Goal: Task Accomplishment & Management: Complete application form

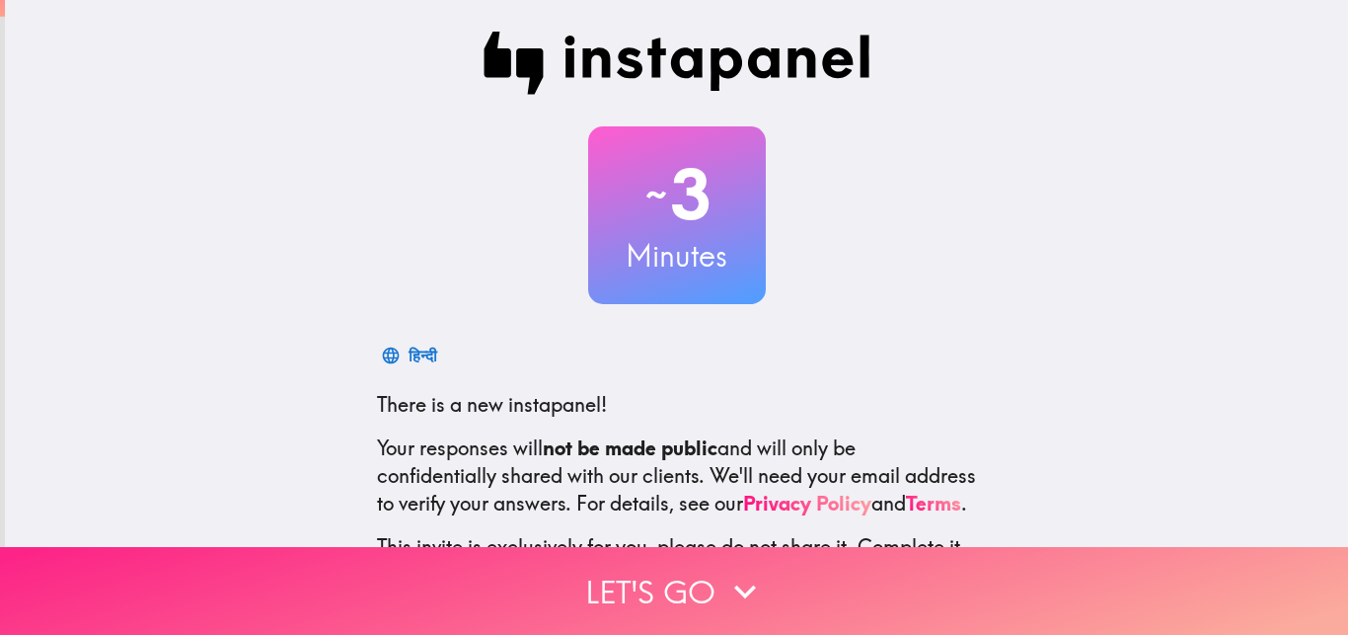
click at [663, 574] on button "Let's go" at bounding box center [674, 591] width 1348 height 88
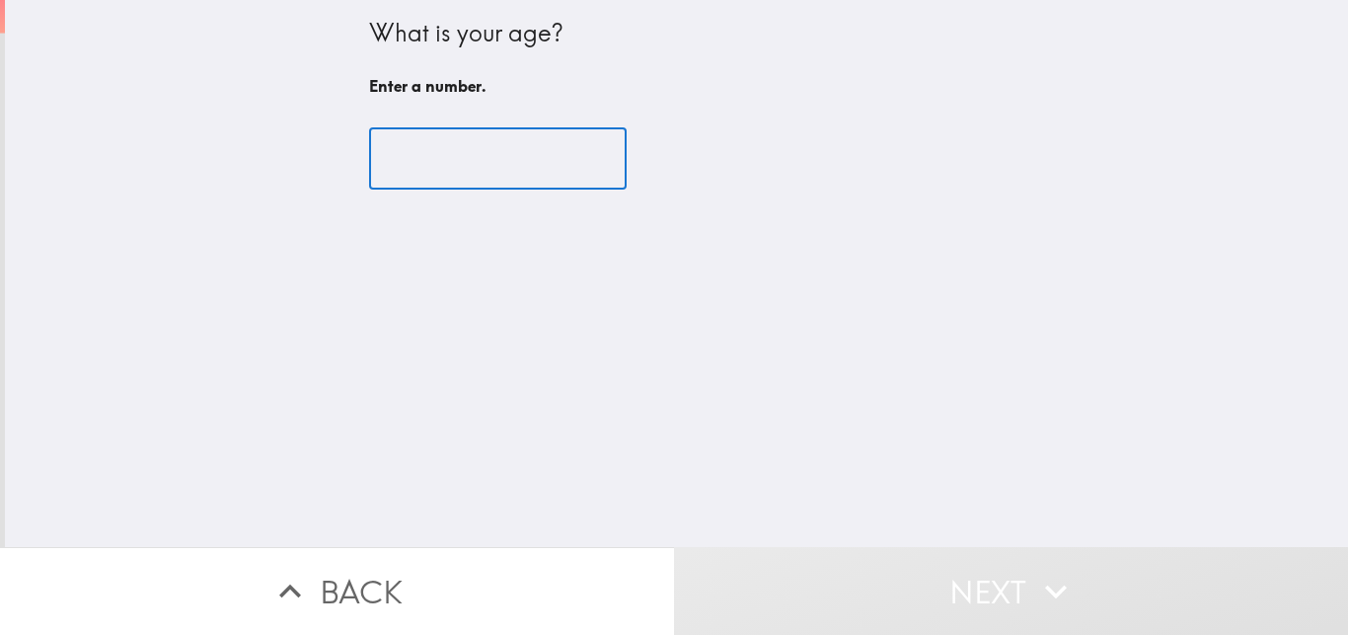
click at [487, 172] on input "number" at bounding box center [498, 158] width 258 height 61
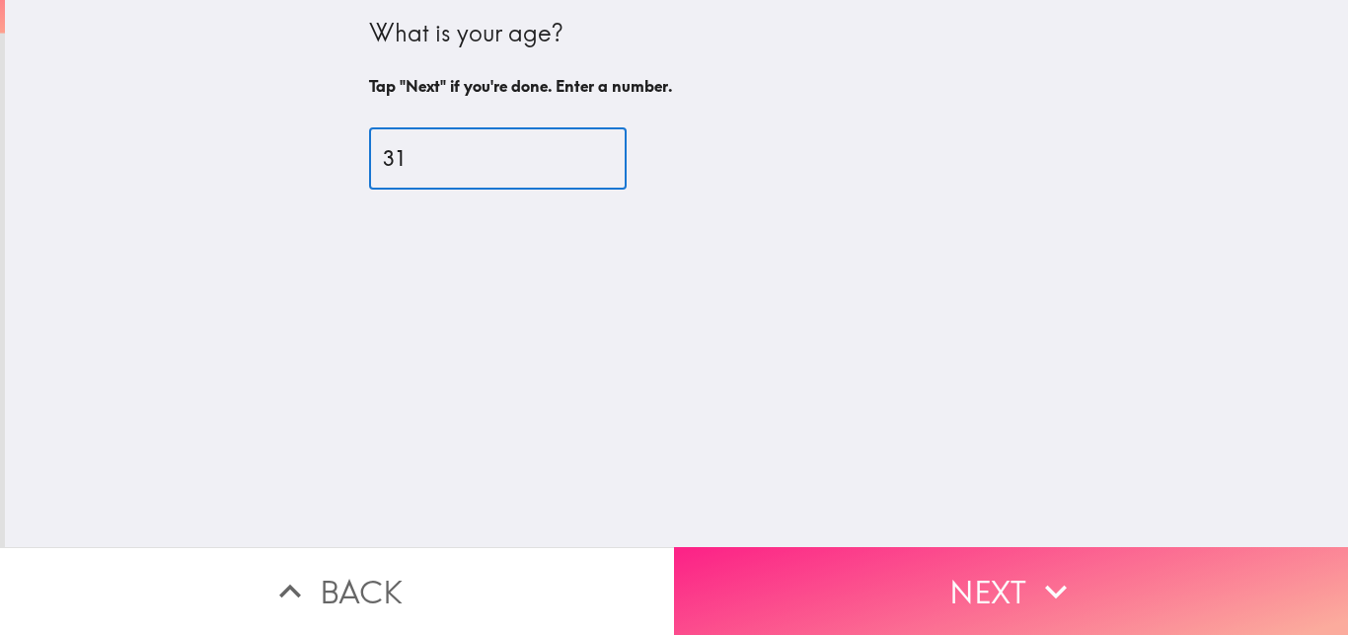
type input "31"
click at [848, 556] on button "Next" at bounding box center [1011, 591] width 674 height 88
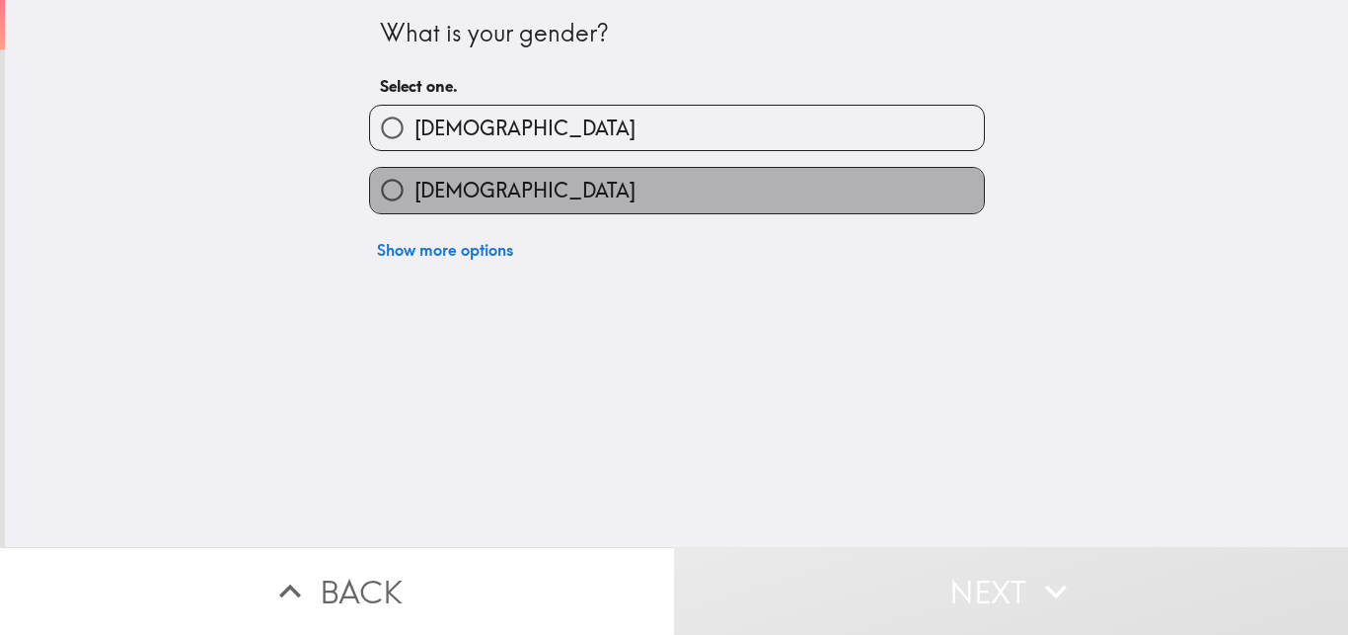
click at [581, 188] on label "[DEMOGRAPHIC_DATA]" at bounding box center [677, 190] width 614 height 44
click at [415, 188] on input "[DEMOGRAPHIC_DATA]" at bounding box center [392, 190] width 44 height 44
radio input "true"
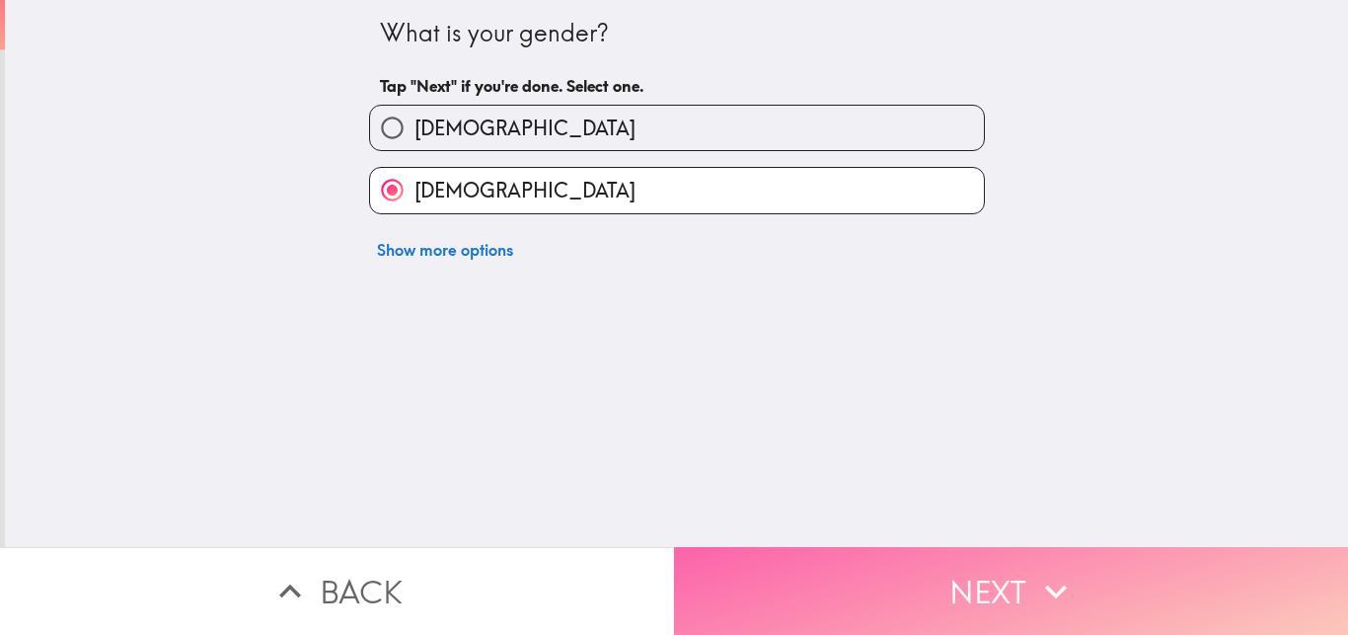
click at [841, 547] on button "Next" at bounding box center [1011, 591] width 674 height 88
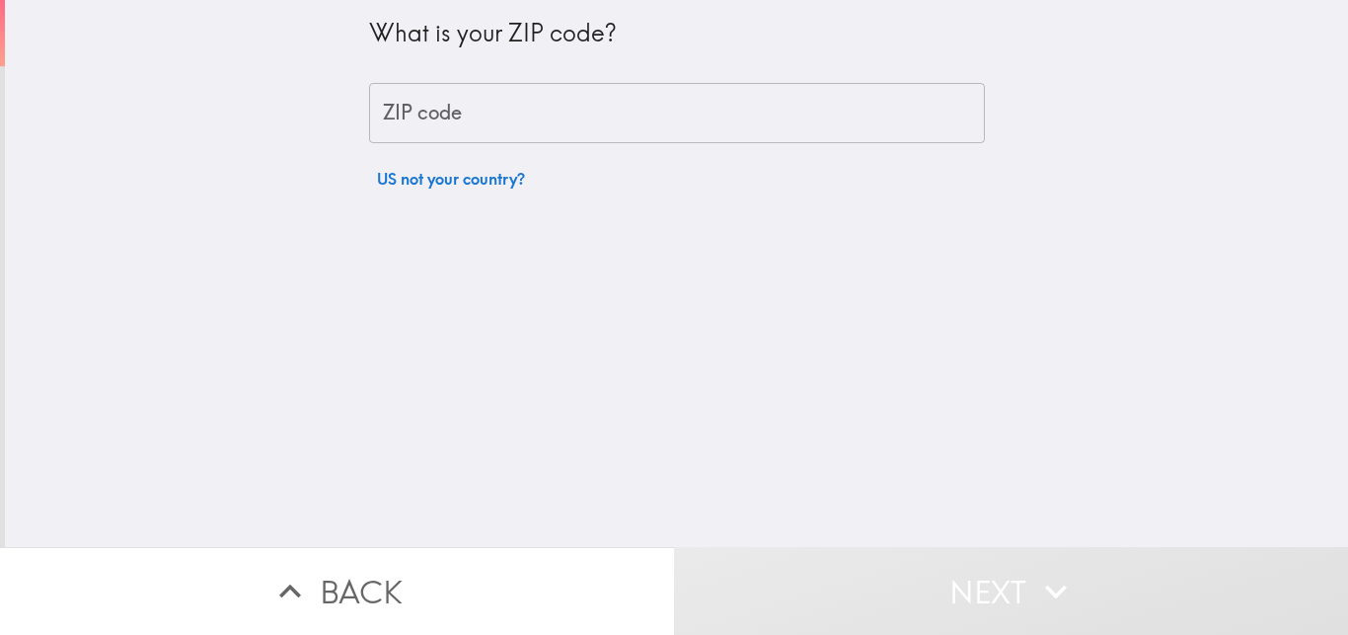
click at [755, 125] on input "ZIP code" at bounding box center [677, 113] width 616 height 61
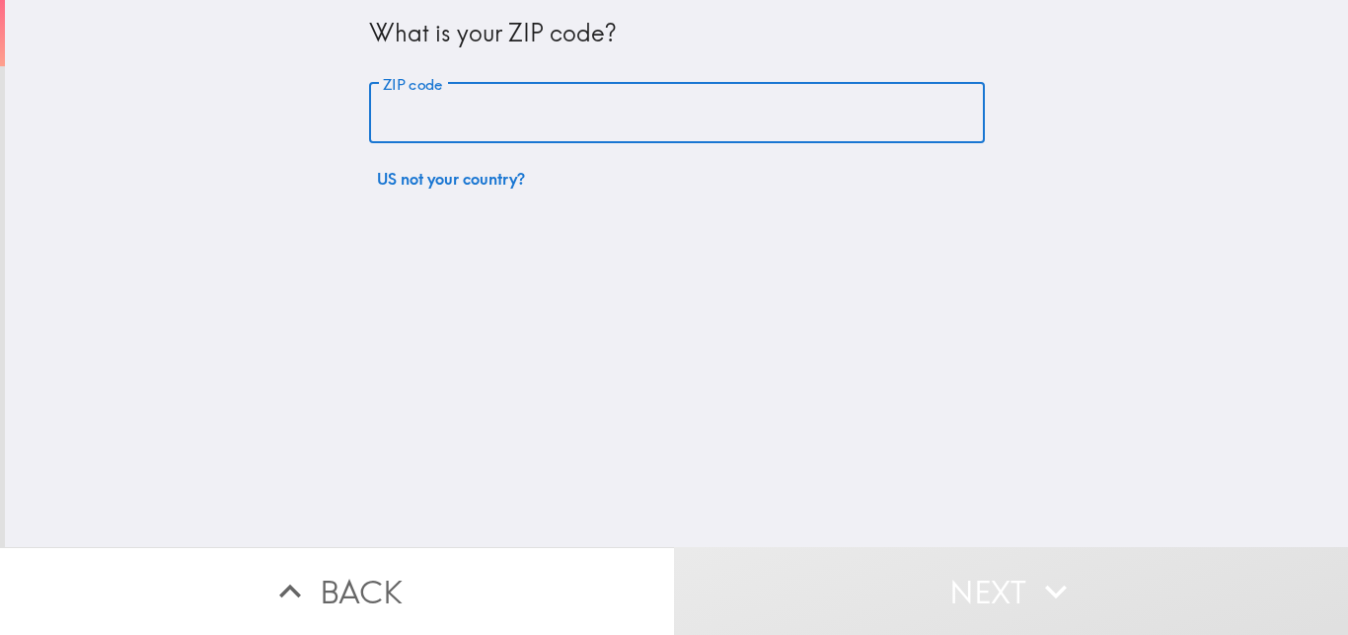
click at [755, 125] on input "ZIP code" at bounding box center [677, 113] width 616 height 61
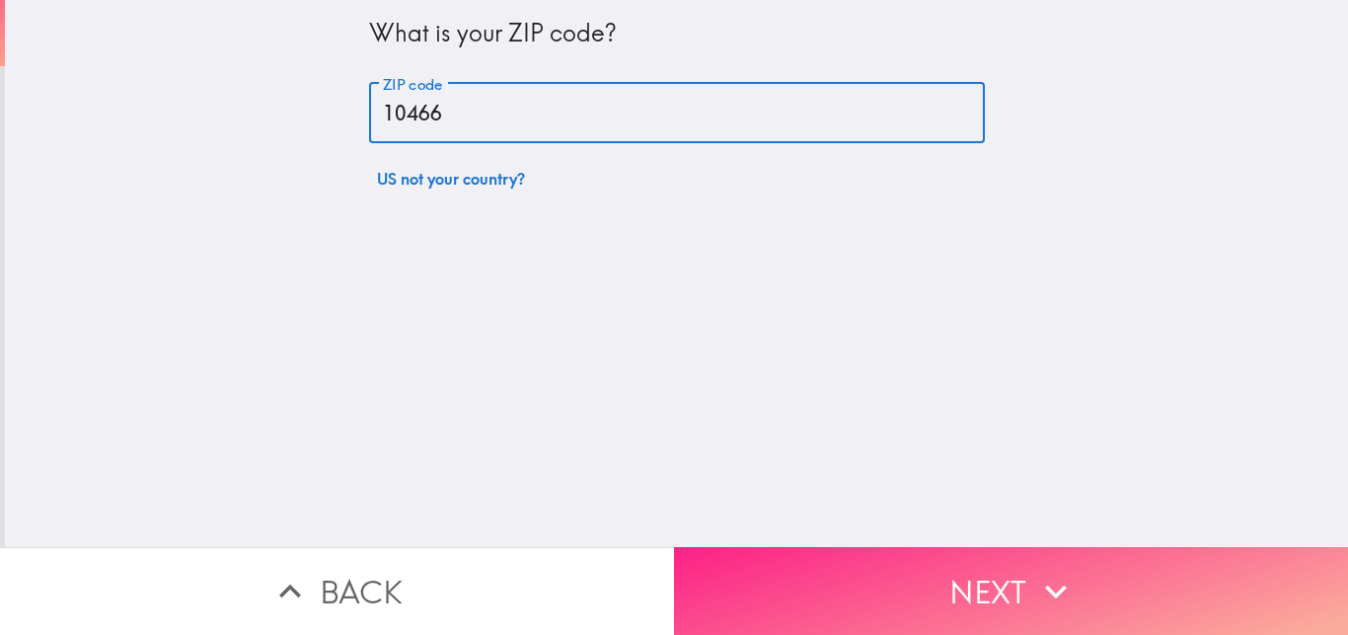
type input "10466"
click at [889, 572] on button "Next" at bounding box center [1011, 591] width 674 height 88
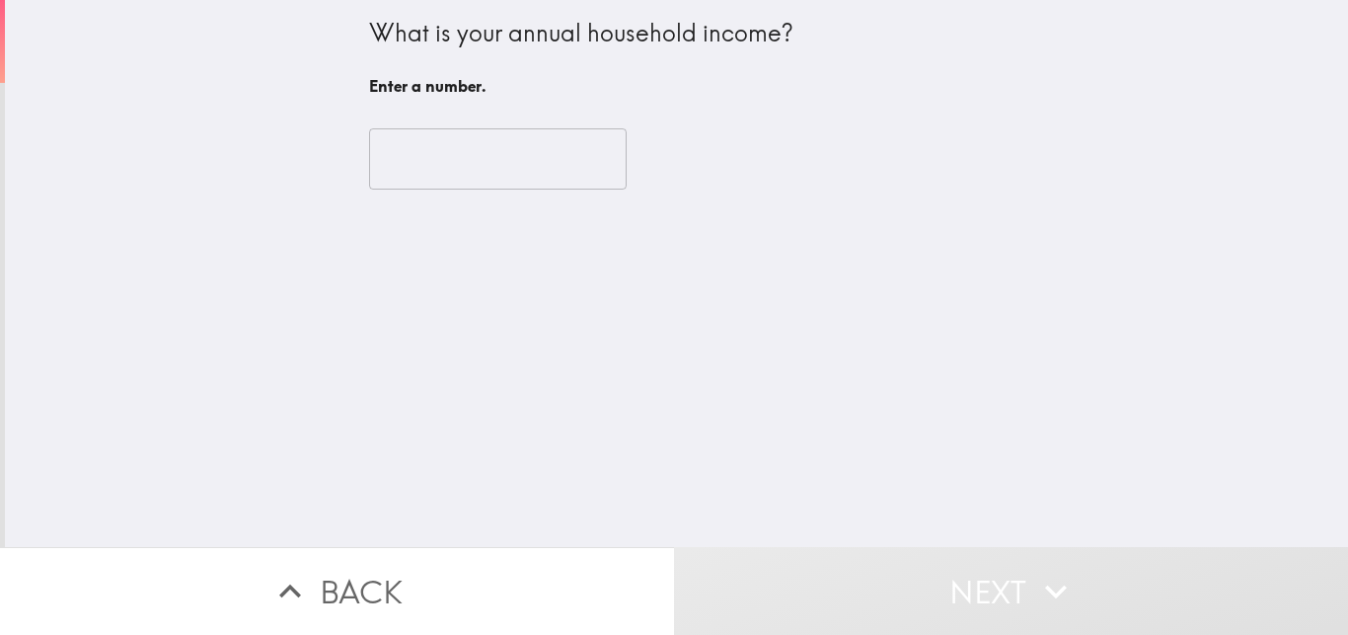
click at [508, 171] on input "number" at bounding box center [498, 158] width 258 height 61
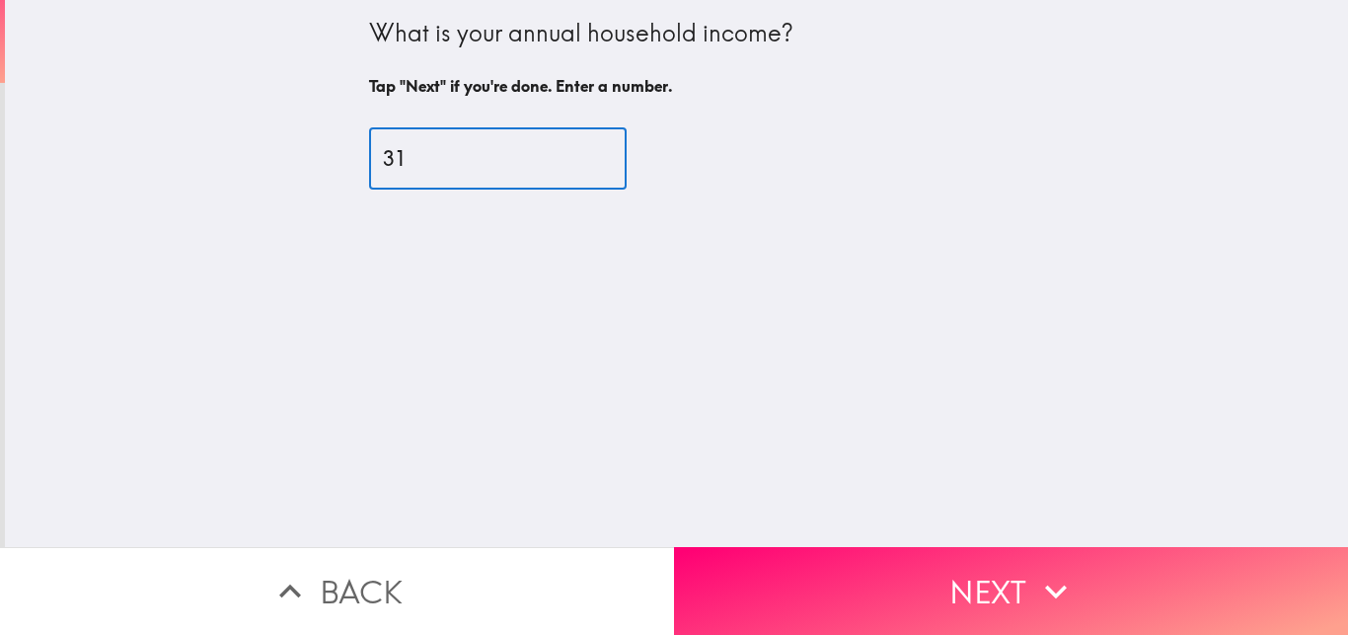
type input "3"
drag, startPoint x: 466, startPoint y: 151, endPoint x: 360, endPoint y: 164, distance: 106.4
click at [369, 164] on input "10466" at bounding box center [498, 158] width 258 height 61
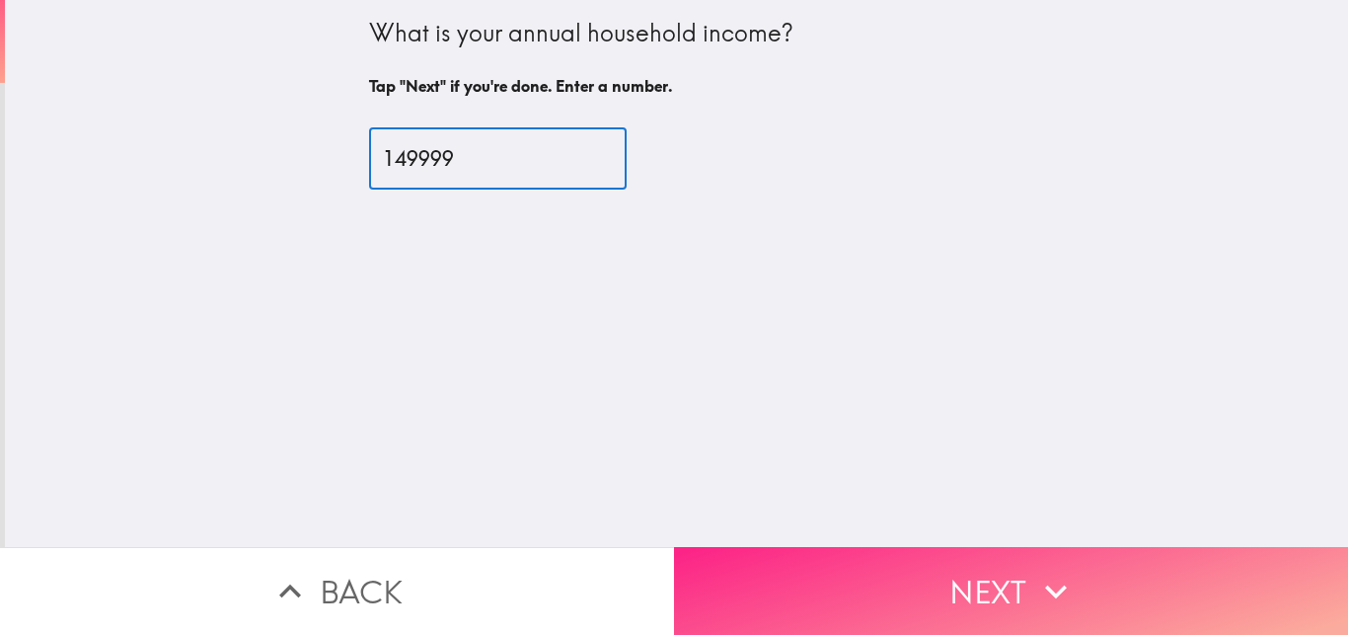
type input "149999"
click at [875, 565] on button "Next" at bounding box center [1011, 591] width 674 height 88
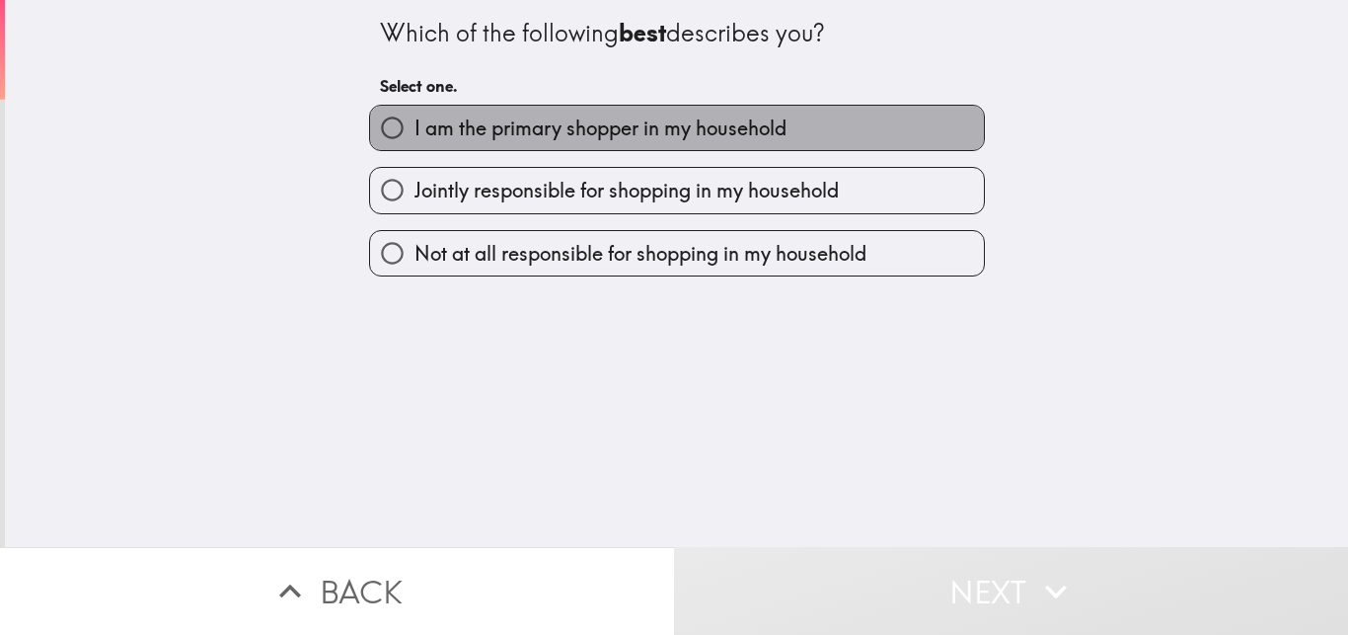
click at [738, 141] on span "I am the primary shopper in my household" at bounding box center [601, 128] width 372 height 28
click at [415, 141] on input "I am the primary shopper in my household" at bounding box center [392, 128] width 44 height 44
radio input "true"
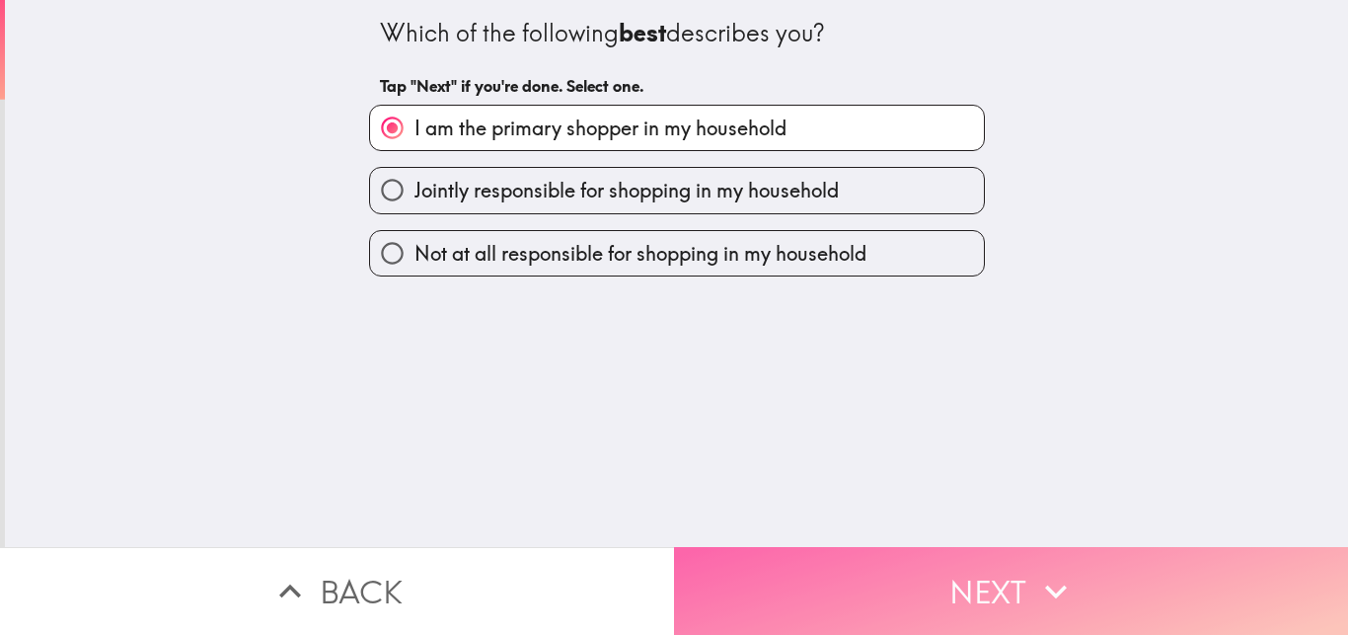
click at [779, 583] on button "Next" at bounding box center [1011, 591] width 674 height 88
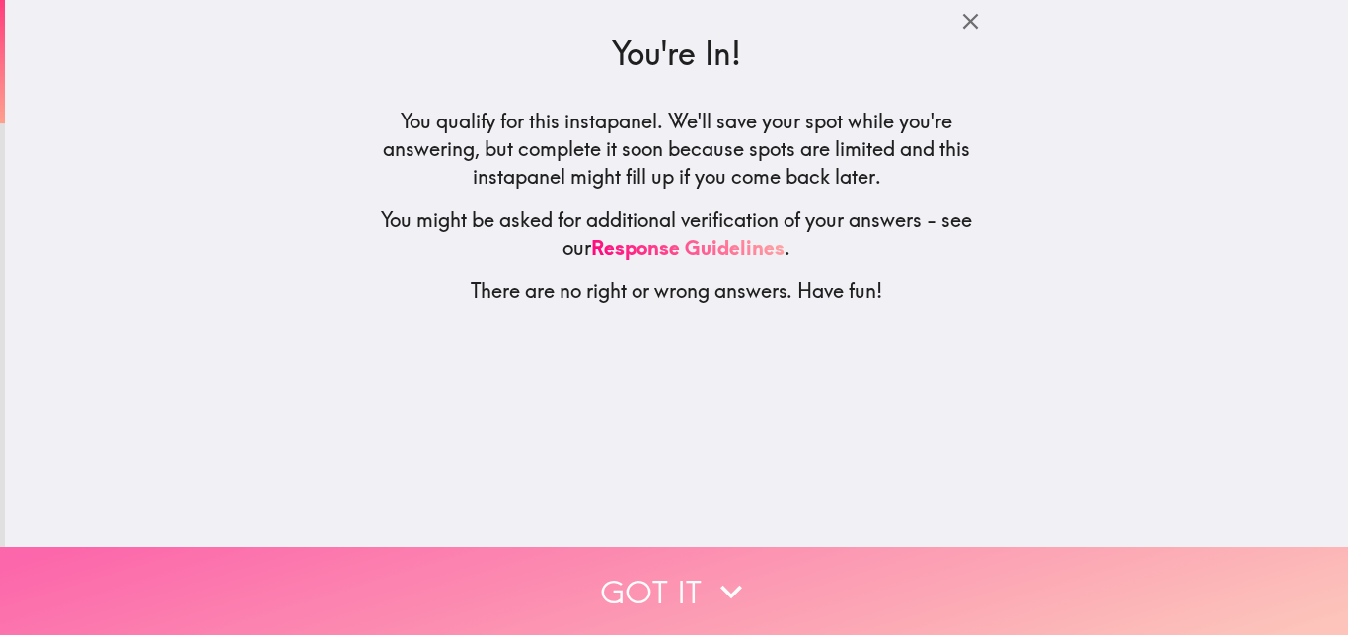
click at [665, 610] on button "Got it" at bounding box center [674, 591] width 1348 height 88
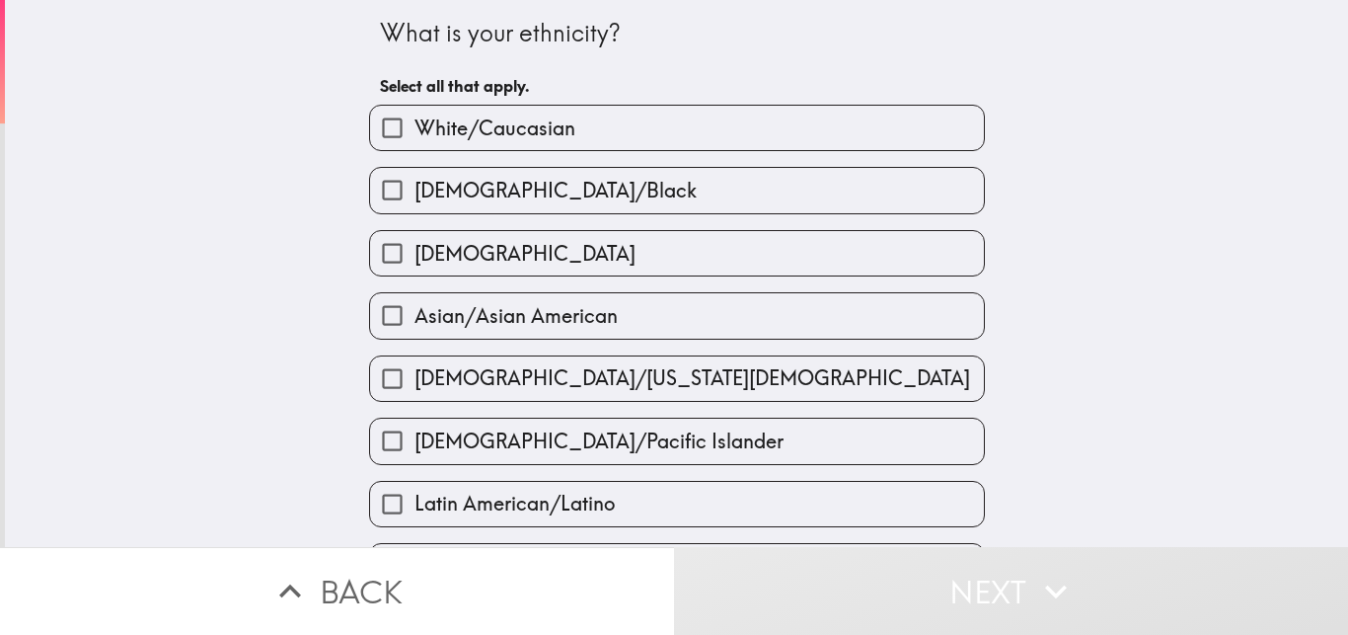
click at [648, 141] on label "White/Caucasian" at bounding box center [677, 128] width 614 height 44
click at [415, 141] on input "White/Caucasian" at bounding box center [392, 128] width 44 height 44
checkbox input "true"
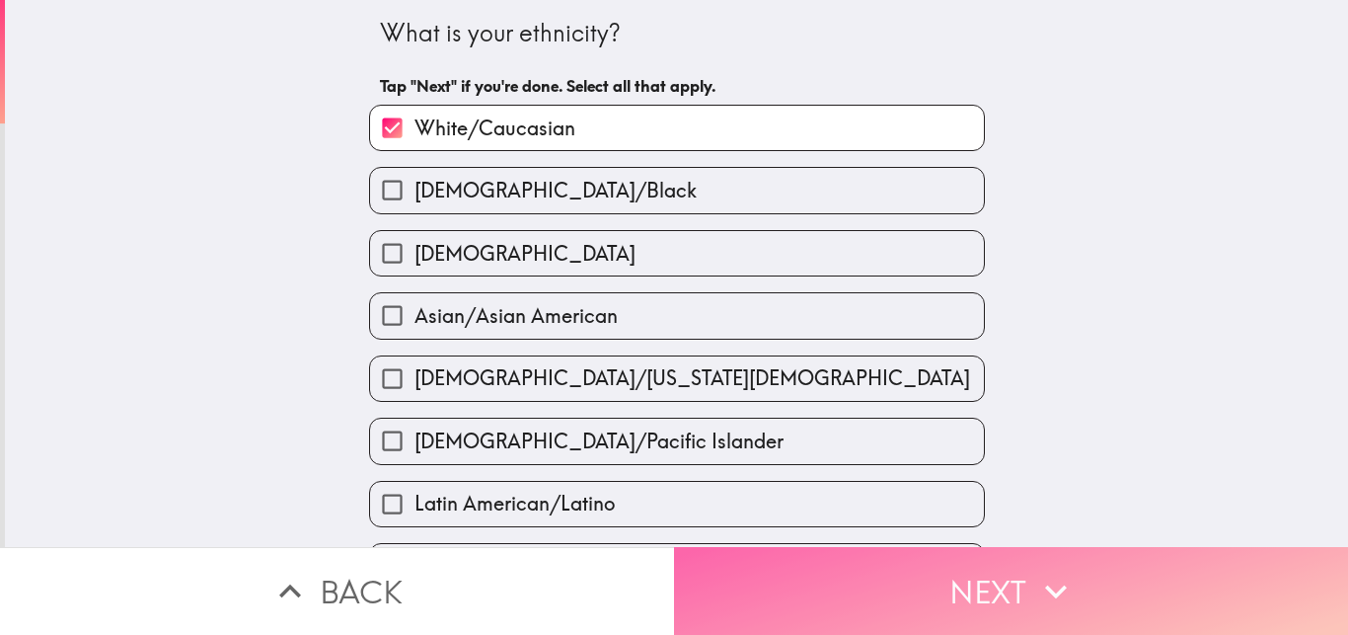
click at [878, 586] on button "Next" at bounding box center [1011, 591] width 674 height 88
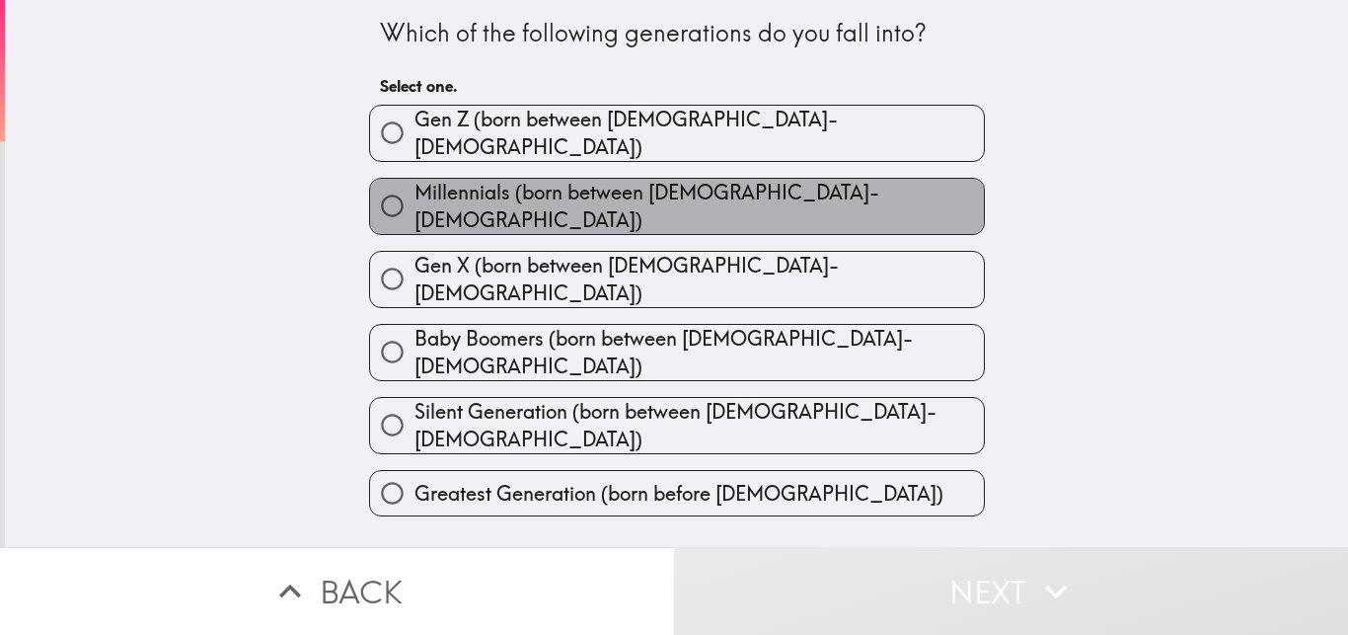
click at [801, 203] on label "Millennials (born between [DEMOGRAPHIC_DATA]-[DEMOGRAPHIC_DATA])" at bounding box center [677, 206] width 614 height 55
click at [415, 203] on input "Millennials (born between [DEMOGRAPHIC_DATA]-[DEMOGRAPHIC_DATA])" at bounding box center [392, 206] width 44 height 44
radio input "true"
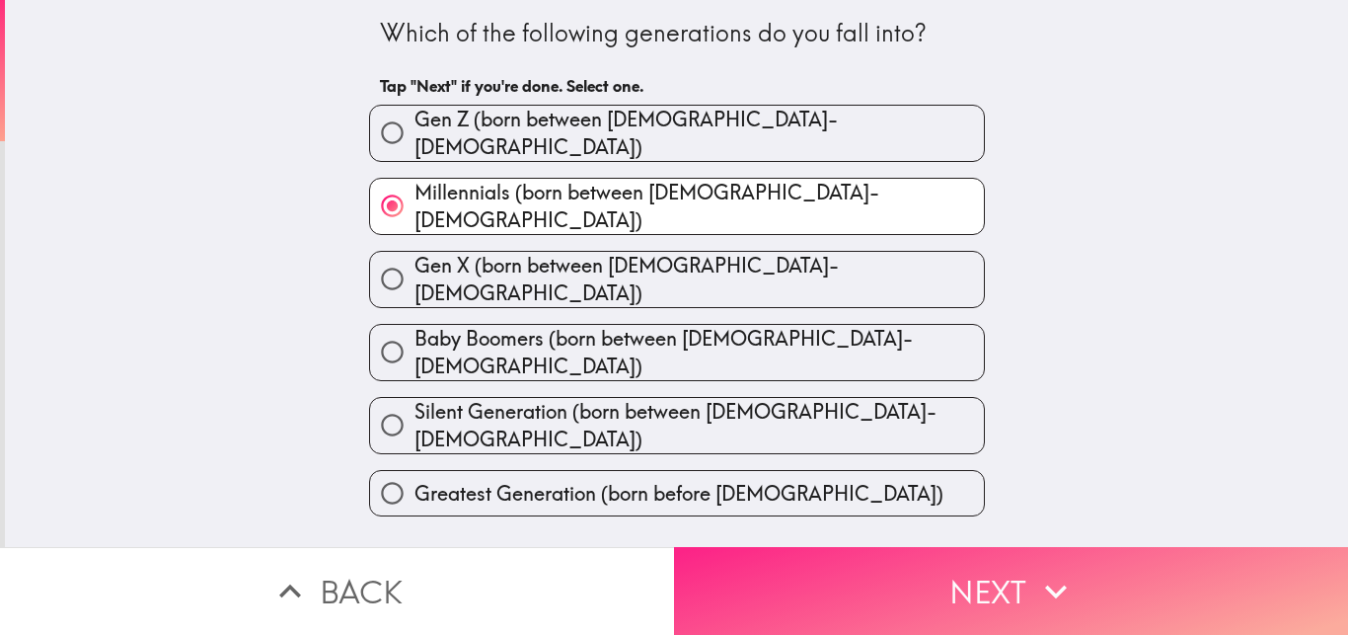
click at [818, 581] on button "Next" at bounding box center [1011, 591] width 674 height 88
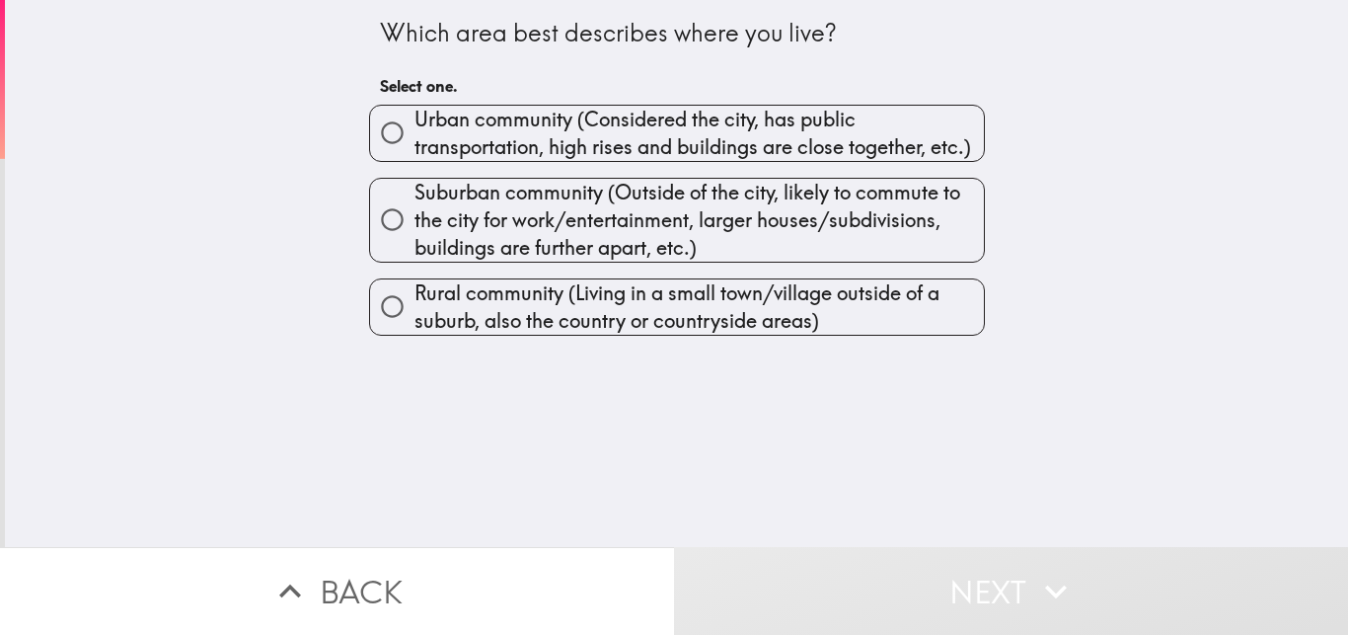
click at [725, 134] on span "Urban community (Considered the city, has public transportation, high rises and…" at bounding box center [699, 133] width 569 height 55
click at [415, 134] on input "Urban community (Considered the city, has public transportation, high rises and…" at bounding box center [392, 133] width 44 height 44
radio input "true"
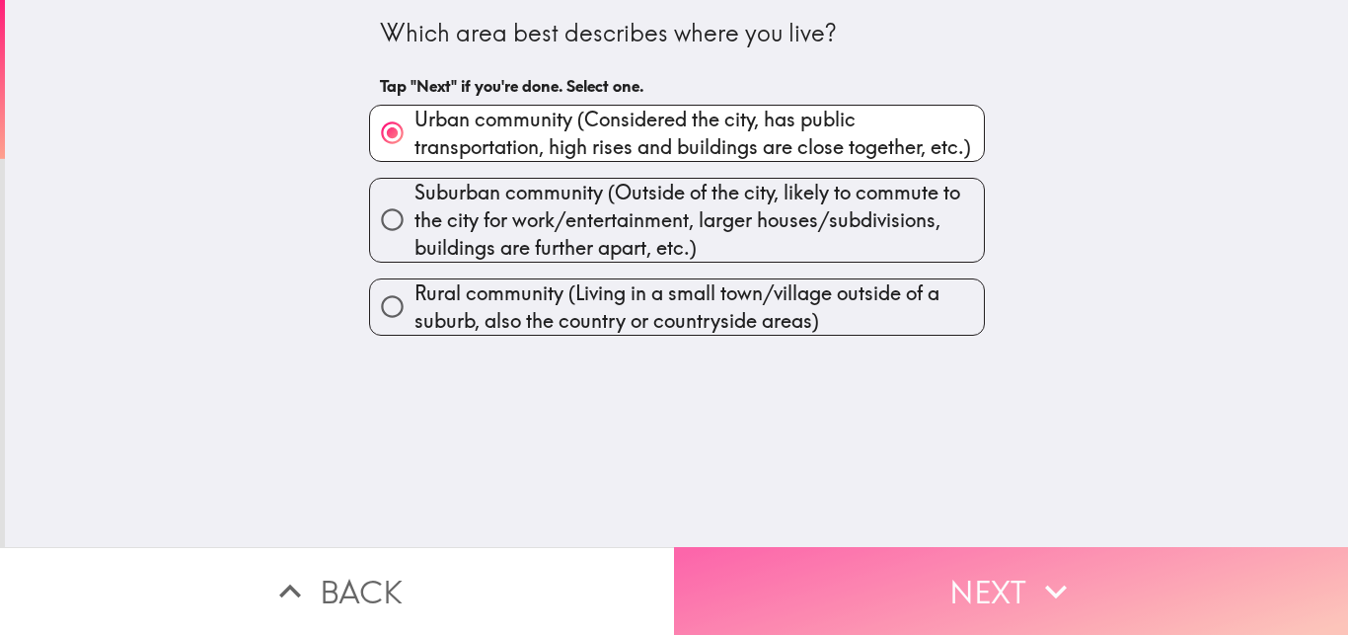
click at [761, 606] on button "Next" at bounding box center [1011, 591] width 674 height 88
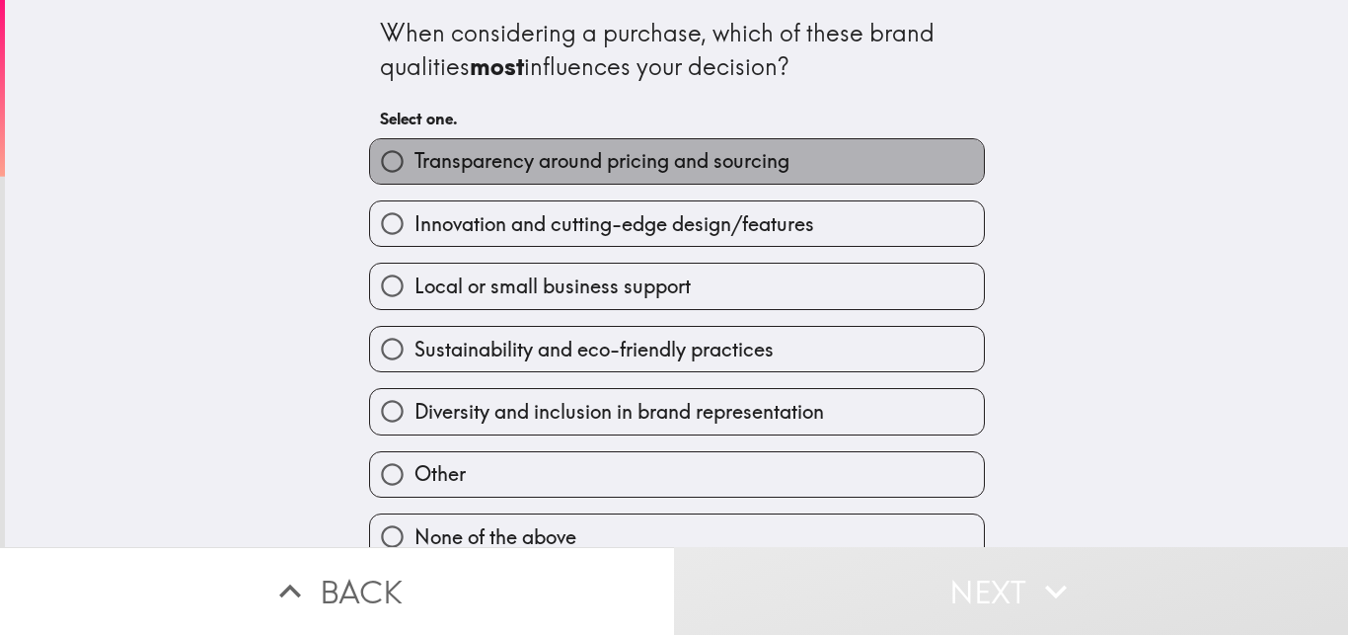
click at [794, 180] on label "Transparency around pricing and sourcing" at bounding box center [677, 161] width 614 height 44
click at [415, 180] on input "Transparency around pricing and sourcing" at bounding box center [392, 161] width 44 height 44
radio input "true"
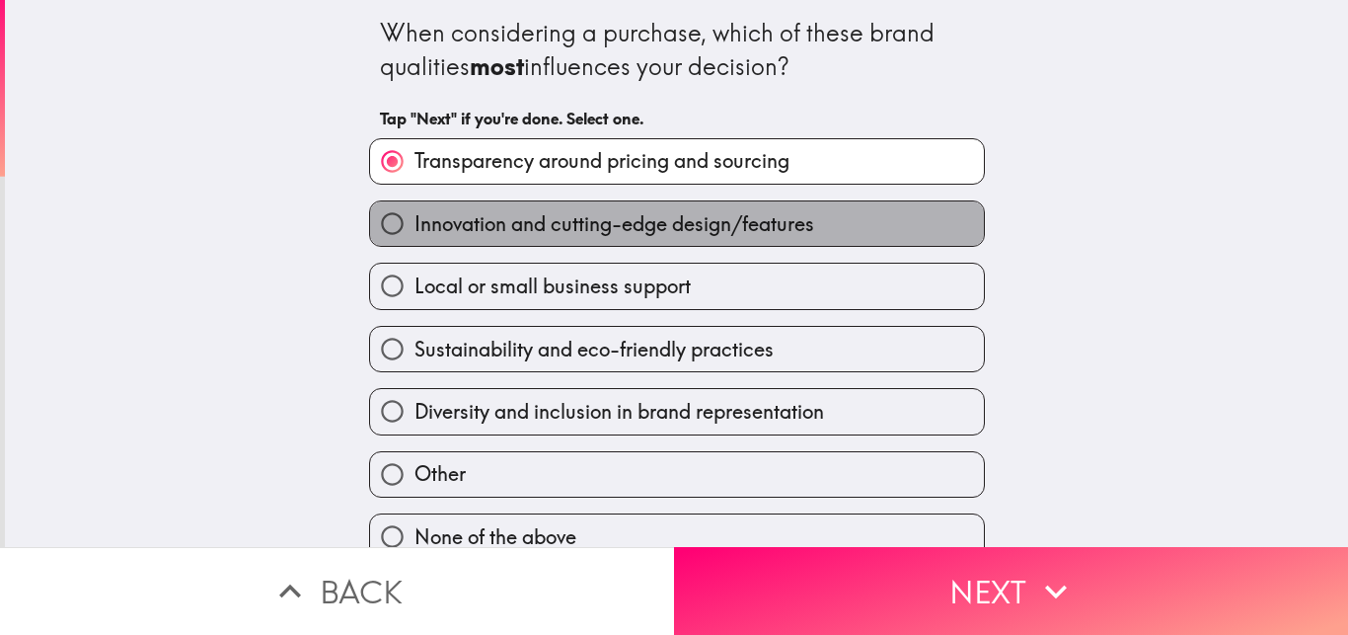
click at [797, 213] on span "Innovation and cutting-edge design/features" at bounding box center [615, 224] width 400 height 28
click at [415, 213] on input "Innovation and cutting-edge design/features" at bounding box center [392, 223] width 44 height 44
radio input "true"
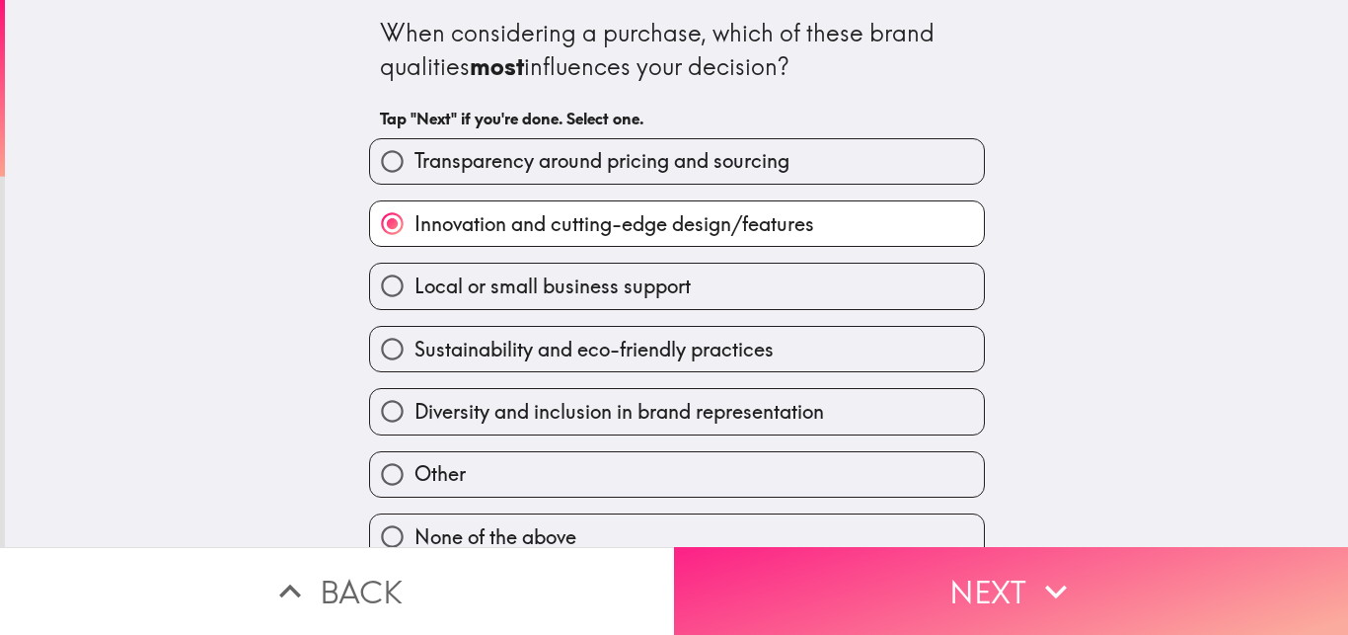
click at [871, 569] on button "Next" at bounding box center [1011, 591] width 674 height 88
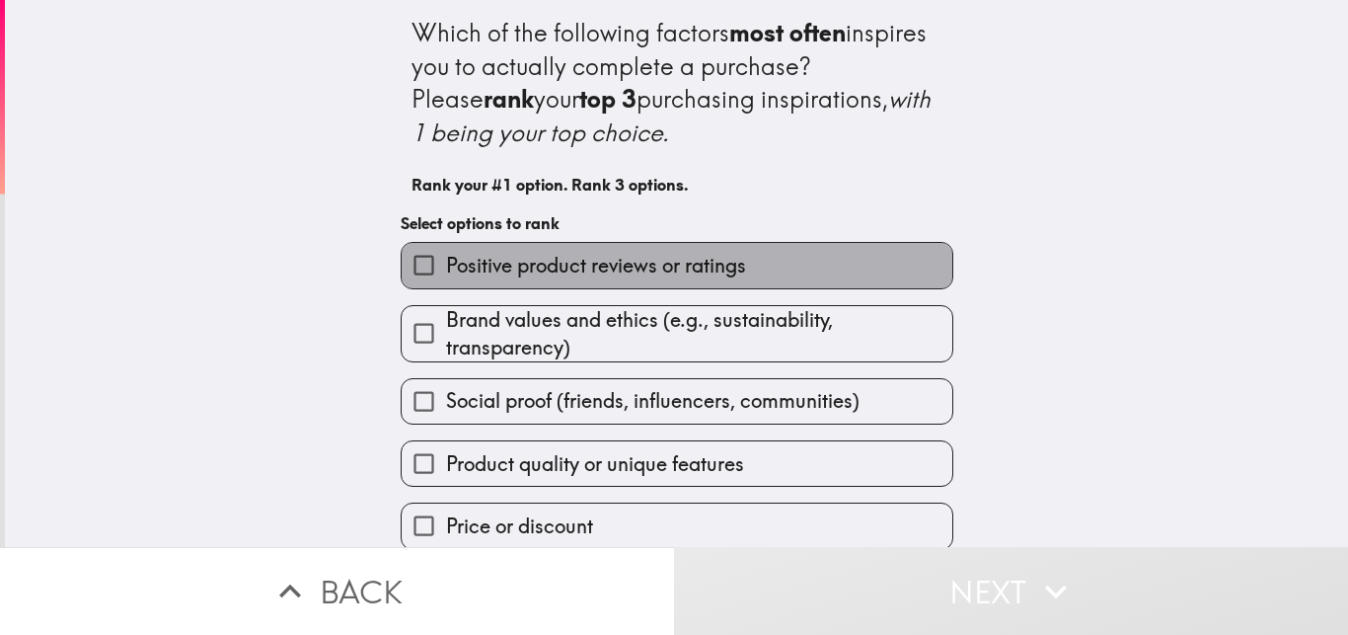
click at [841, 281] on label "Positive product reviews or ratings" at bounding box center [677, 265] width 551 height 44
click at [446, 281] on input "Positive product reviews or ratings" at bounding box center [424, 265] width 44 height 44
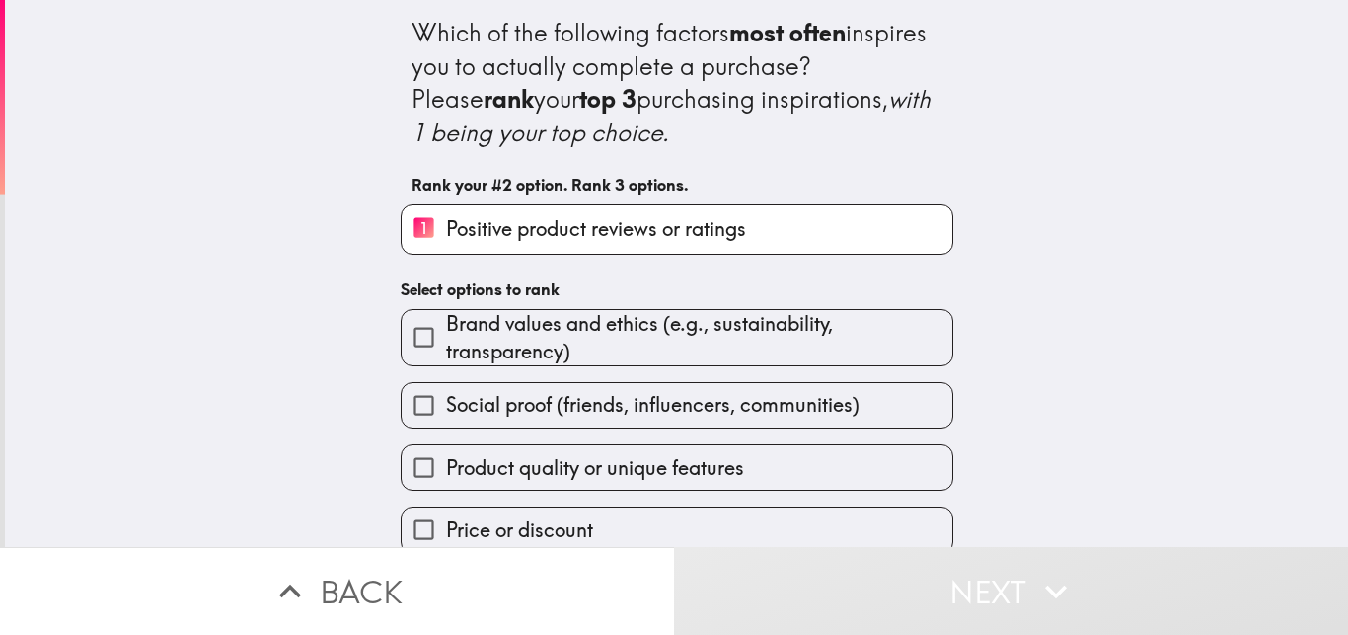
click at [813, 436] on div "Product quality or unique features" at bounding box center [669, 459] width 568 height 62
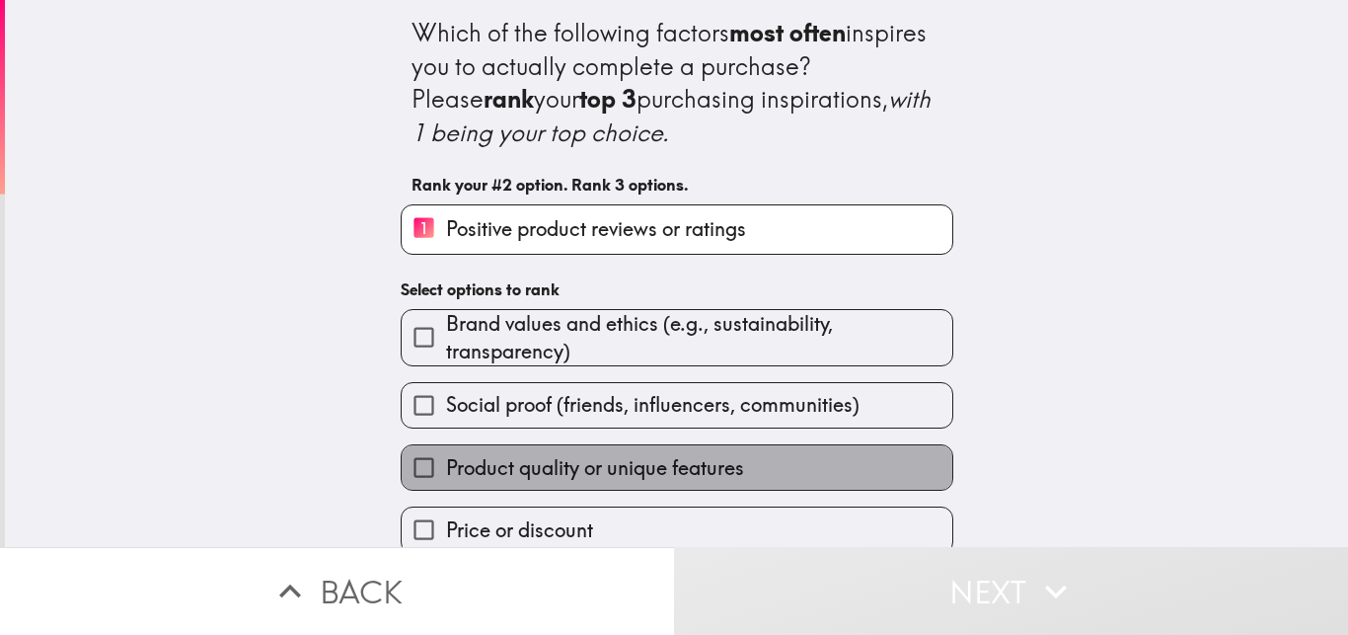
click at [789, 488] on label "Product quality or unique features" at bounding box center [677, 467] width 551 height 44
click at [446, 488] on input "Product quality or unique features" at bounding box center [424, 467] width 44 height 44
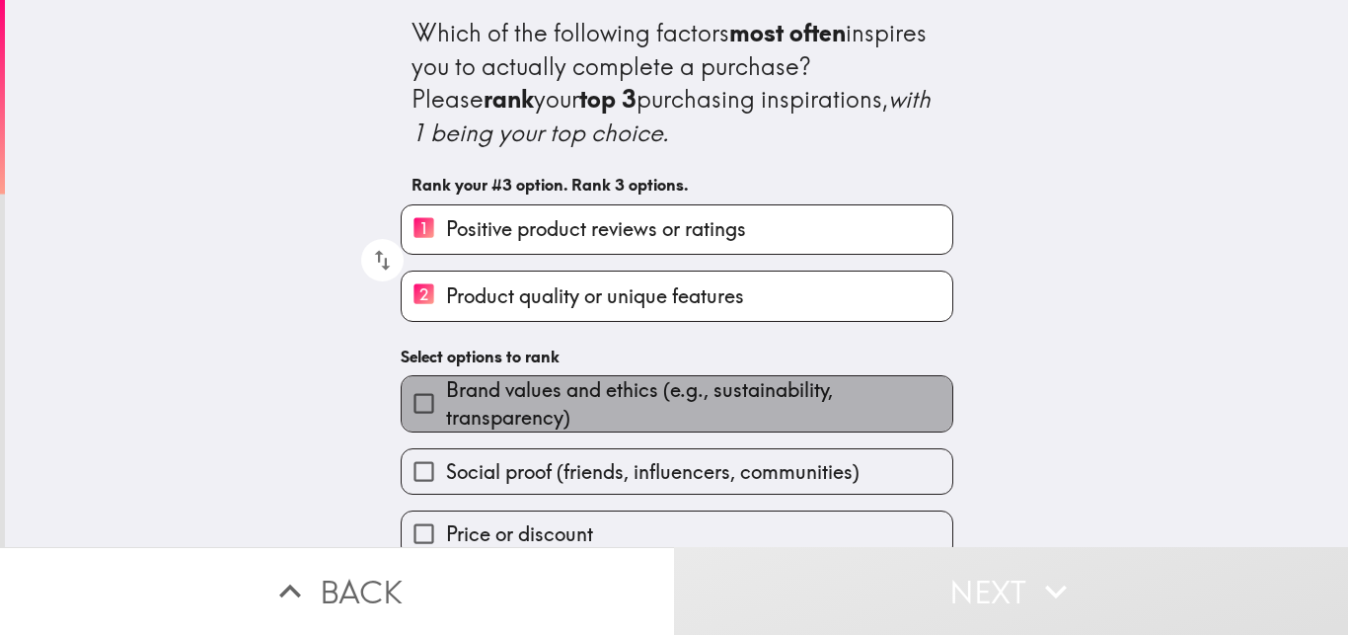
click at [694, 423] on span "Brand values and ethics (e.g., sustainability, transparency)" at bounding box center [699, 403] width 506 height 55
click at [446, 423] on input "Brand values and ethics (e.g., sustainability, transparency)" at bounding box center [424, 403] width 44 height 44
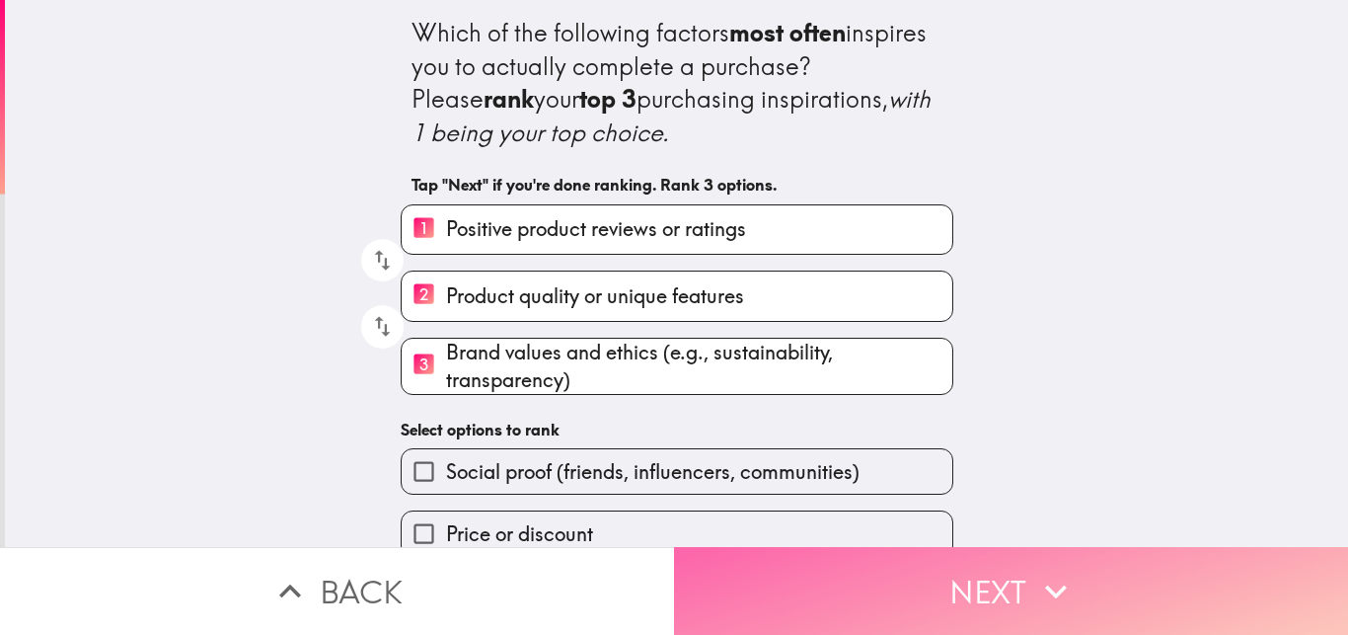
click at [868, 579] on button "Next" at bounding box center [1011, 591] width 674 height 88
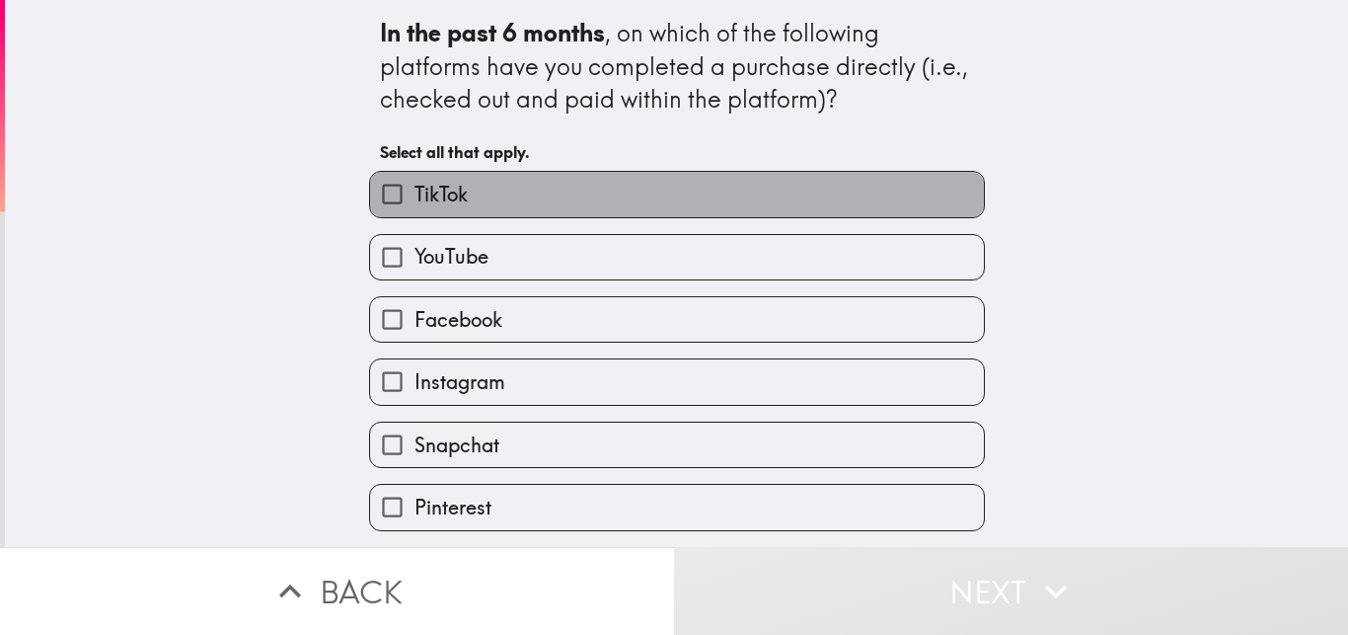
click at [845, 207] on label "TikTok" at bounding box center [677, 194] width 614 height 44
click at [415, 207] on input "TikTok" at bounding box center [392, 194] width 44 height 44
checkbox input "true"
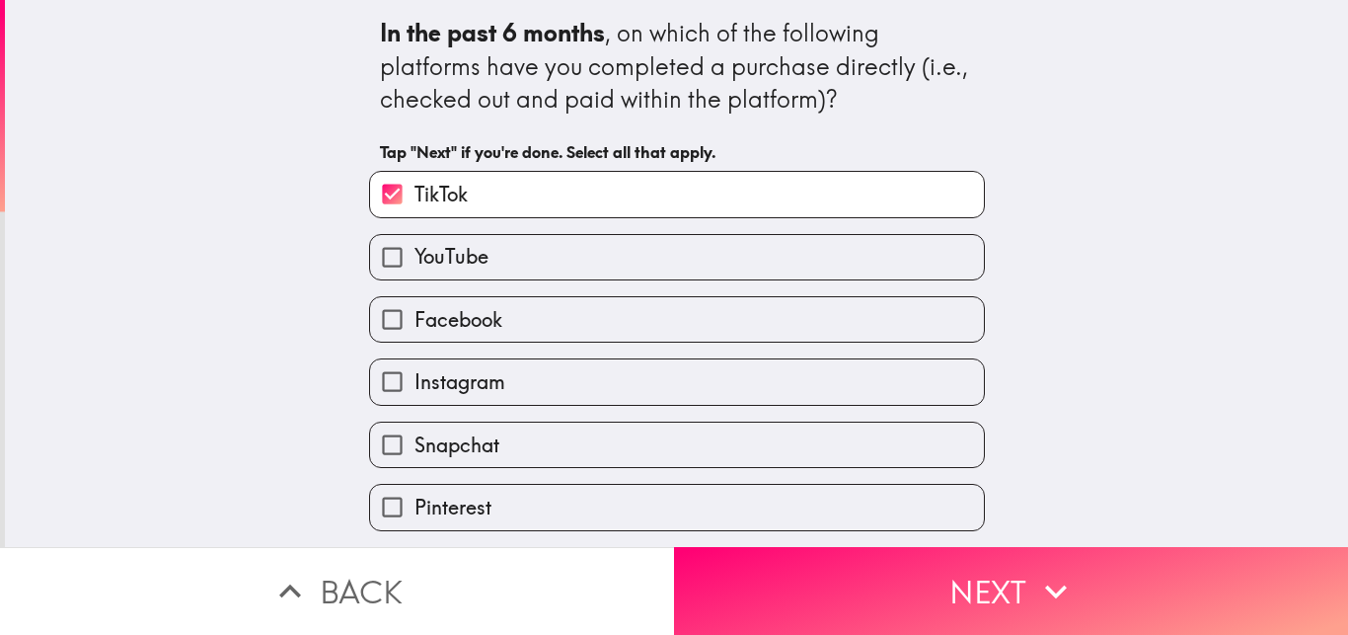
click at [844, 262] on label "YouTube" at bounding box center [677, 257] width 614 height 44
click at [415, 262] on input "YouTube" at bounding box center [392, 257] width 44 height 44
checkbox input "true"
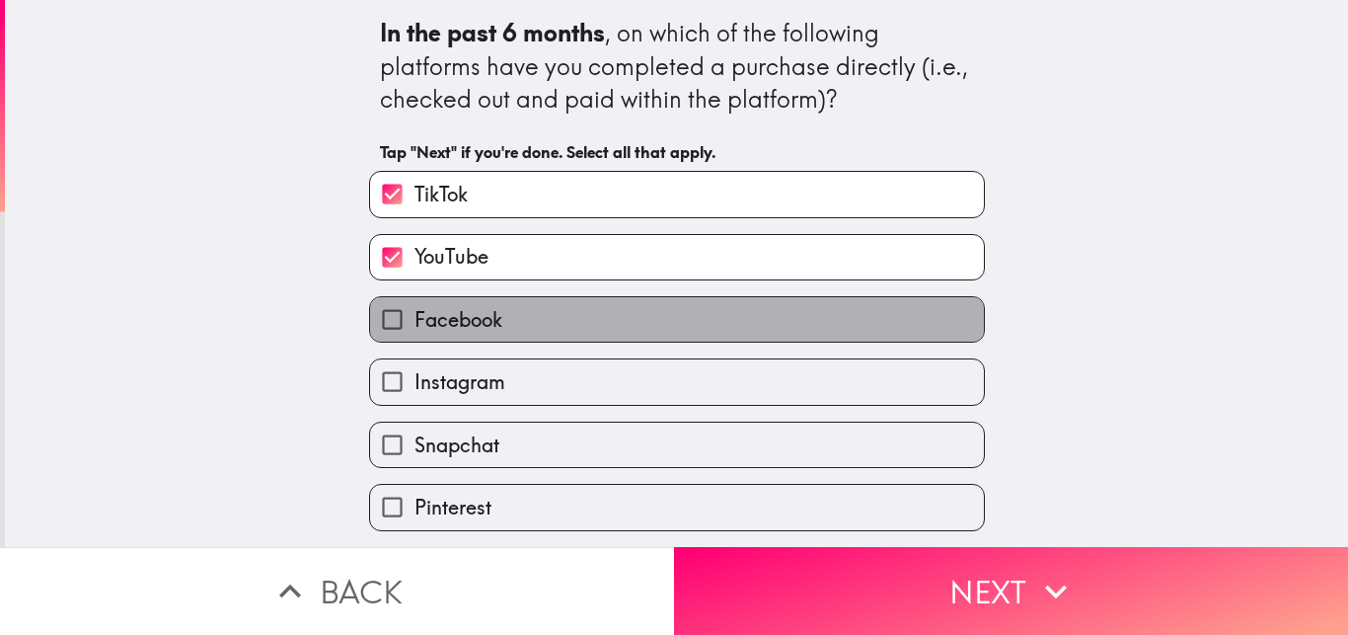
click at [817, 319] on label "Facebook" at bounding box center [677, 319] width 614 height 44
click at [415, 319] on input "Facebook" at bounding box center [392, 319] width 44 height 44
checkbox input "true"
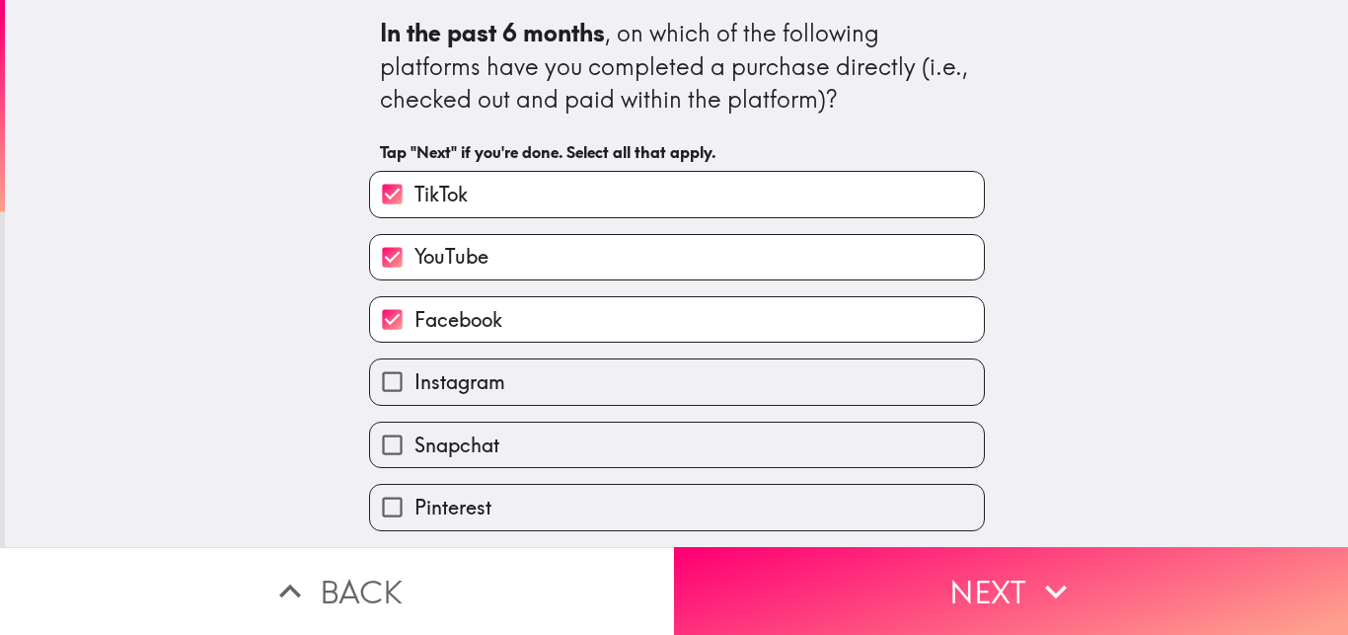
click at [800, 411] on div "Snapchat" at bounding box center [669, 437] width 632 height 62
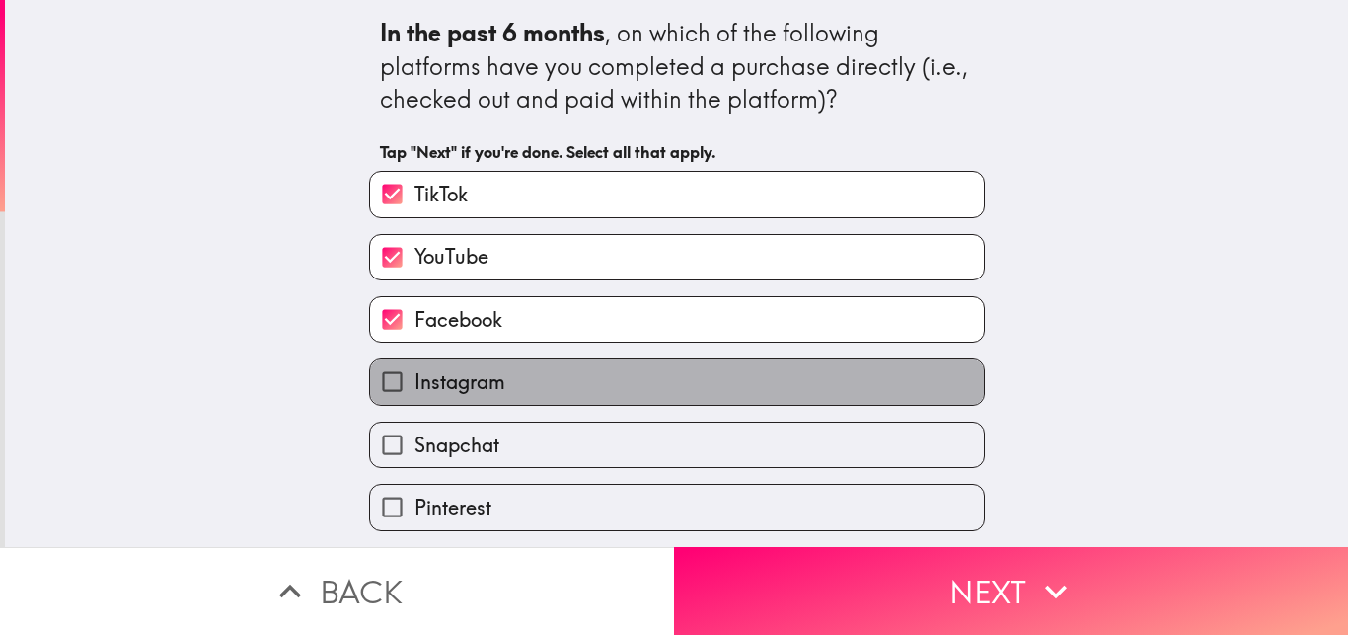
click at [795, 362] on label "Instagram" at bounding box center [677, 381] width 614 height 44
click at [415, 362] on input "Instagram" at bounding box center [392, 381] width 44 height 44
checkbox input "true"
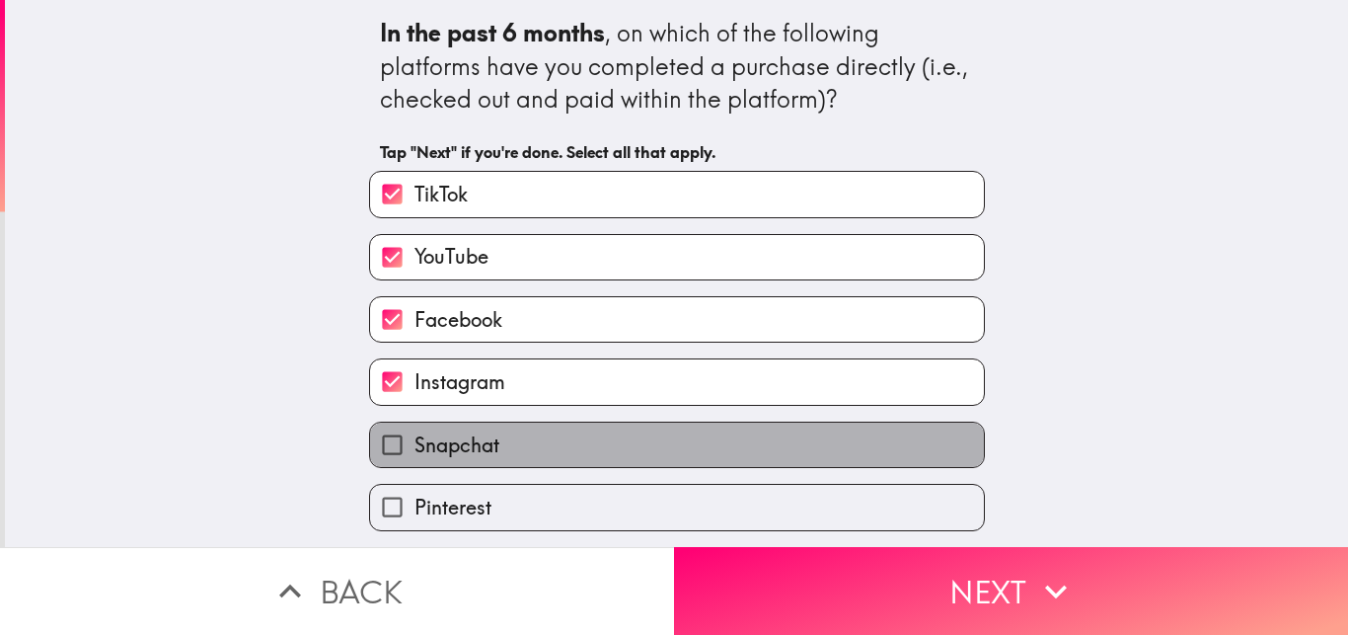
click at [773, 463] on label "Snapchat" at bounding box center [677, 444] width 614 height 44
click at [415, 463] on input "Snapchat" at bounding box center [392, 444] width 44 height 44
checkbox input "true"
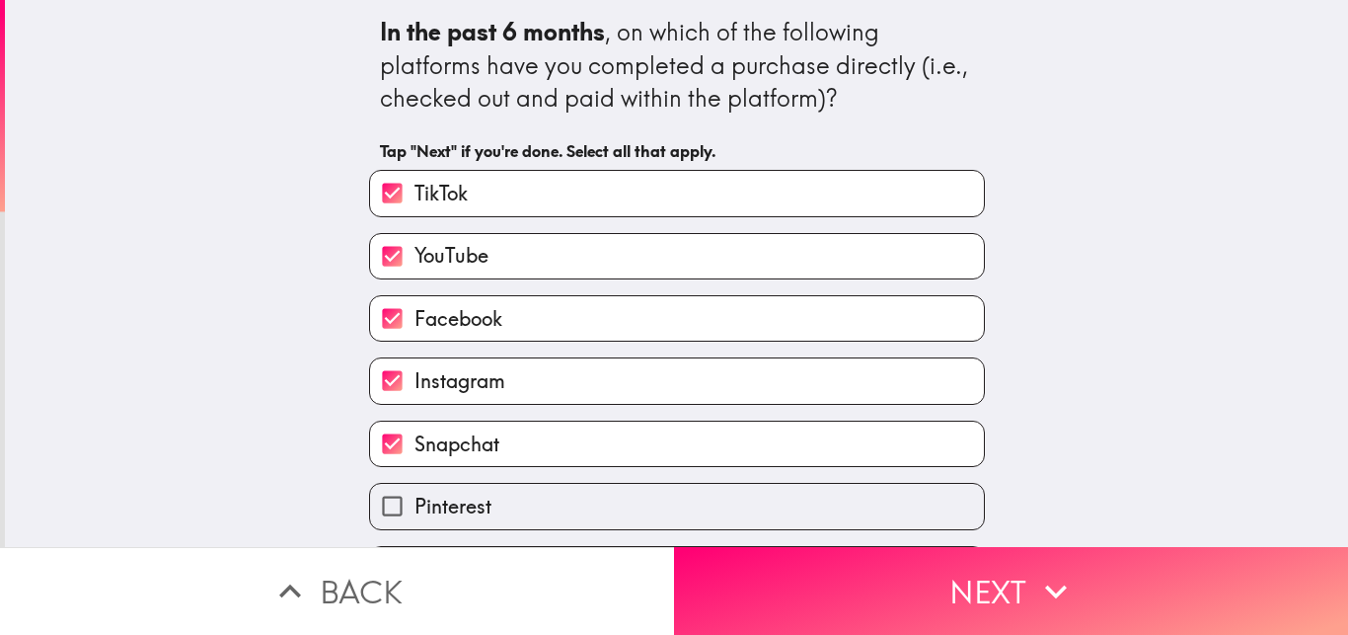
scroll to position [63, 0]
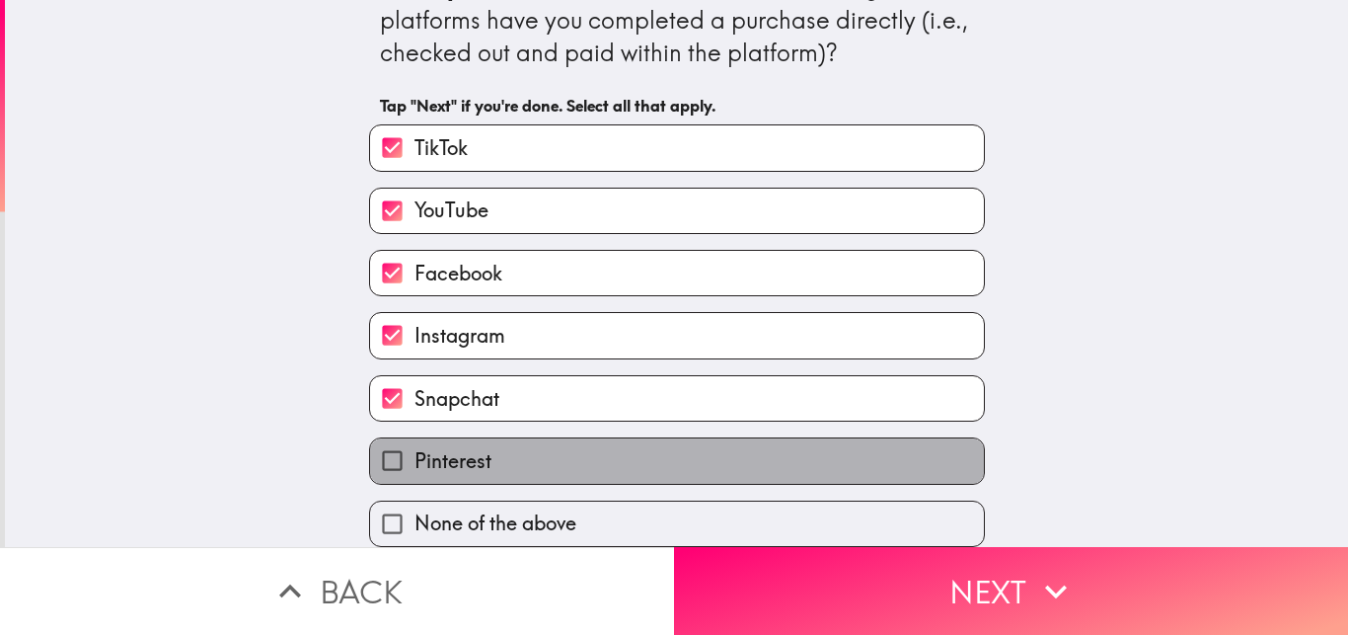
click at [942, 438] on label "Pinterest" at bounding box center [677, 460] width 614 height 44
click at [415, 438] on input "Pinterest" at bounding box center [392, 460] width 44 height 44
checkbox input "true"
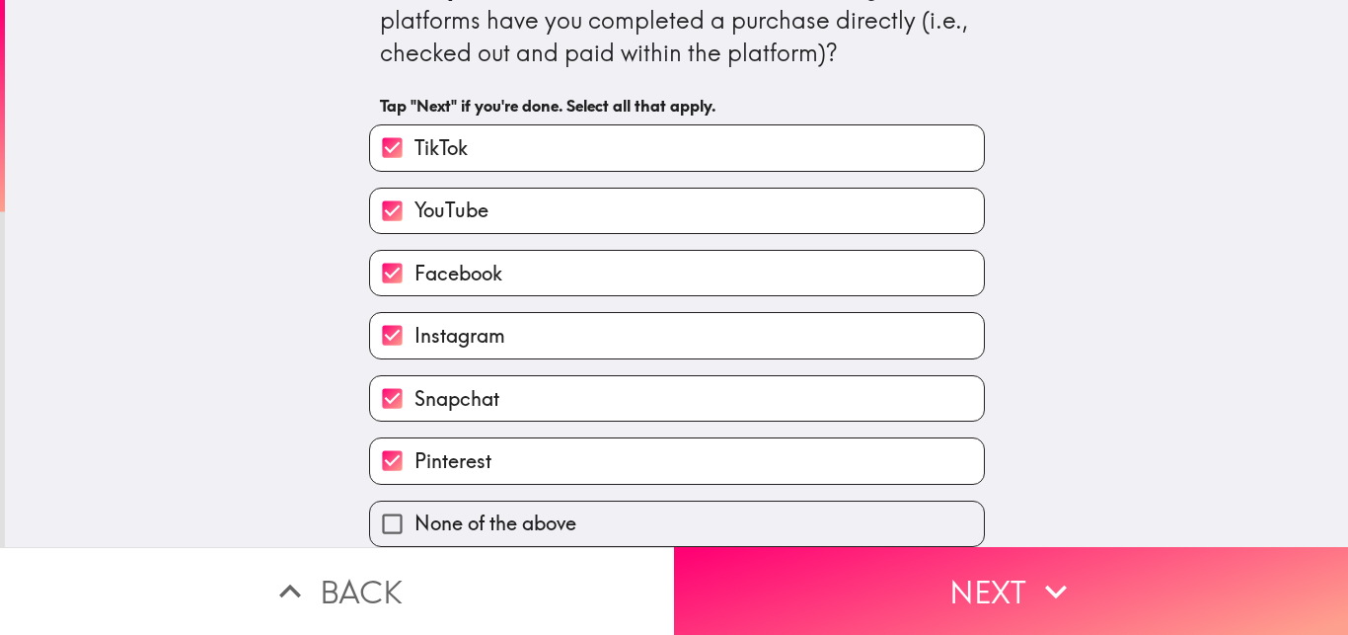
scroll to position [0, 0]
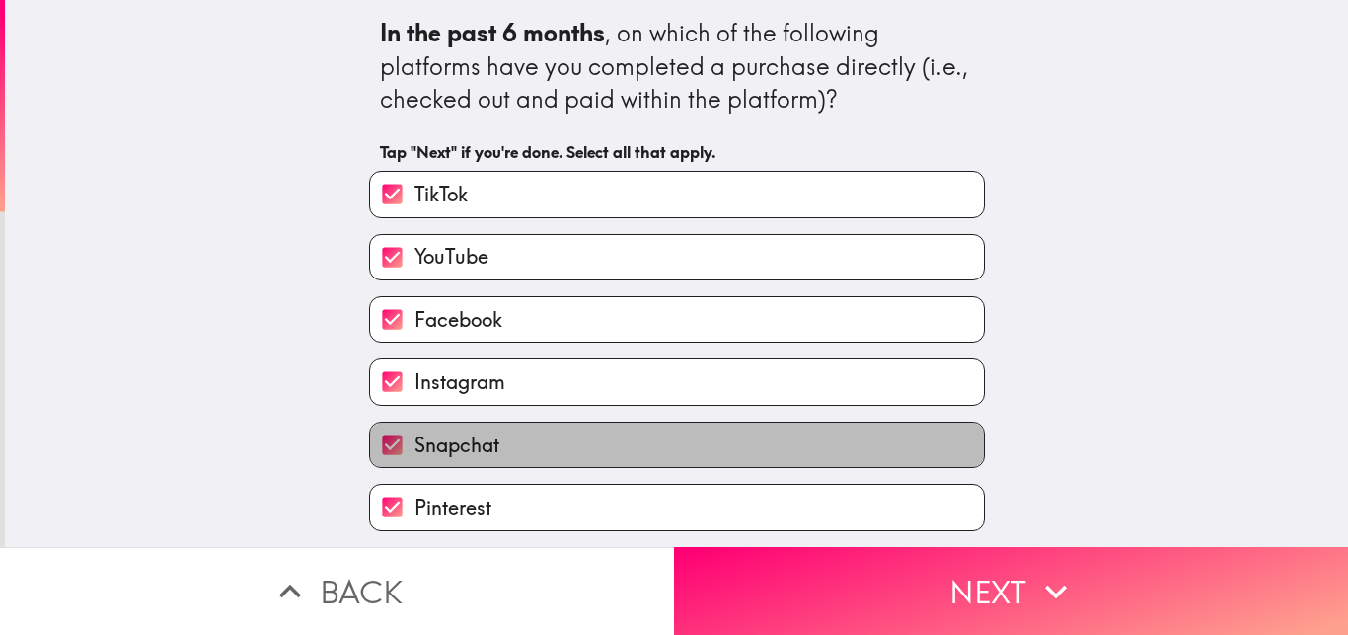
click at [845, 443] on label "Snapchat" at bounding box center [677, 444] width 614 height 44
click at [415, 443] on input "Snapchat" at bounding box center [392, 444] width 44 height 44
checkbox input "false"
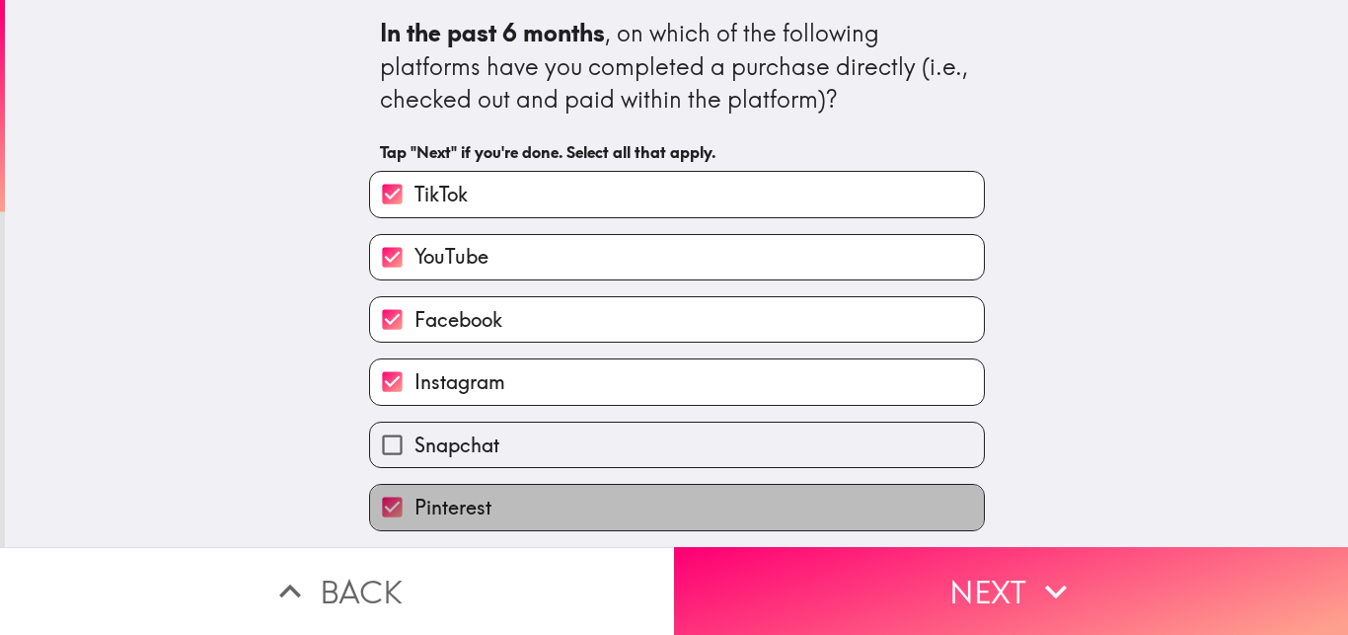
click at [831, 506] on label "Pinterest" at bounding box center [677, 507] width 614 height 44
click at [415, 506] on input "Pinterest" at bounding box center [392, 507] width 44 height 44
checkbox input "false"
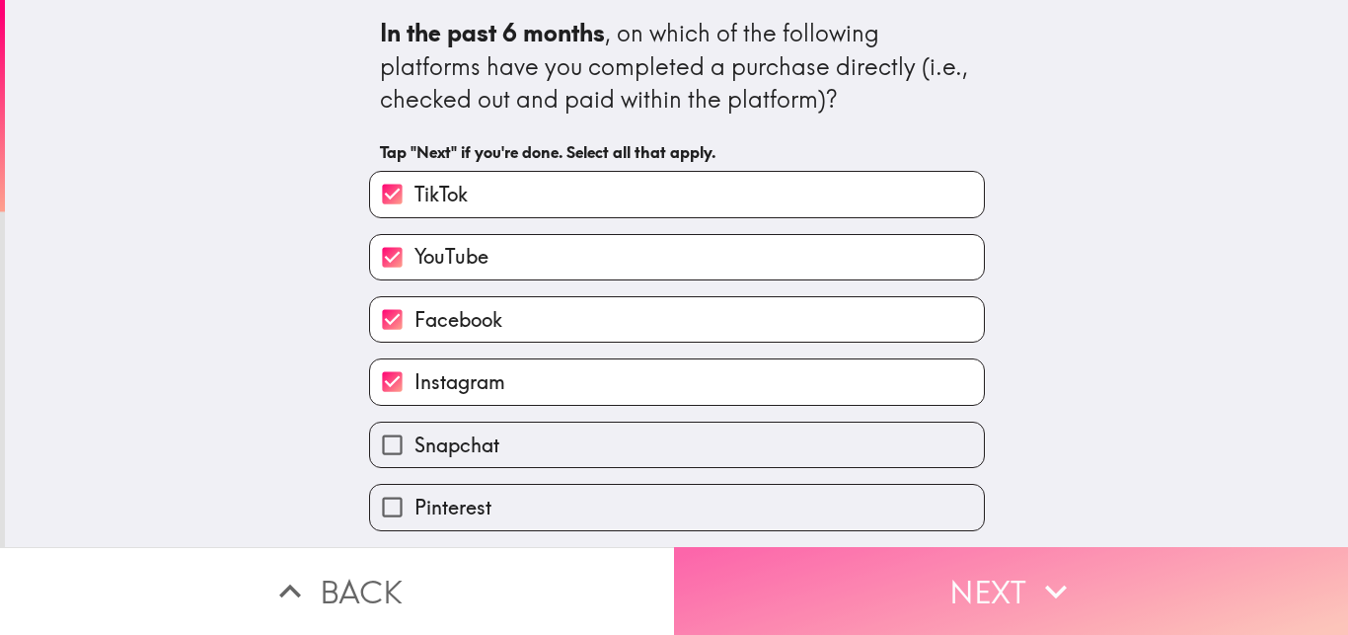
click at [910, 565] on button "Next" at bounding box center [1011, 591] width 674 height 88
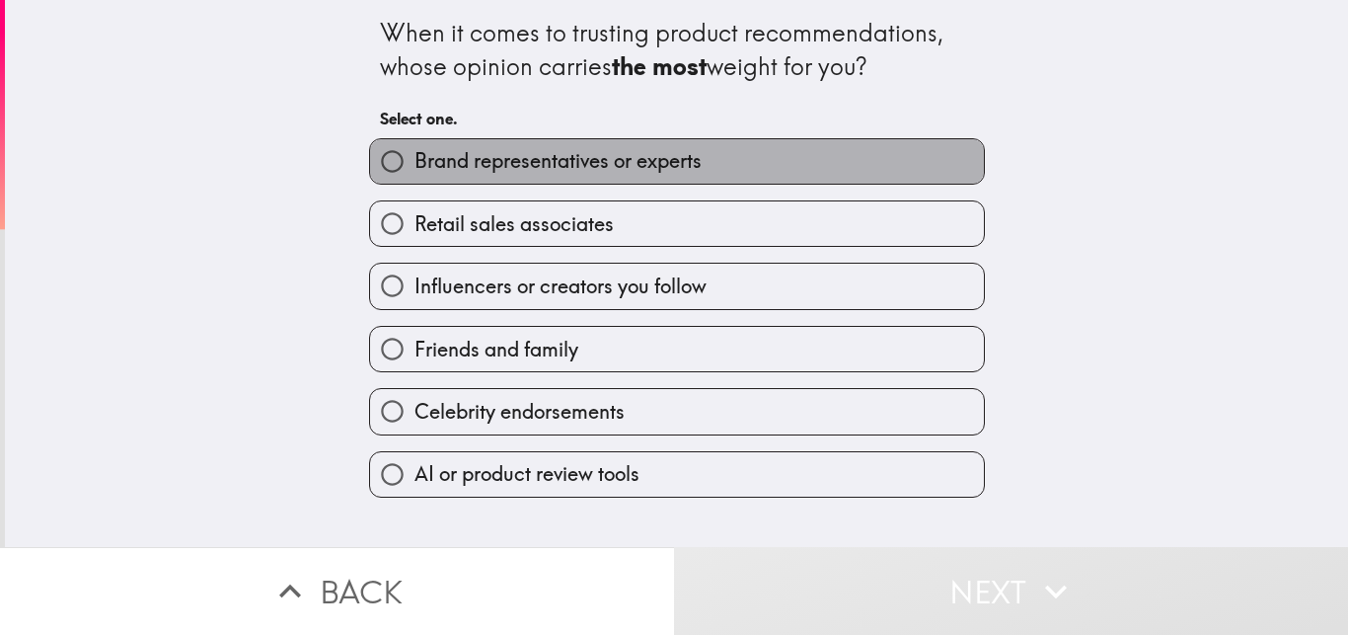
click at [851, 178] on label "Brand representatives or experts" at bounding box center [677, 161] width 614 height 44
click at [415, 178] on input "Brand representatives or experts" at bounding box center [392, 161] width 44 height 44
radio input "true"
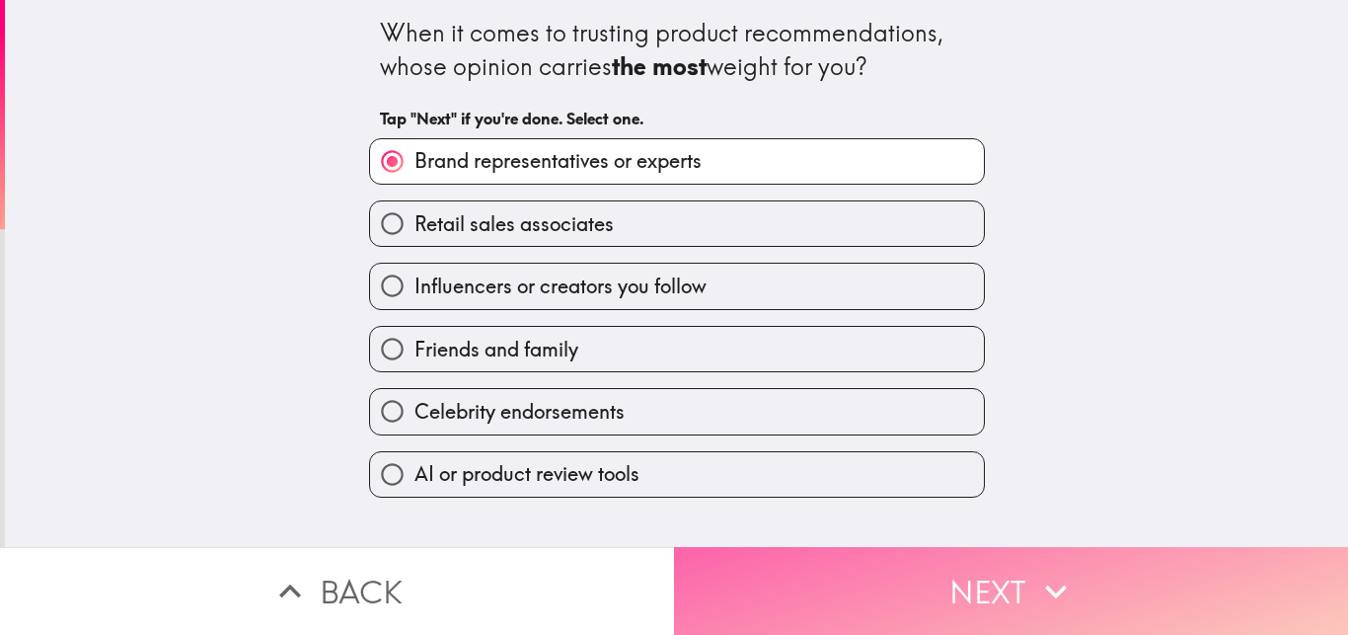
click at [934, 549] on button "Next" at bounding box center [1011, 591] width 674 height 88
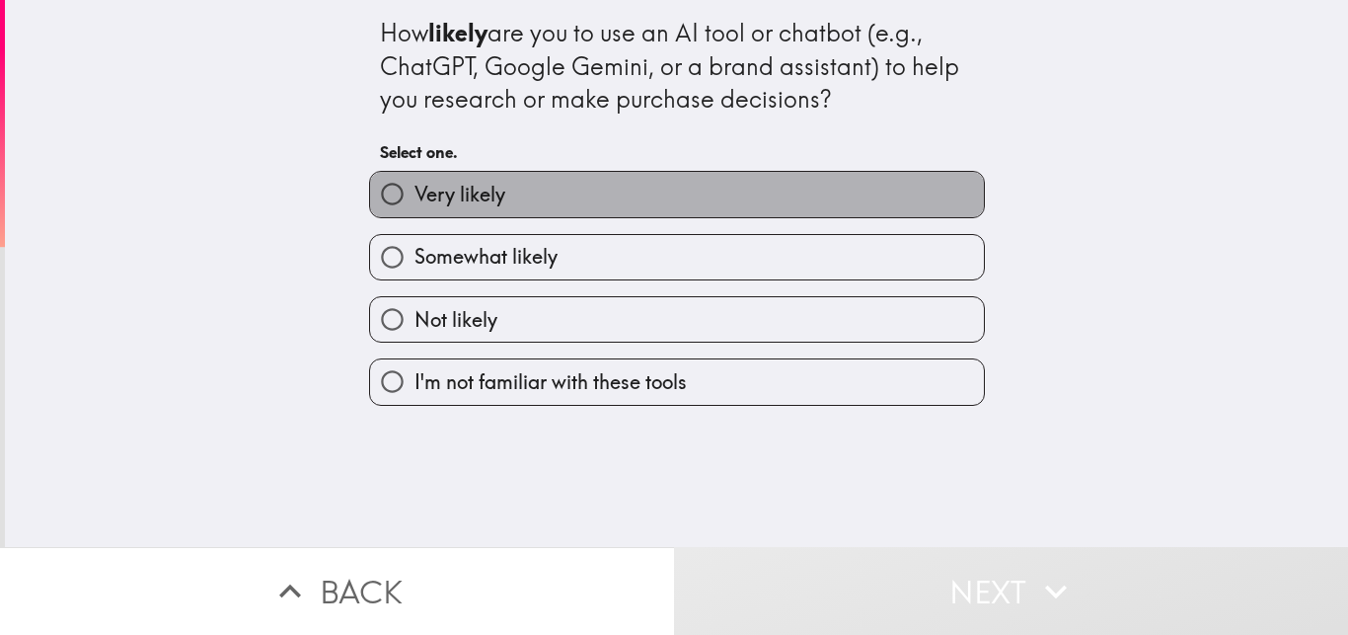
click at [537, 193] on label "Very likely" at bounding box center [677, 194] width 614 height 44
click at [415, 193] on input "Very likely" at bounding box center [392, 194] width 44 height 44
radio input "true"
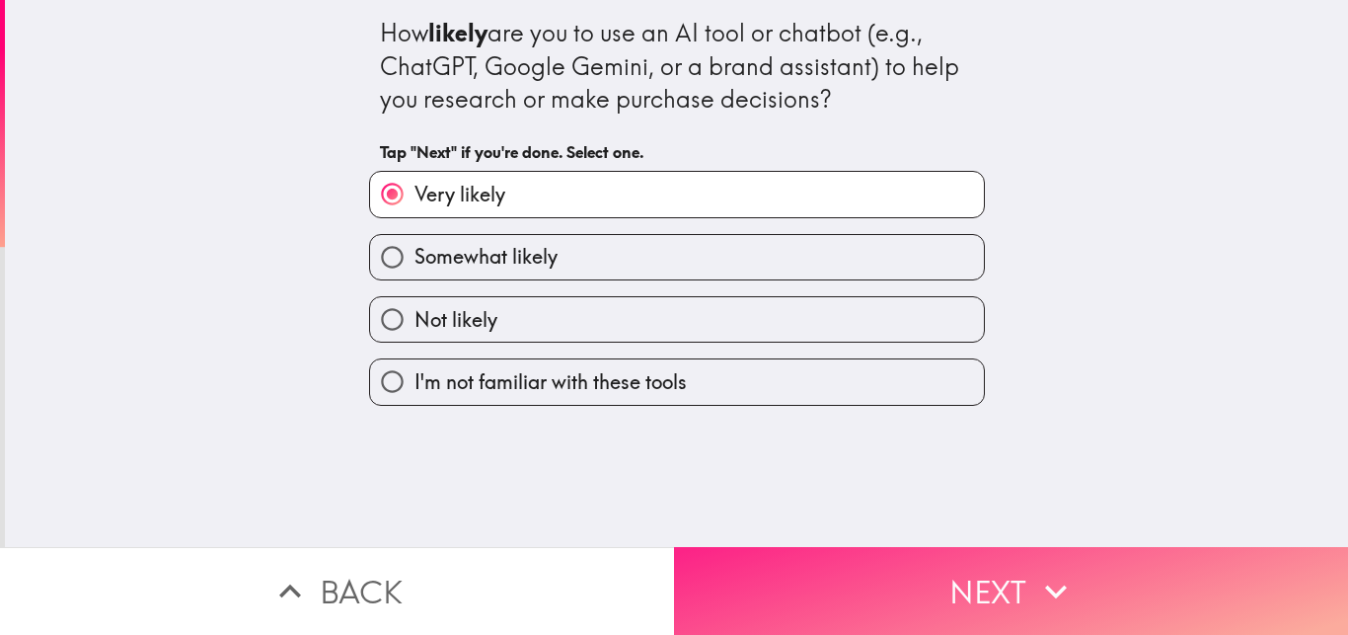
click at [871, 547] on button "Next" at bounding box center [1011, 591] width 674 height 88
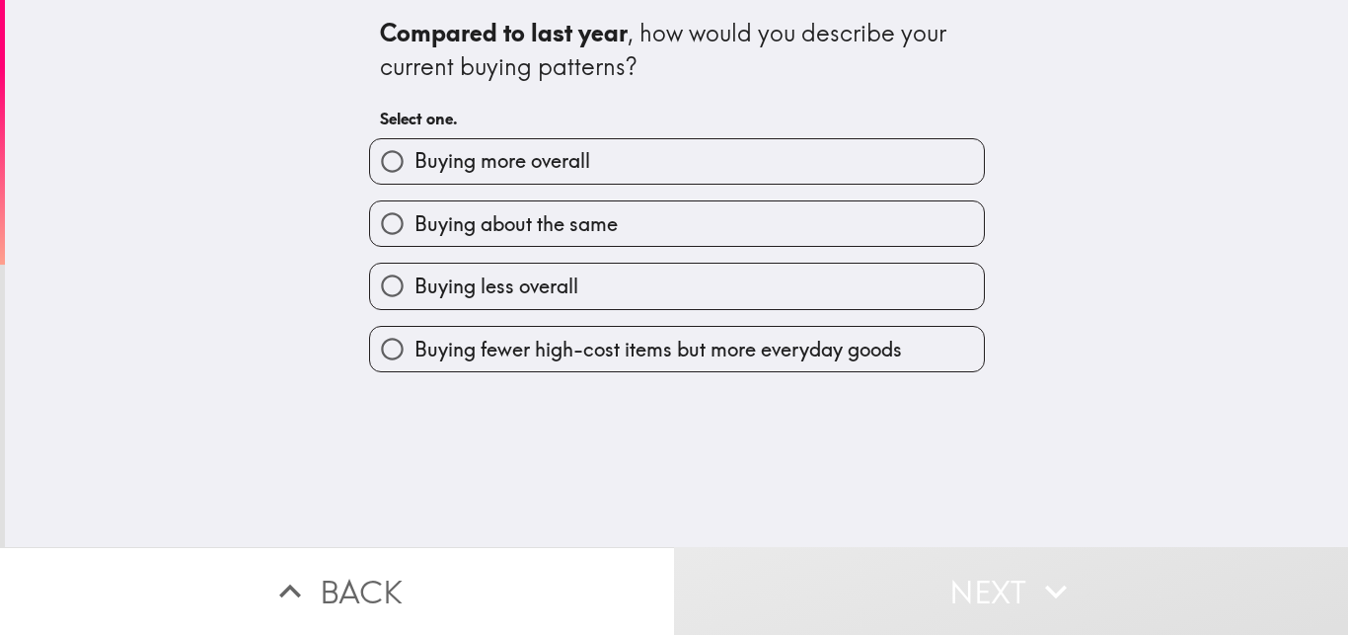
click at [812, 169] on label "Buying more overall" at bounding box center [677, 161] width 614 height 44
click at [415, 169] on input "Buying more overall" at bounding box center [392, 161] width 44 height 44
radio input "true"
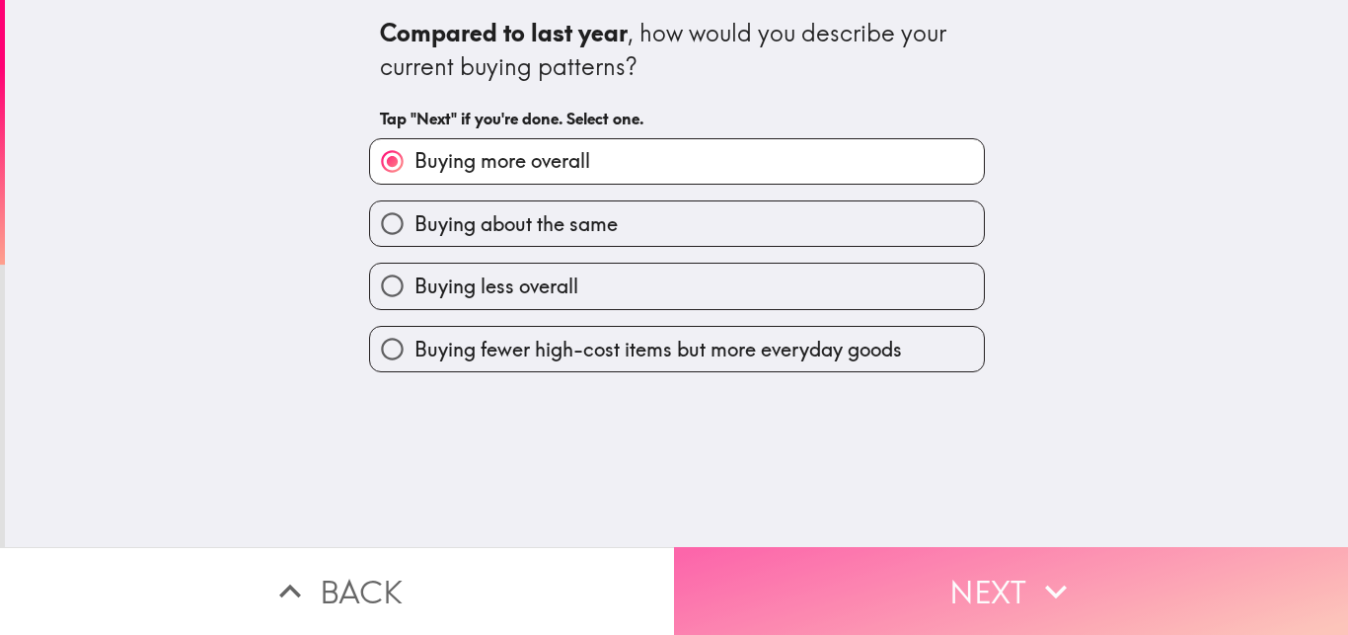
click at [889, 601] on button "Next" at bounding box center [1011, 591] width 674 height 88
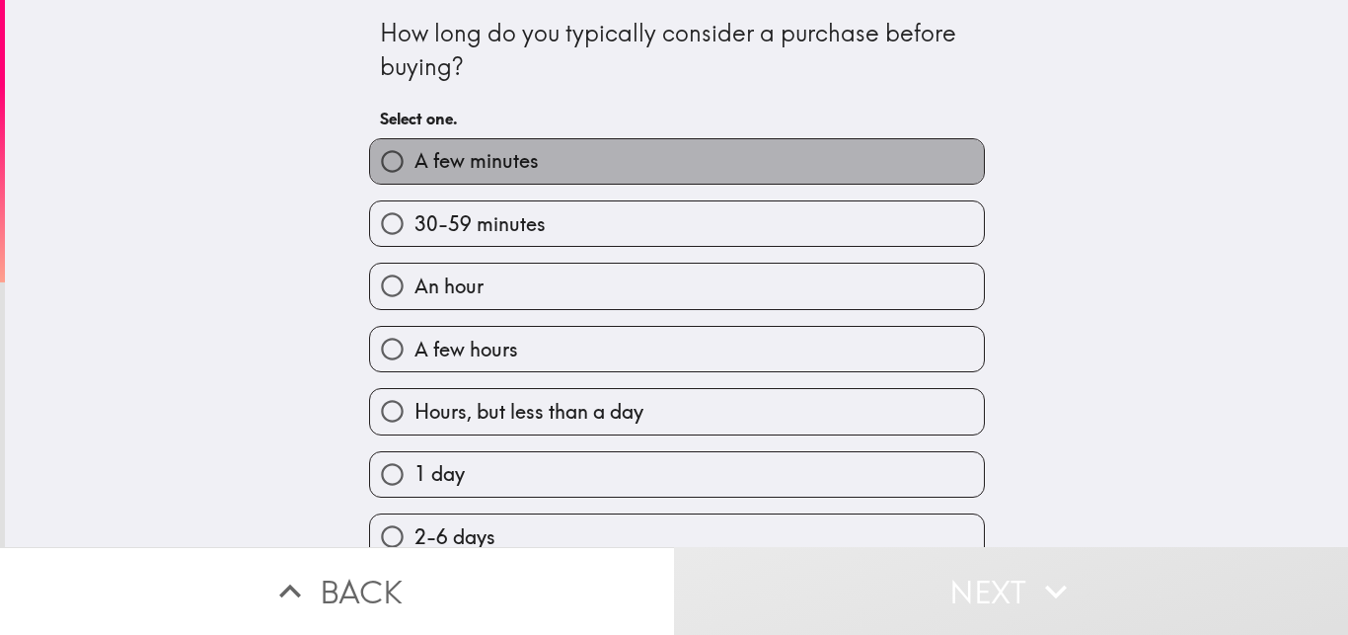
click at [904, 170] on label "A few minutes" at bounding box center [677, 161] width 614 height 44
click at [415, 170] on input "A few minutes" at bounding box center [392, 161] width 44 height 44
radio input "true"
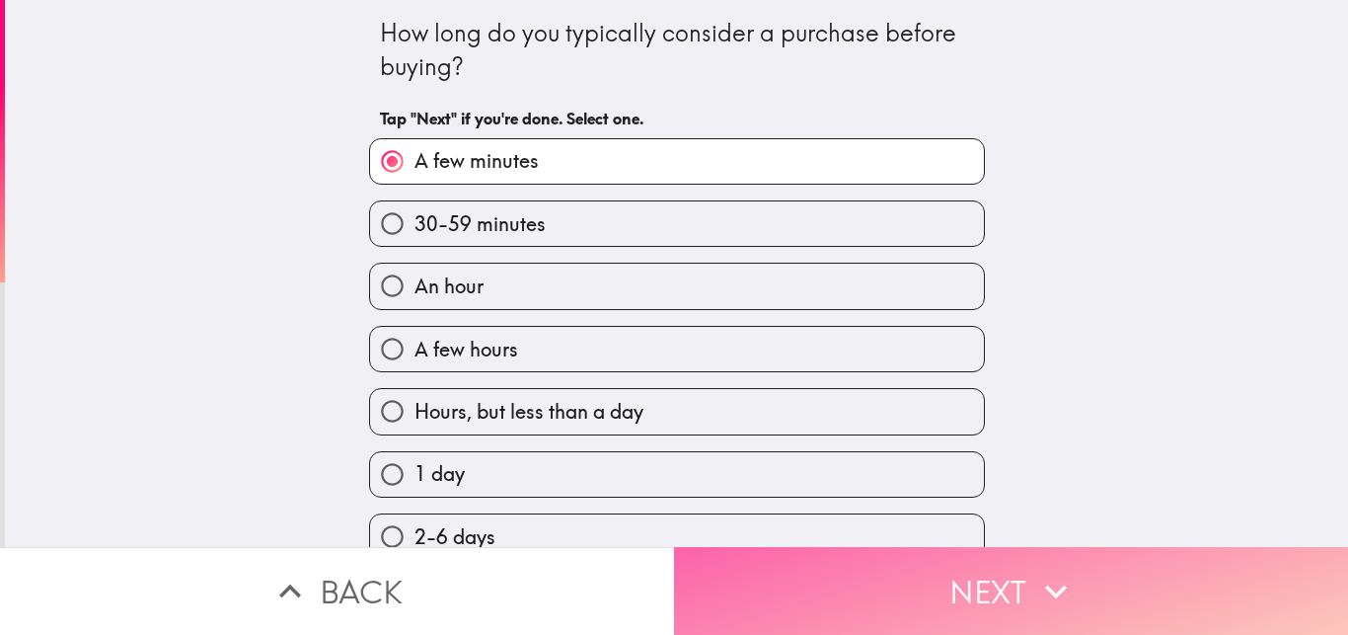
click at [970, 551] on button "Next" at bounding box center [1011, 591] width 674 height 88
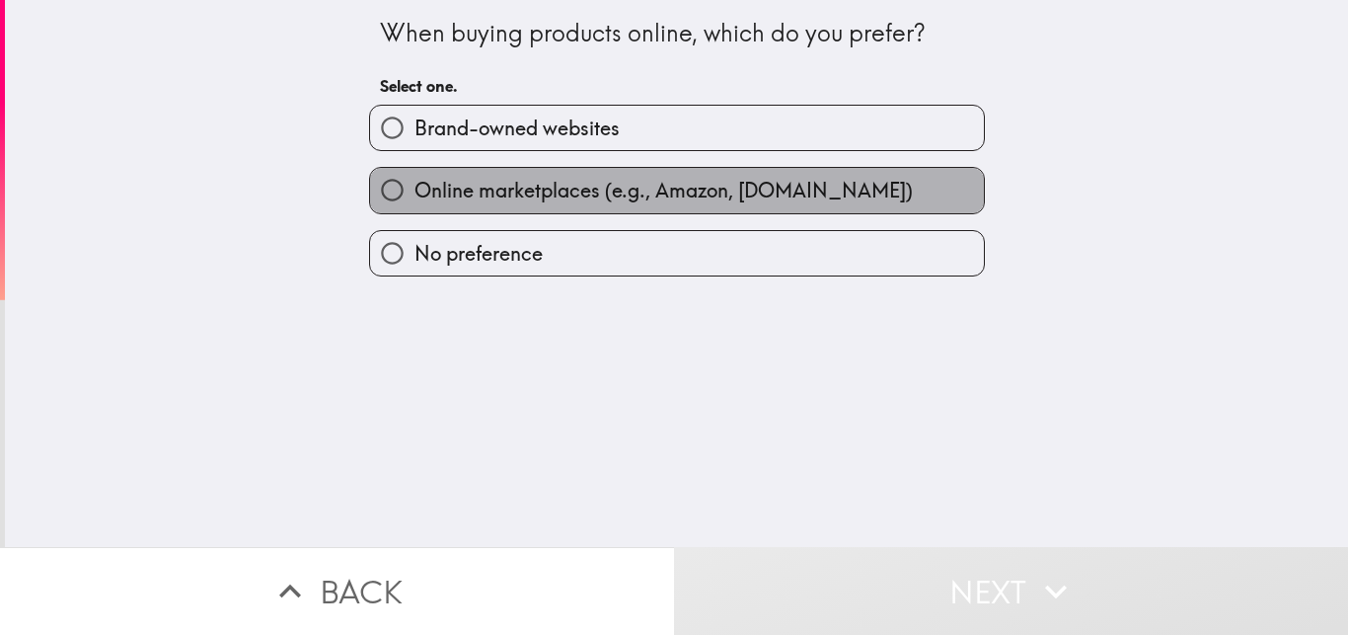
click at [876, 186] on label "Online marketplaces (e.g., Amazon, [DOMAIN_NAME])" at bounding box center [677, 190] width 614 height 44
click at [415, 186] on input "Online marketplaces (e.g., Amazon, [DOMAIN_NAME])" at bounding box center [392, 190] width 44 height 44
radio input "true"
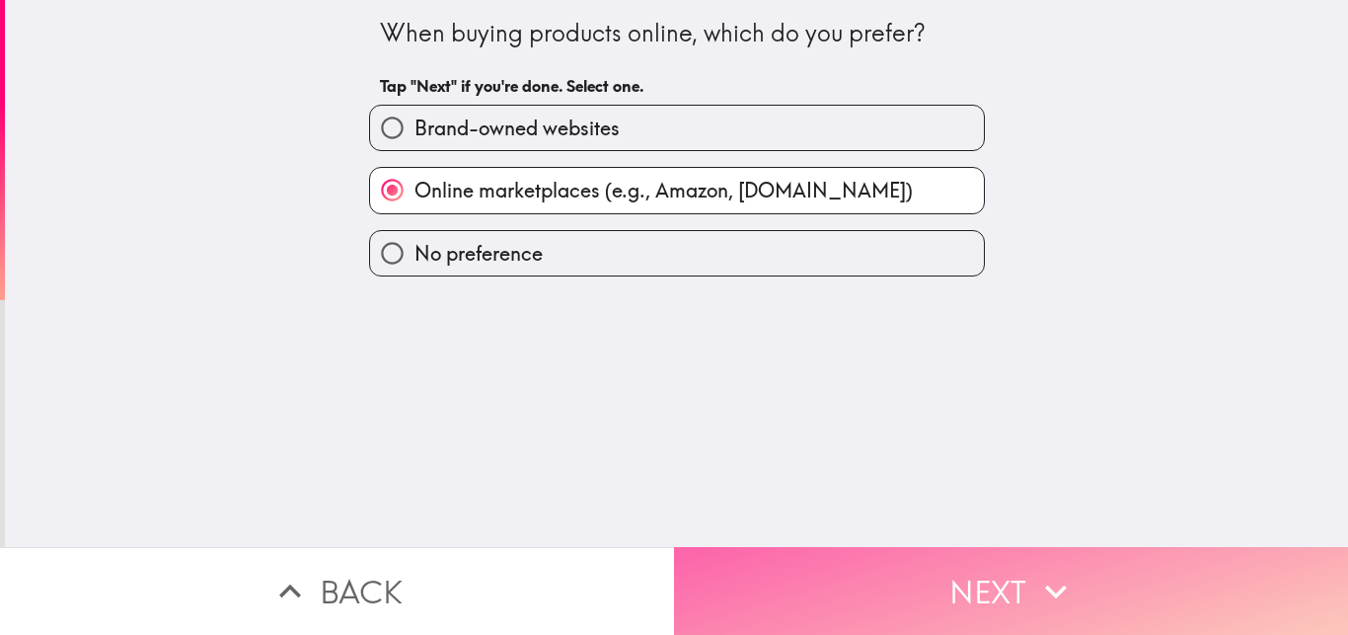
click at [932, 557] on button "Next" at bounding box center [1011, 591] width 674 height 88
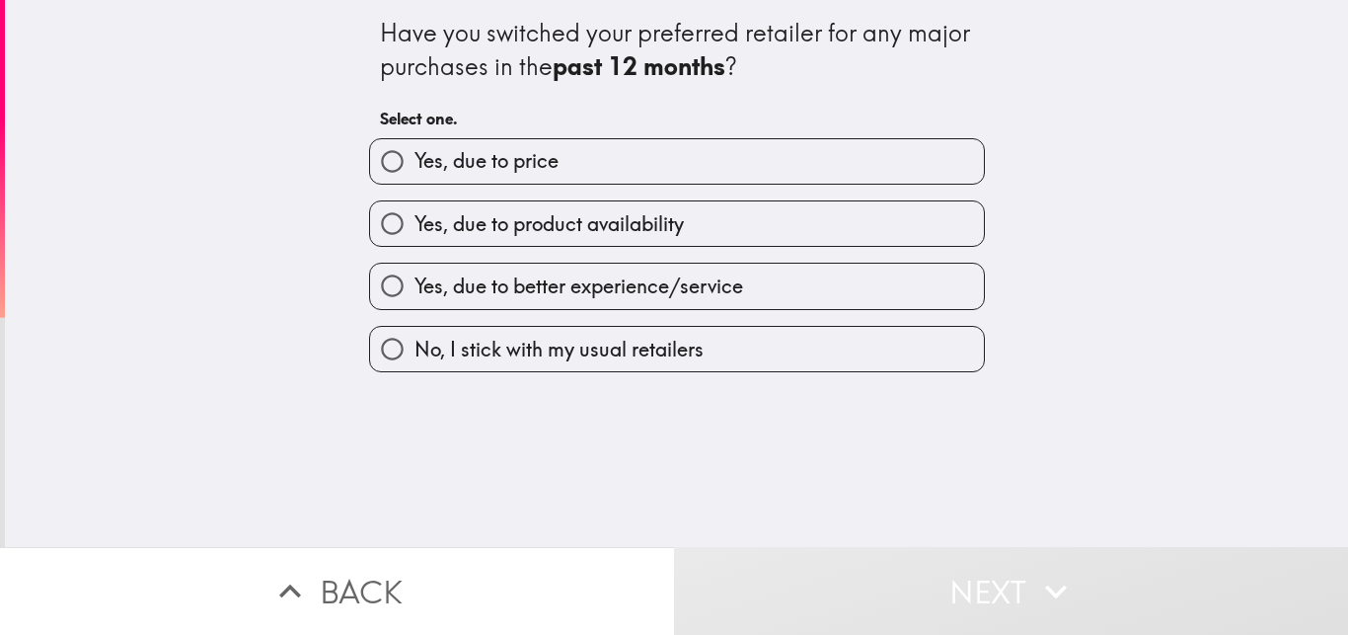
click at [653, 150] on label "Yes, due to price" at bounding box center [677, 161] width 614 height 44
click at [415, 150] on input "Yes, due to price" at bounding box center [392, 161] width 44 height 44
radio input "true"
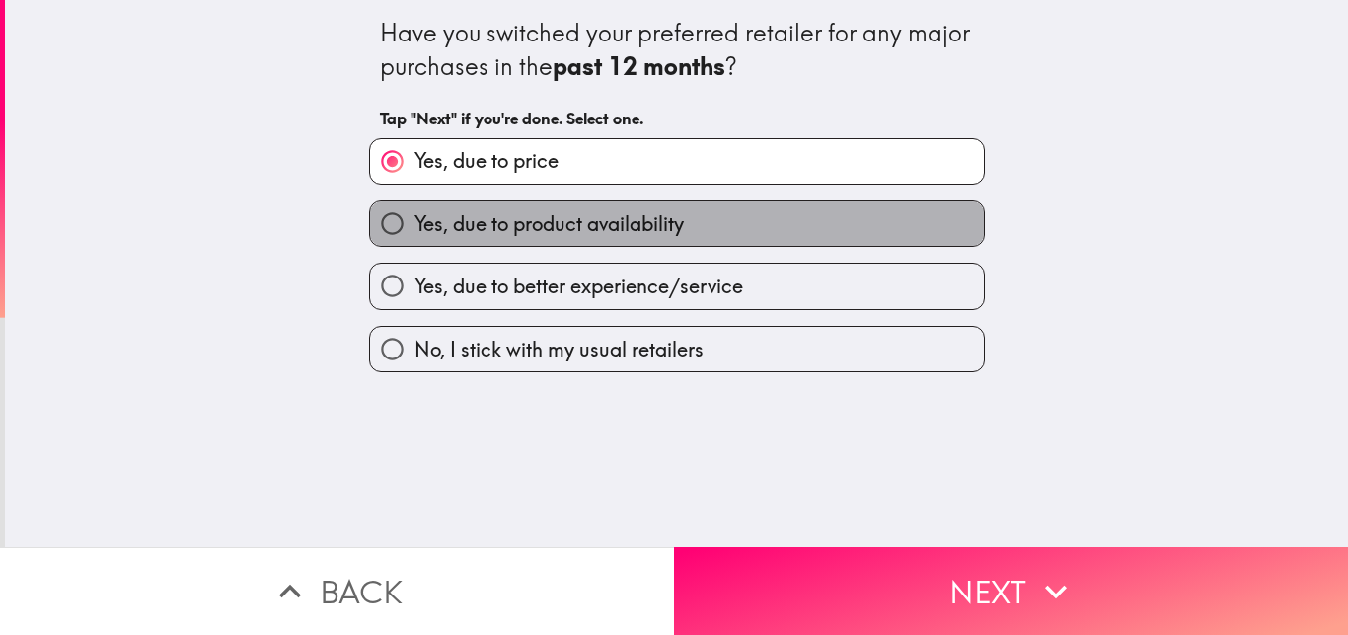
click at [699, 236] on label "Yes, due to product availability" at bounding box center [677, 223] width 614 height 44
click at [415, 236] on input "Yes, due to product availability" at bounding box center [392, 223] width 44 height 44
radio input "true"
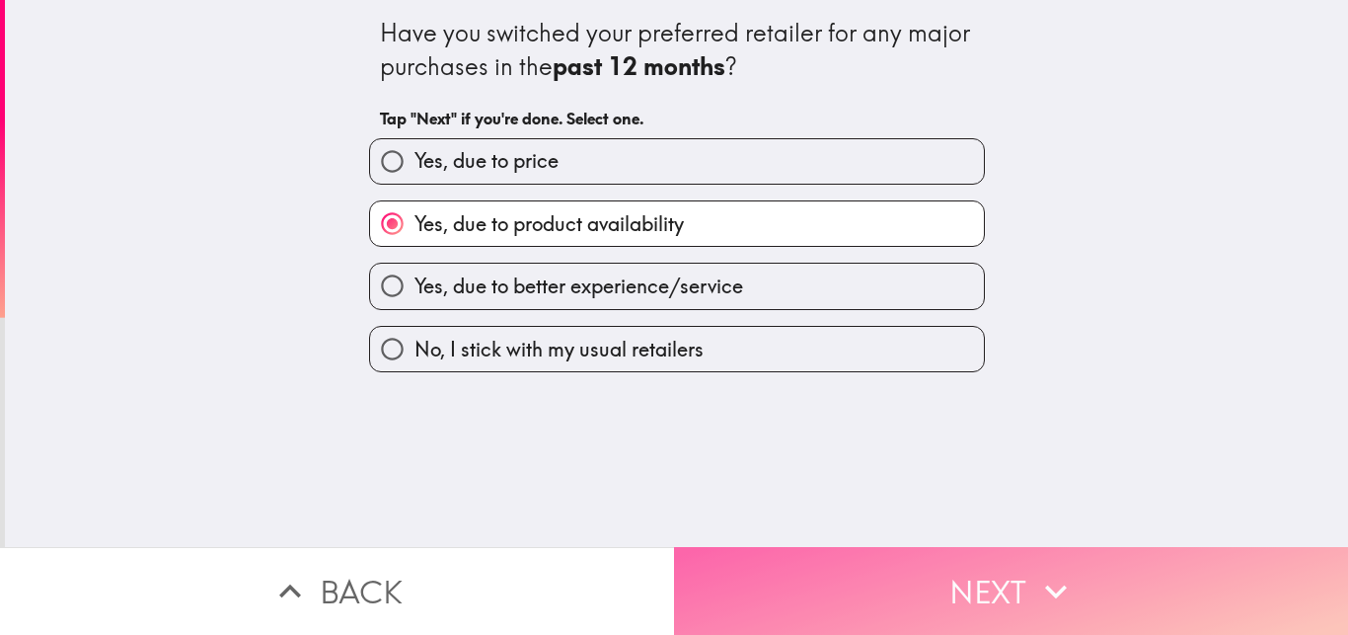
click at [868, 576] on button "Next" at bounding box center [1011, 591] width 674 height 88
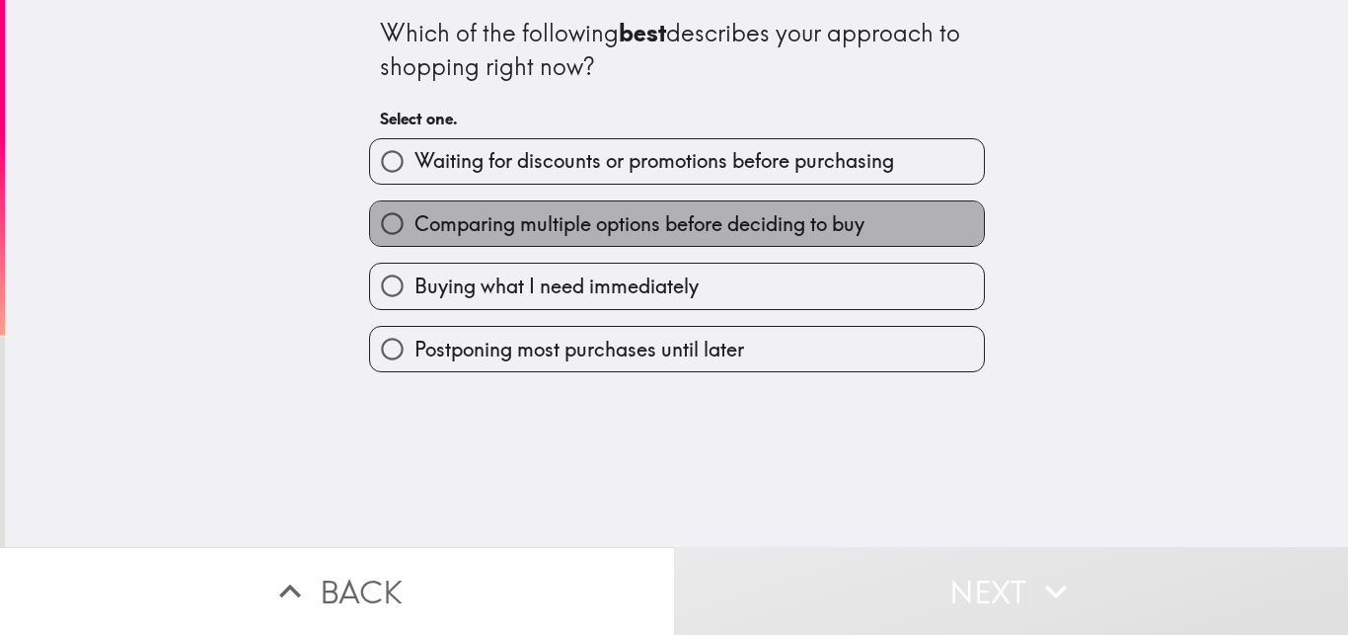
click at [625, 227] on span "Comparing multiple options before deciding to buy" at bounding box center [640, 224] width 450 height 28
click at [415, 227] on input "Comparing multiple options before deciding to buy" at bounding box center [392, 223] width 44 height 44
radio input "true"
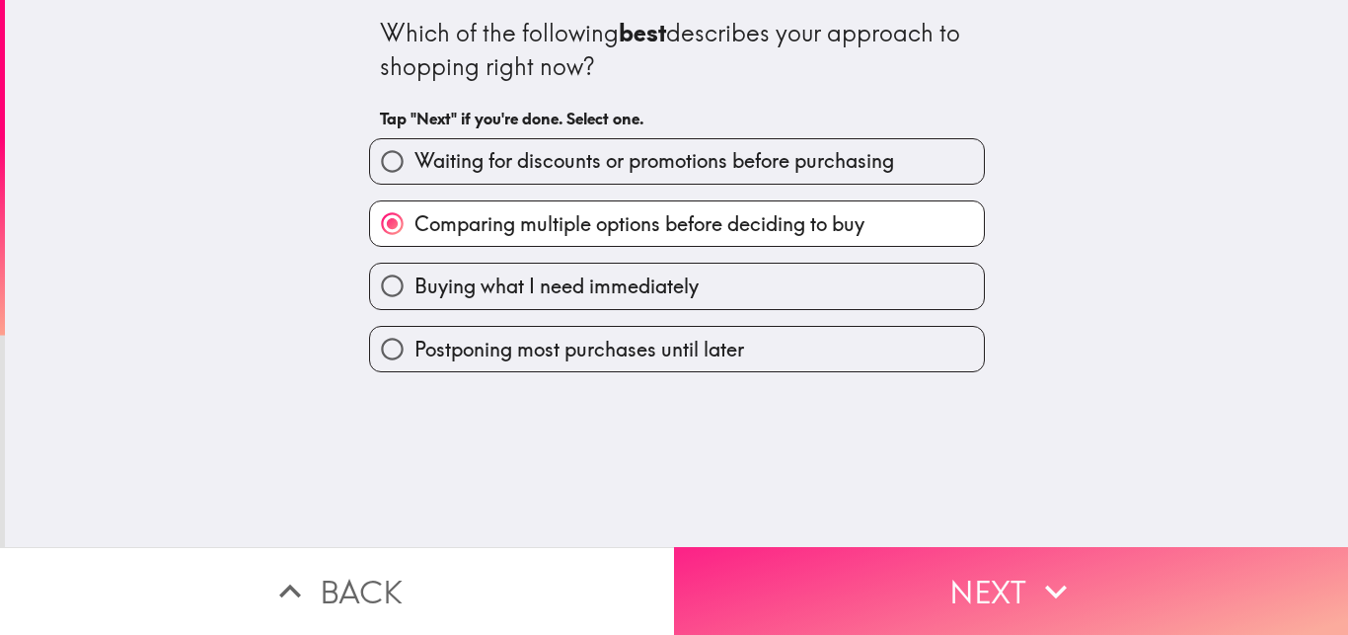
click at [814, 585] on button "Next" at bounding box center [1011, 591] width 674 height 88
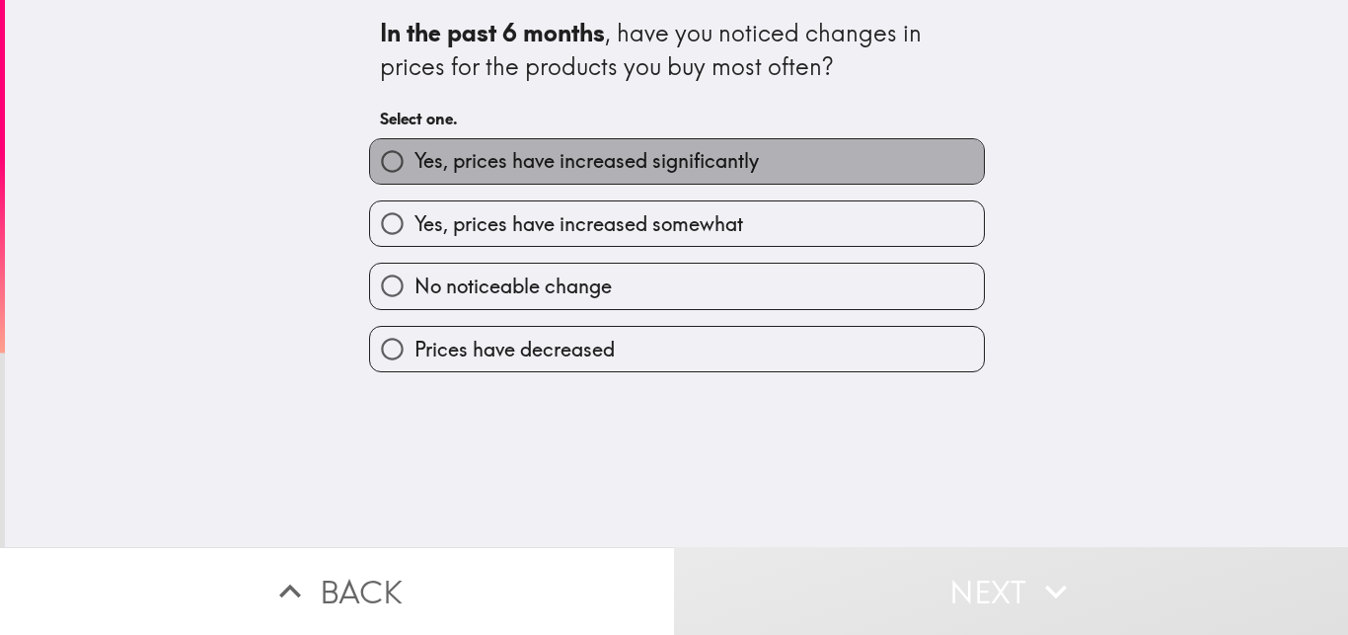
click at [679, 167] on span "Yes, prices have increased significantly" at bounding box center [587, 161] width 344 height 28
click at [415, 167] on input "Yes, prices have increased significantly" at bounding box center [392, 161] width 44 height 44
radio input "true"
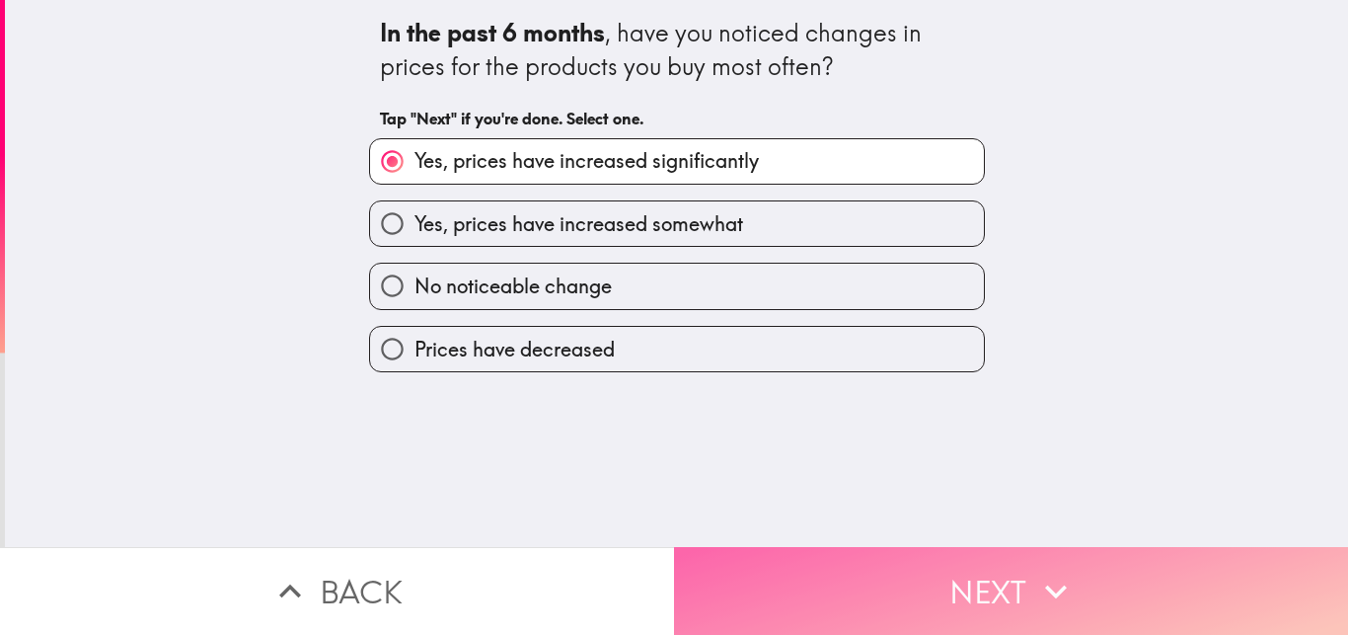
click at [790, 577] on button "Next" at bounding box center [1011, 591] width 674 height 88
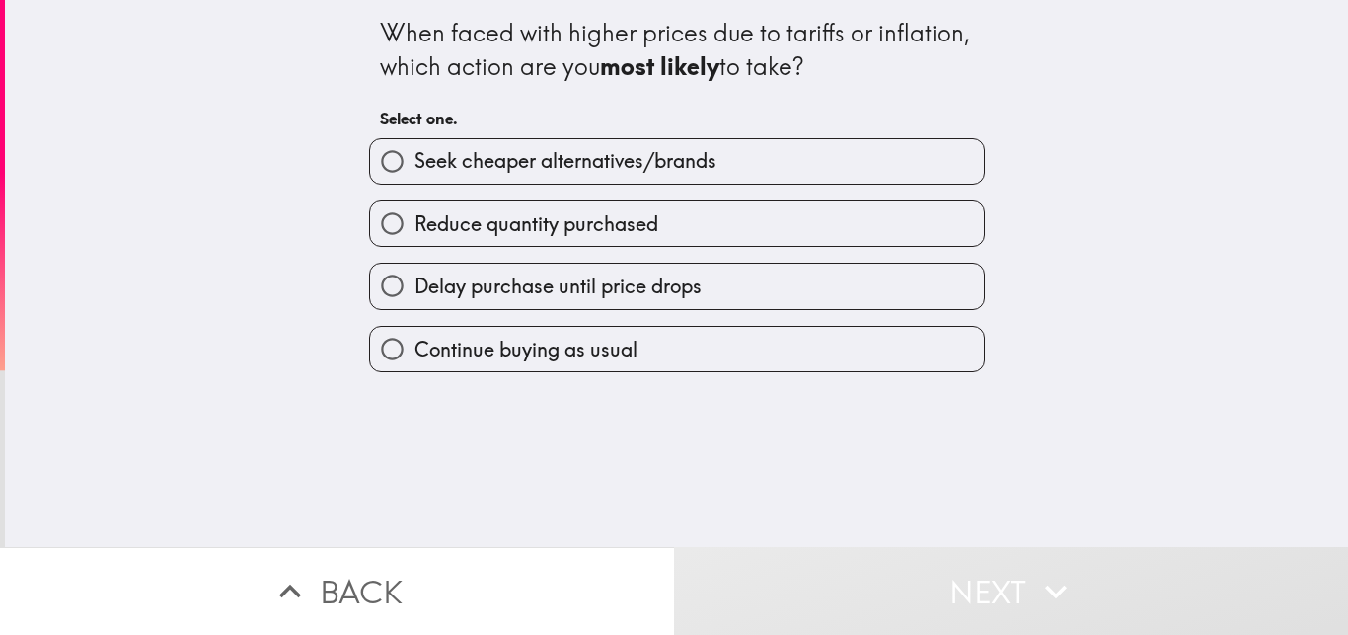
click at [582, 167] on span "Seek cheaper alternatives/brands" at bounding box center [566, 161] width 302 height 28
click at [415, 167] on input "Seek cheaper alternatives/brands" at bounding box center [392, 161] width 44 height 44
radio input "true"
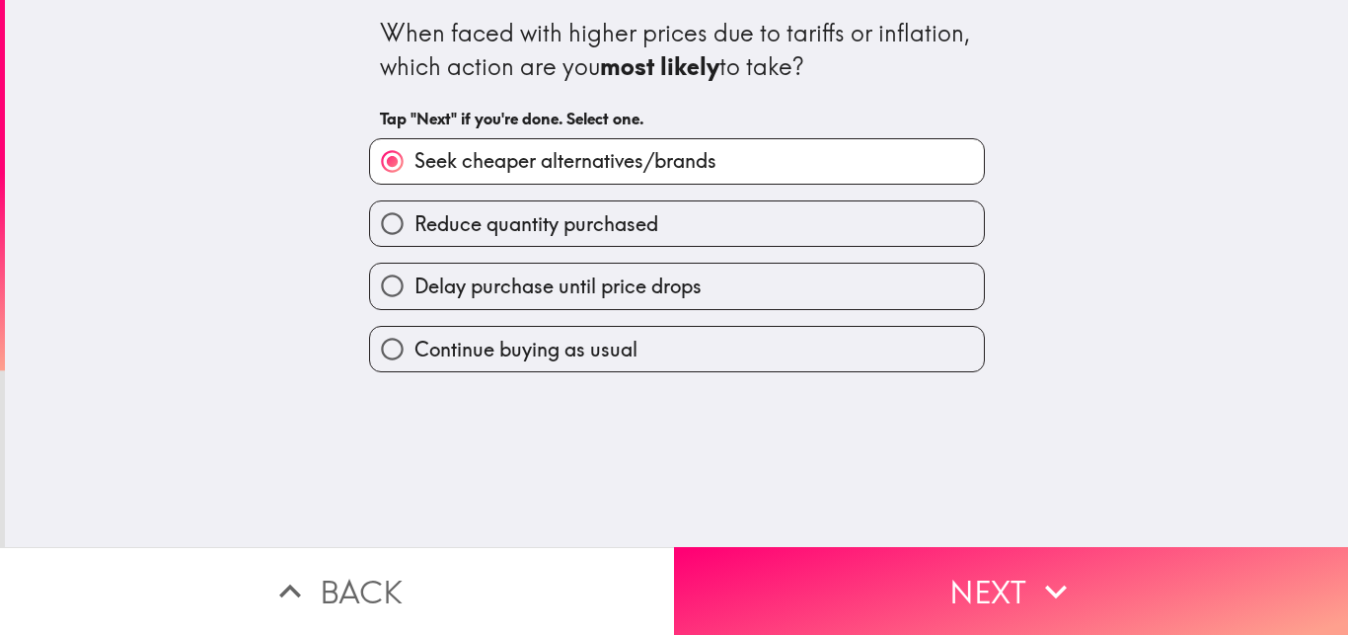
click at [611, 231] on span "Reduce quantity purchased" at bounding box center [537, 224] width 244 height 28
click at [415, 231] on input "Reduce quantity purchased" at bounding box center [392, 223] width 44 height 44
radio input "true"
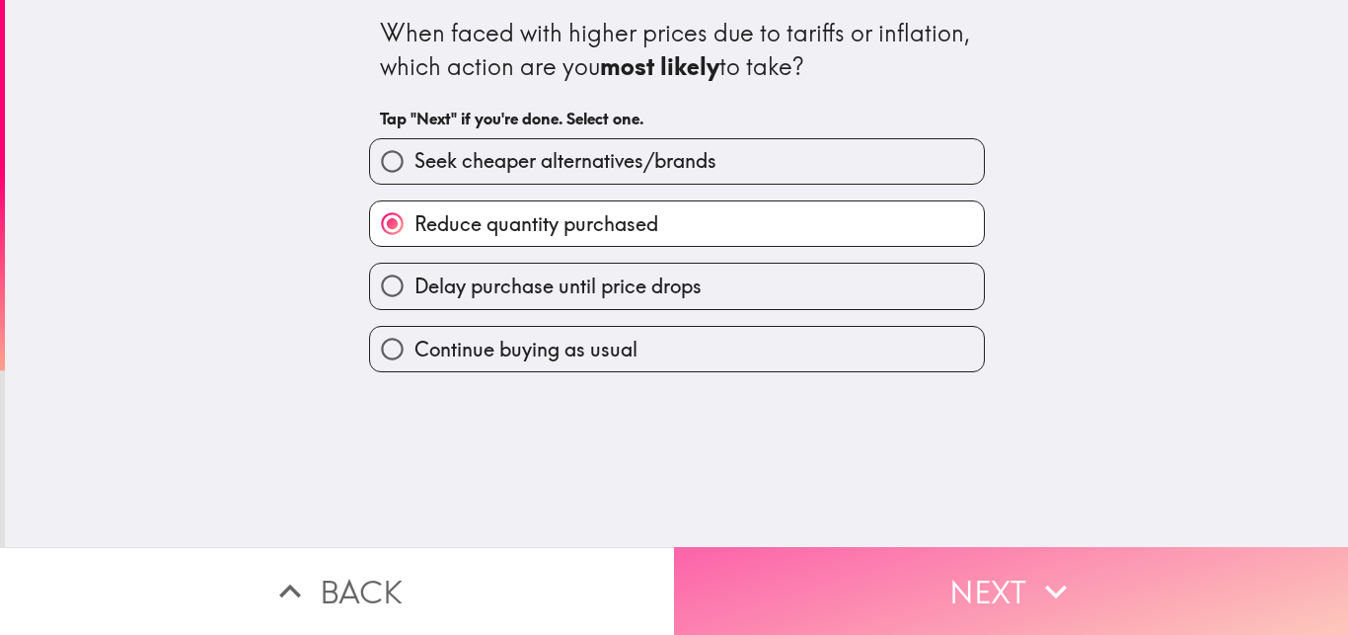
click at [790, 547] on button "Next" at bounding box center [1011, 591] width 674 height 88
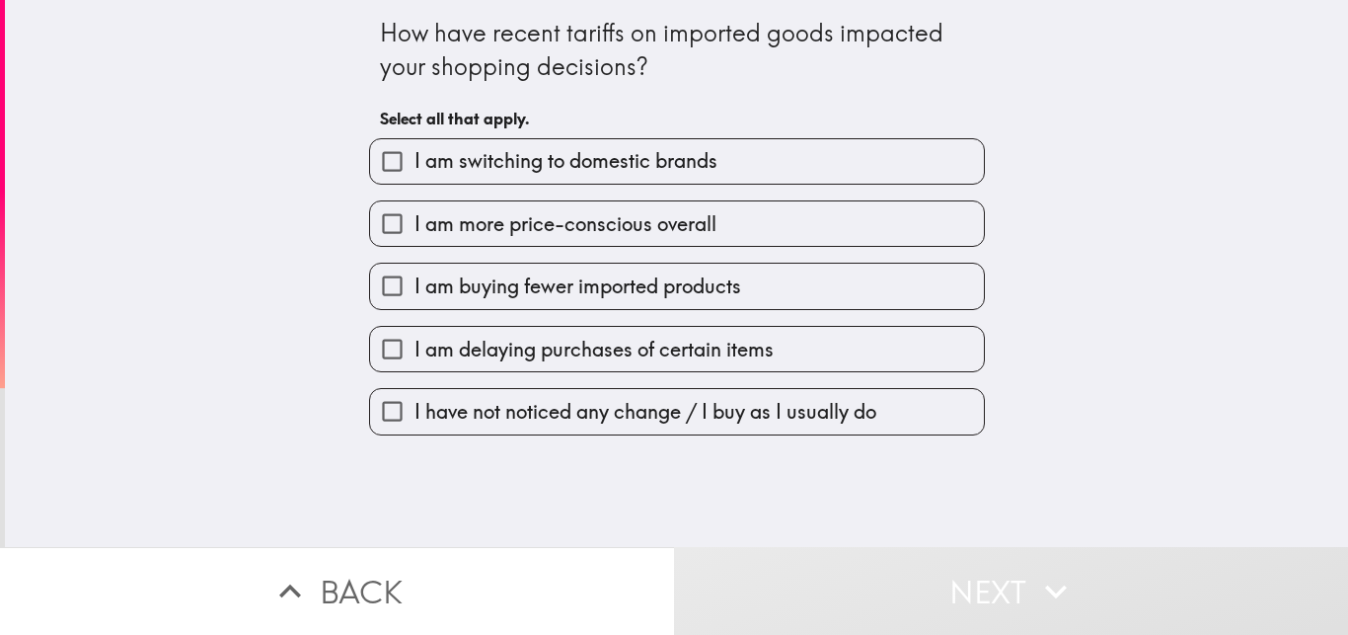
click at [649, 160] on span "I am switching to domestic brands" at bounding box center [566, 161] width 303 height 28
click at [415, 160] on input "I am switching to domestic brands" at bounding box center [392, 161] width 44 height 44
checkbox input "true"
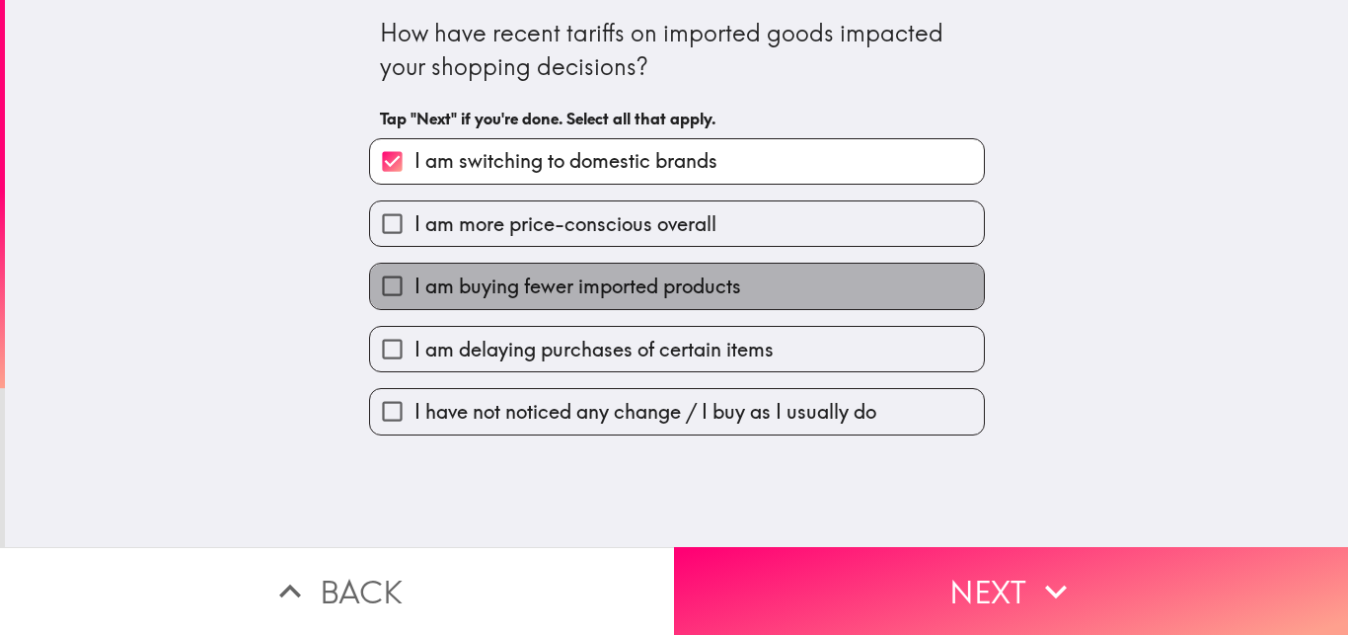
click at [650, 294] on span "I am buying fewer imported products" at bounding box center [578, 286] width 327 height 28
click at [415, 294] on input "I am buying fewer imported products" at bounding box center [392, 286] width 44 height 44
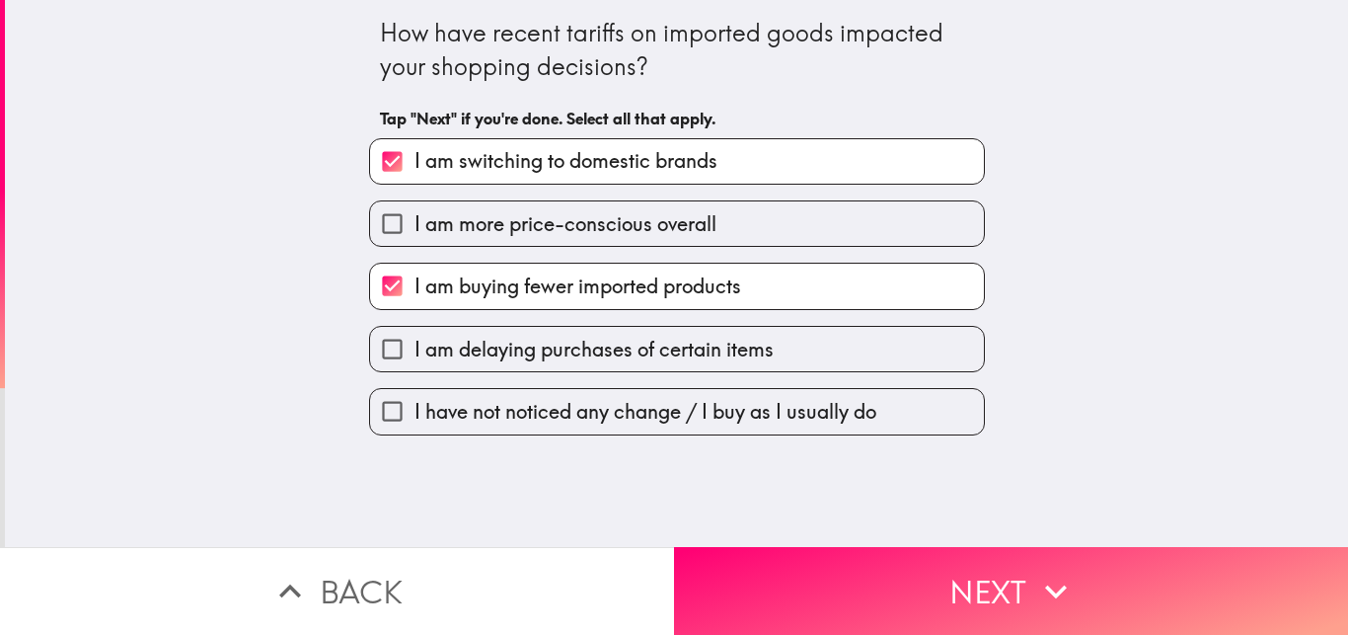
click at [588, 276] on span "I am buying fewer imported products" at bounding box center [578, 286] width 327 height 28
click at [415, 276] on input "I am buying fewer imported products" at bounding box center [392, 286] width 44 height 44
checkbox input "false"
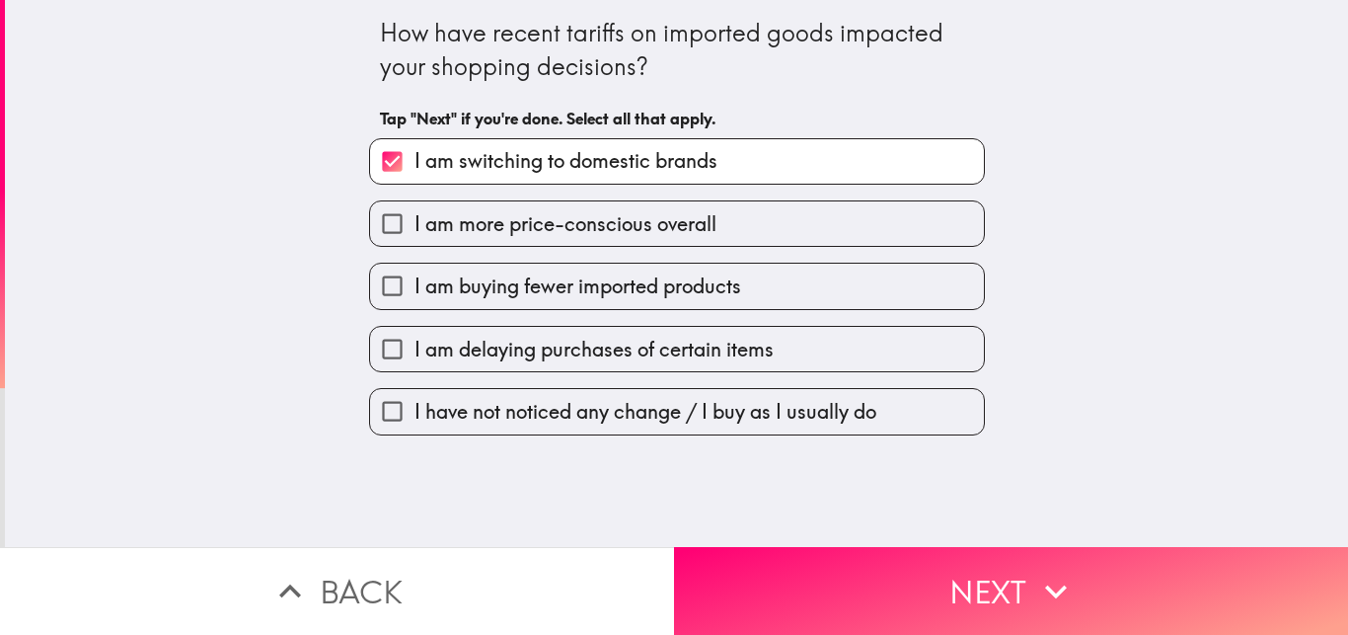
click at [582, 228] on span "I am more price-conscious overall" at bounding box center [566, 224] width 302 height 28
click at [415, 228] on input "I am more price-conscious overall" at bounding box center [392, 223] width 44 height 44
checkbox input "true"
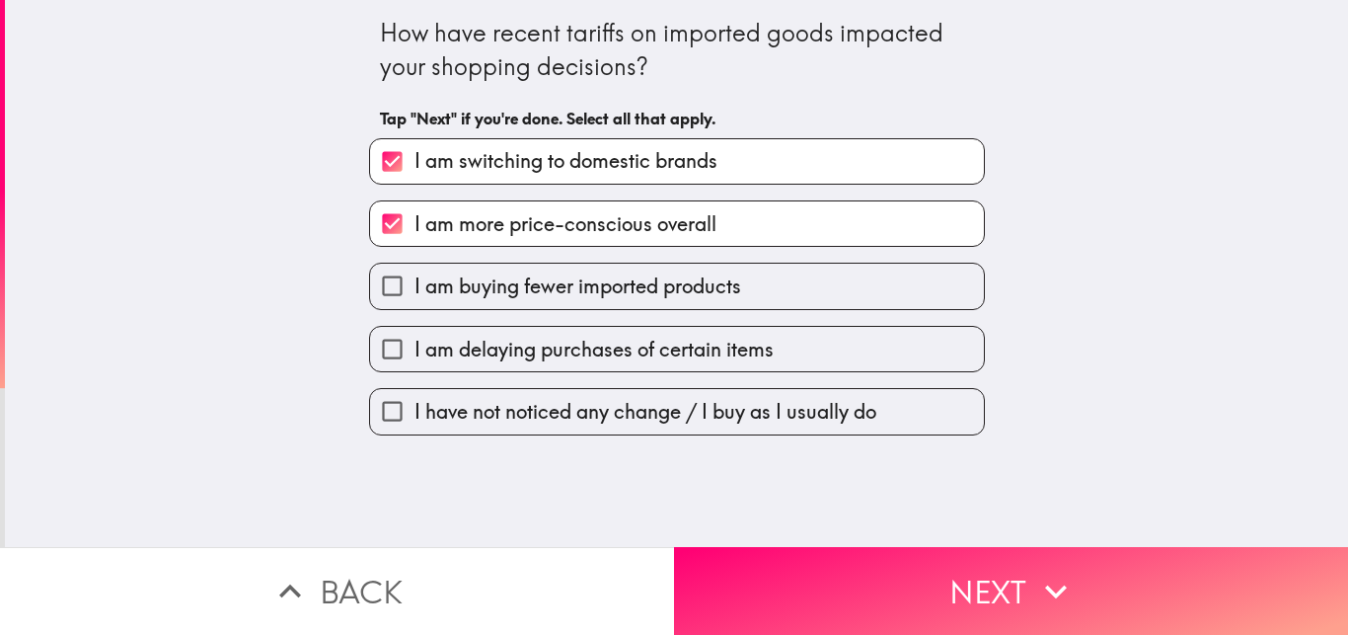
click at [577, 186] on div "I am more price-conscious overall" at bounding box center [669, 216] width 632 height 62
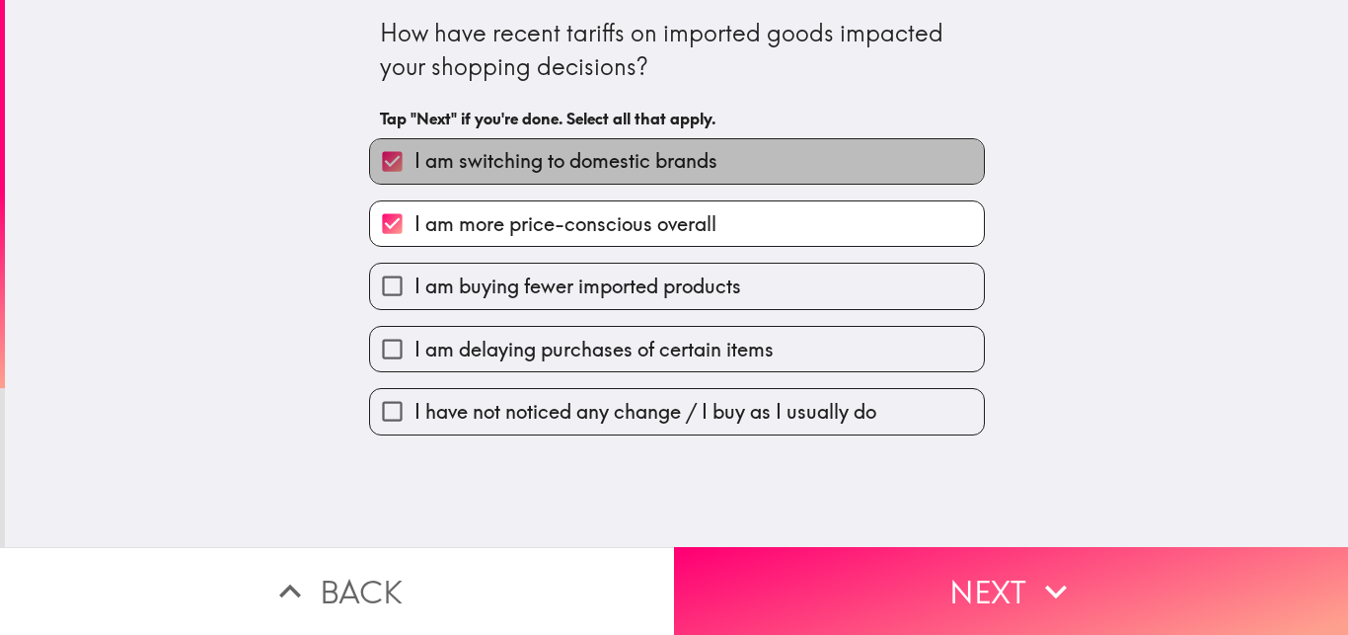
click at [584, 169] on span "I am switching to domestic brands" at bounding box center [566, 161] width 303 height 28
click at [415, 169] on input "I am switching to domestic brands" at bounding box center [392, 161] width 44 height 44
checkbox input "false"
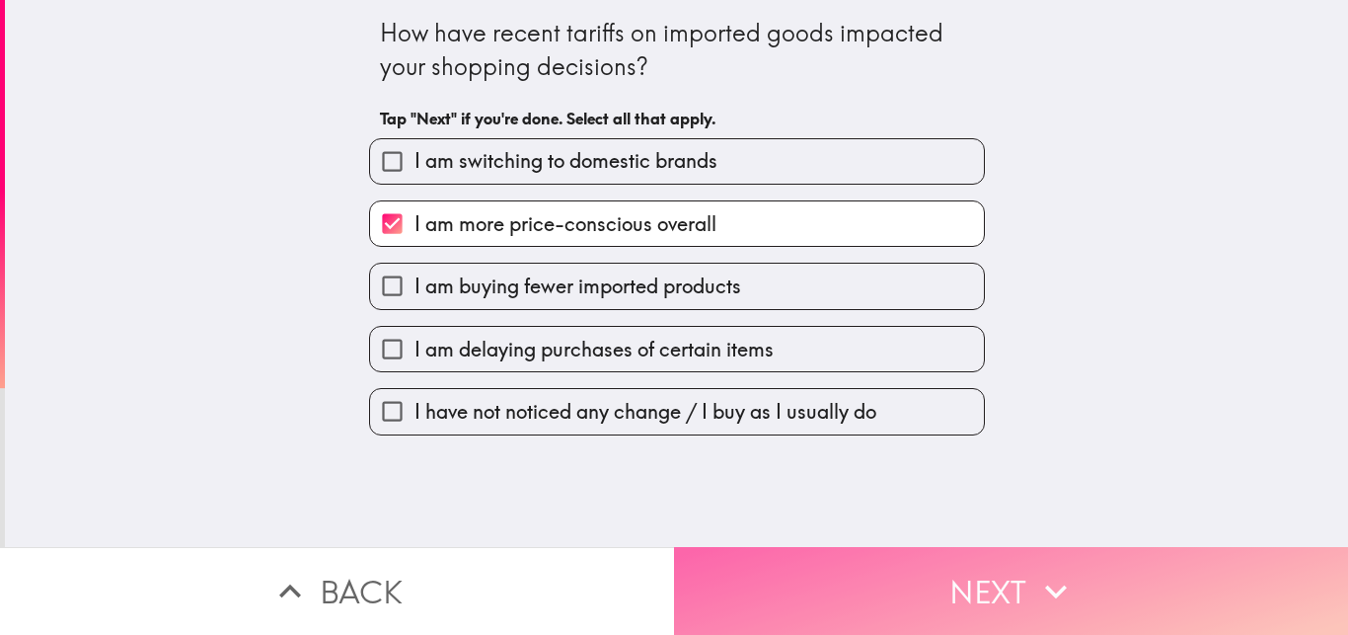
click at [842, 547] on button "Next" at bounding box center [1011, 591] width 674 height 88
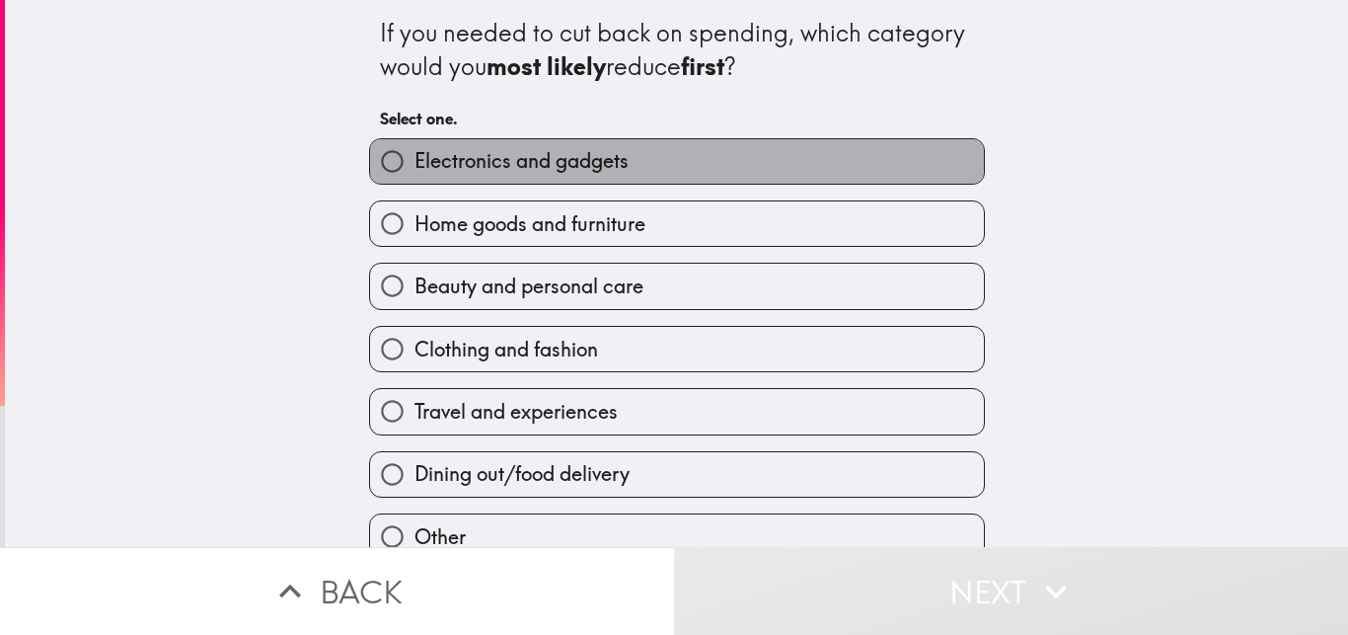
click at [644, 181] on label "Electronics and gadgets" at bounding box center [677, 161] width 614 height 44
click at [415, 181] on input "Electronics and gadgets" at bounding box center [392, 161] width 44 height 44
radio input "true"
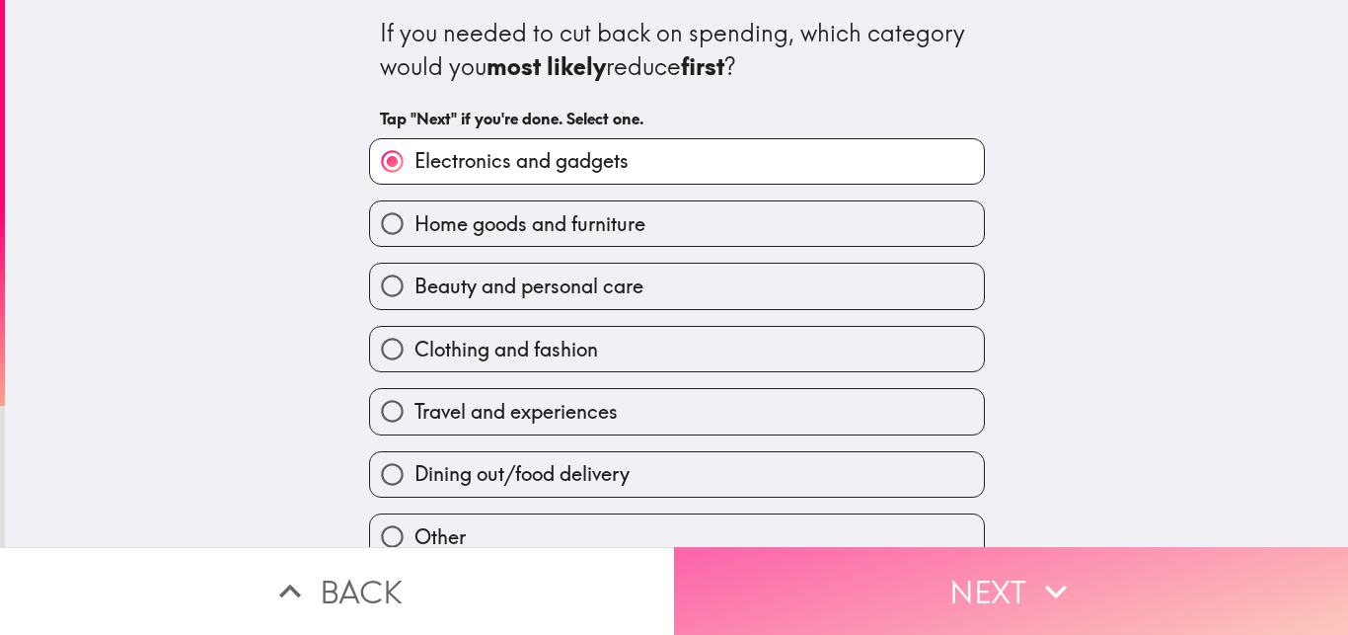
click at [895, 549] on button "Next" at bounding box center [1011, 591] width 674 height 88
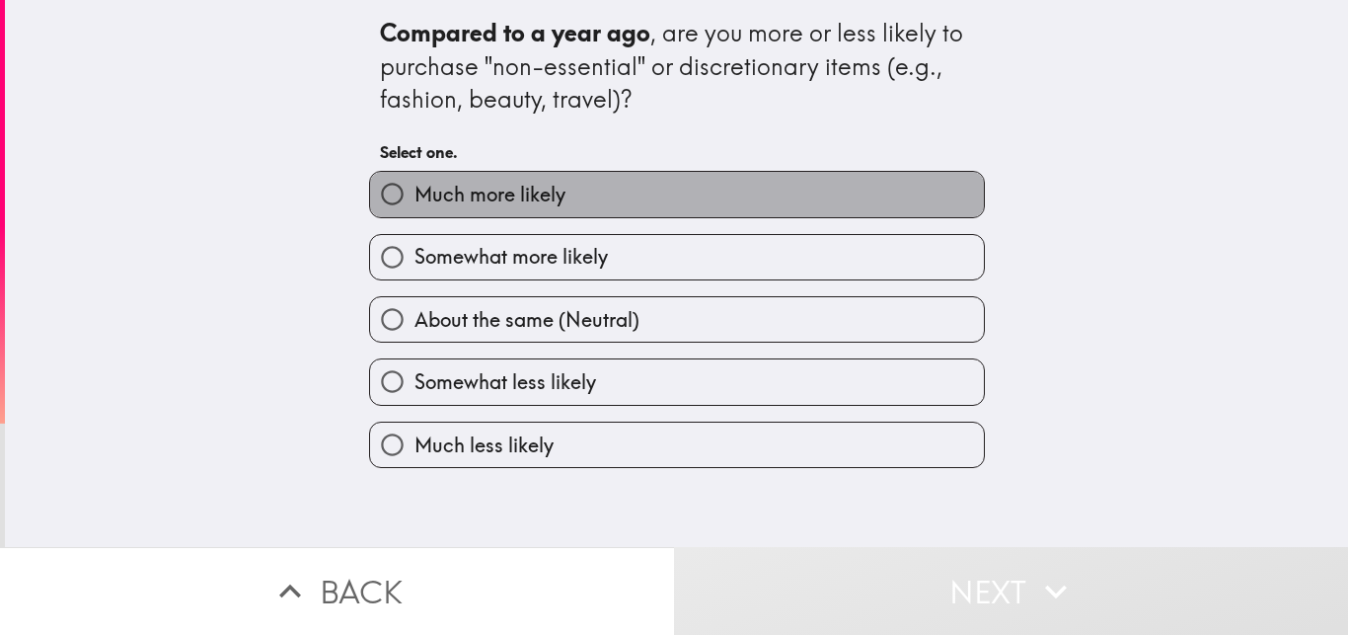
click at [796, 189] on label "Much more likely" at bounding box center [677, 194] width 614 height 44
click at [415, 189] on input "Much more likely" at bounding box center [392, 194] width 44 height 44
radio input "true"
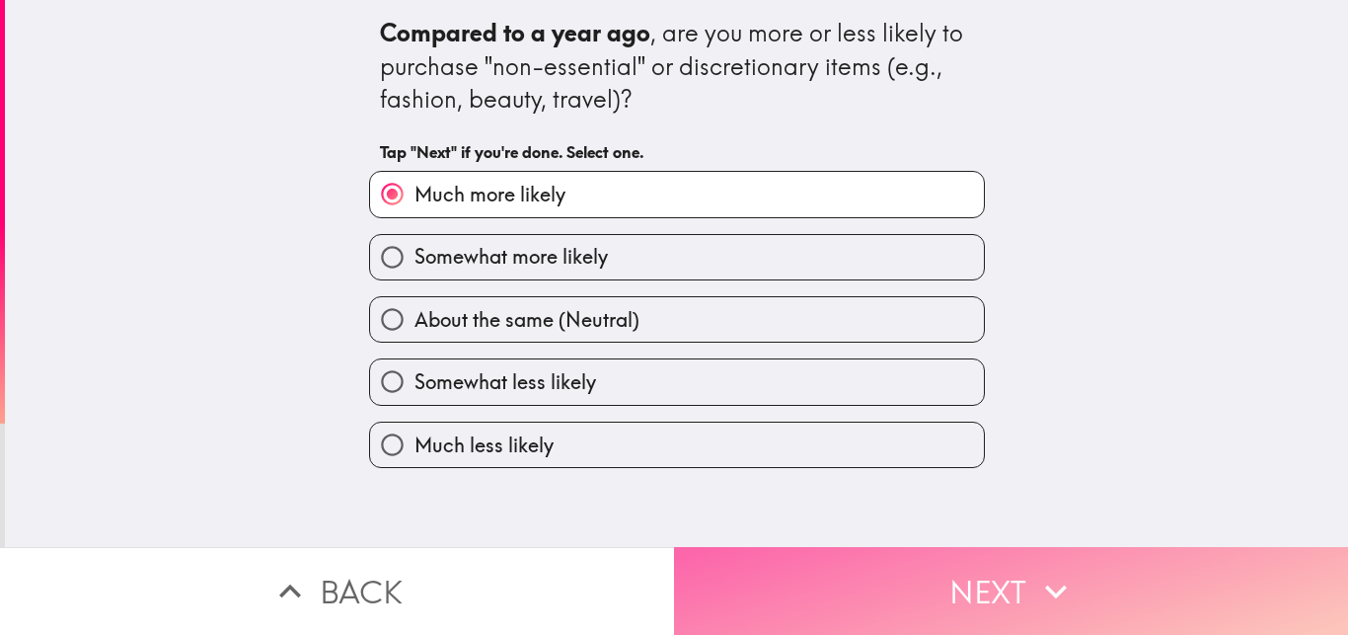
click at [878, 589] on button "Next" at bounding box center [1011, 591] width 674 height 88
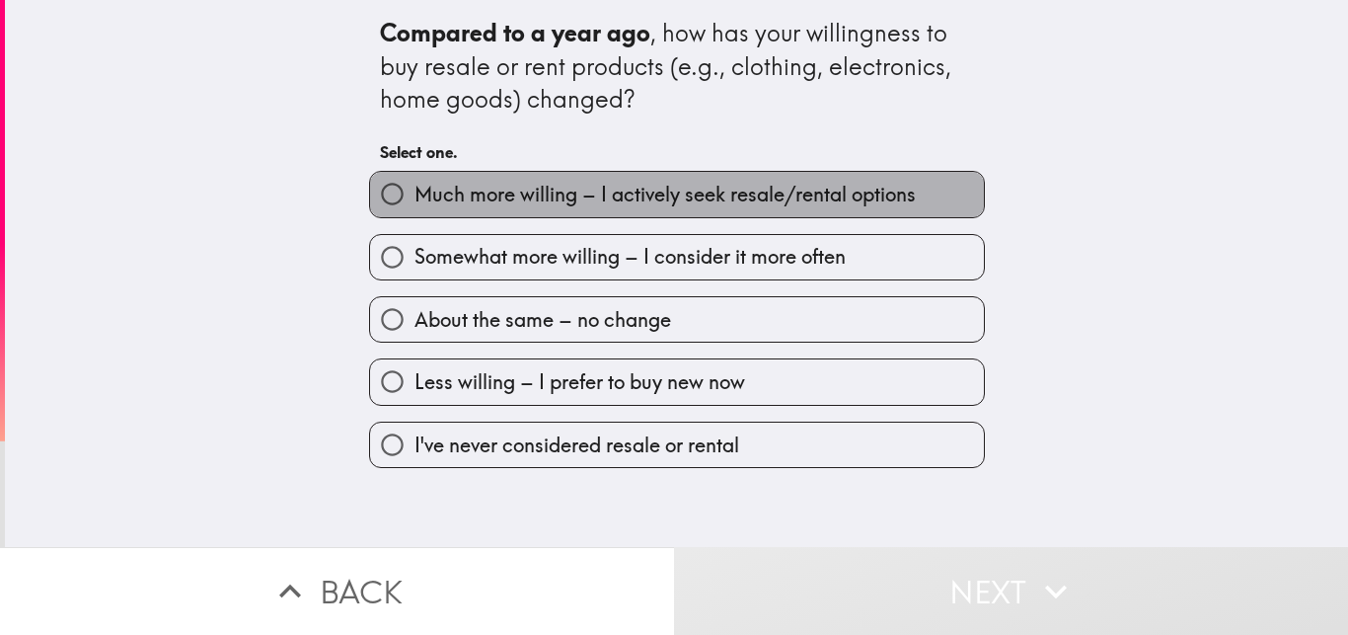
click at [755, 206] on span "Much more willing – I actively seek resale/rental options" at bounding box center [665, 195] width 501 height 28
click at [415, 206] on input "Much more willing – I actively seek resale/rental options" at bounding box center [392, 194] width 44 height 44
radio input "true"
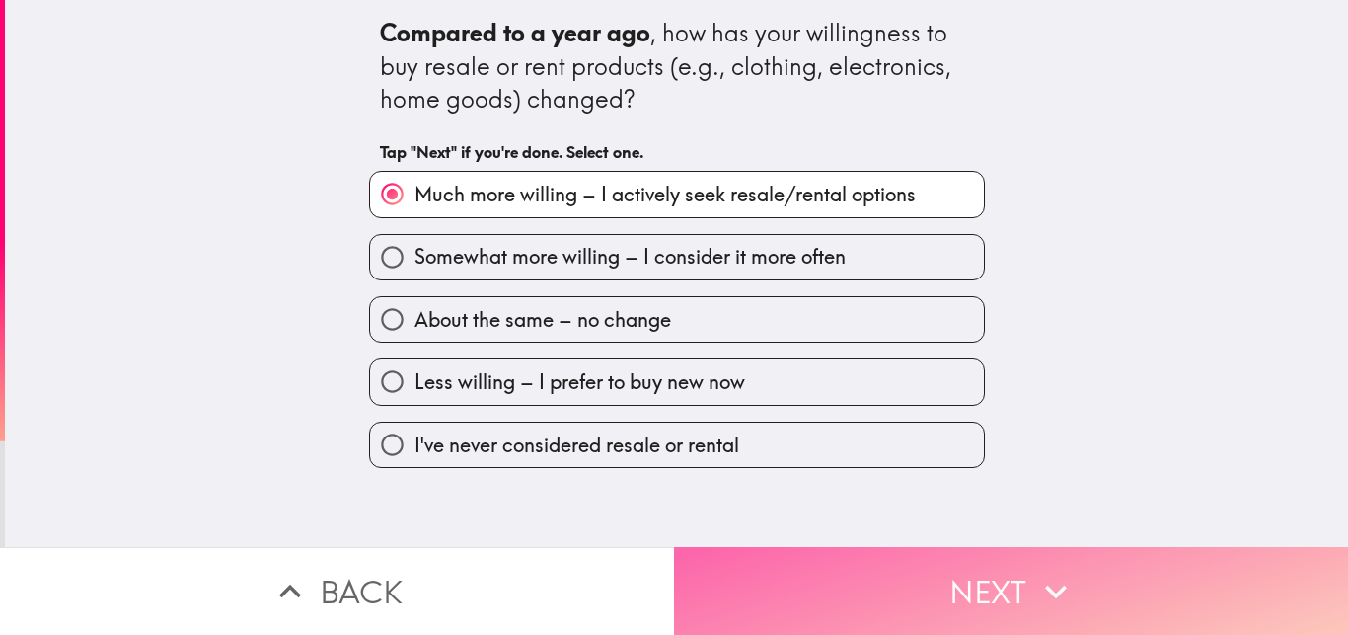
click at [793, 564] on button "Next" at bounding box center [1011, 591] width 674 height 88
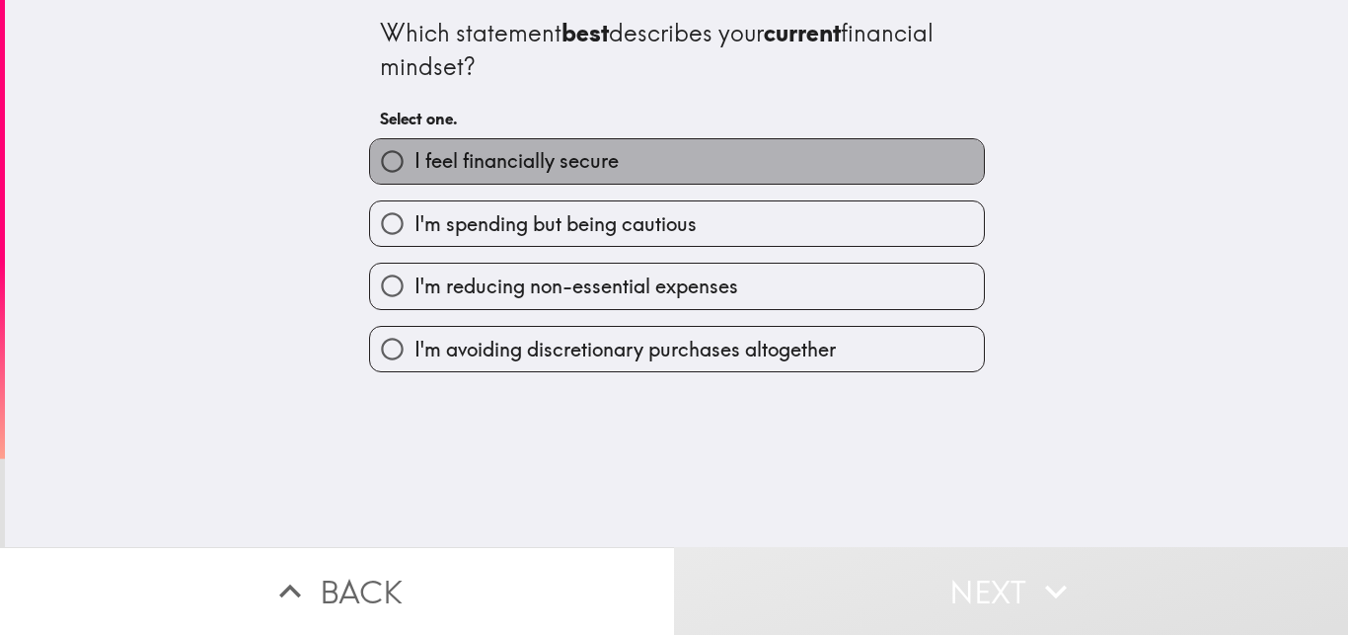
click at [484, 162] on span "I feel financially secure" at bounding box center [517, 161] width 204 height 28
click at [415, 162] on input "I feel financially secure" at bounding box center [392, 161] width 44 height 44
radio input "true"
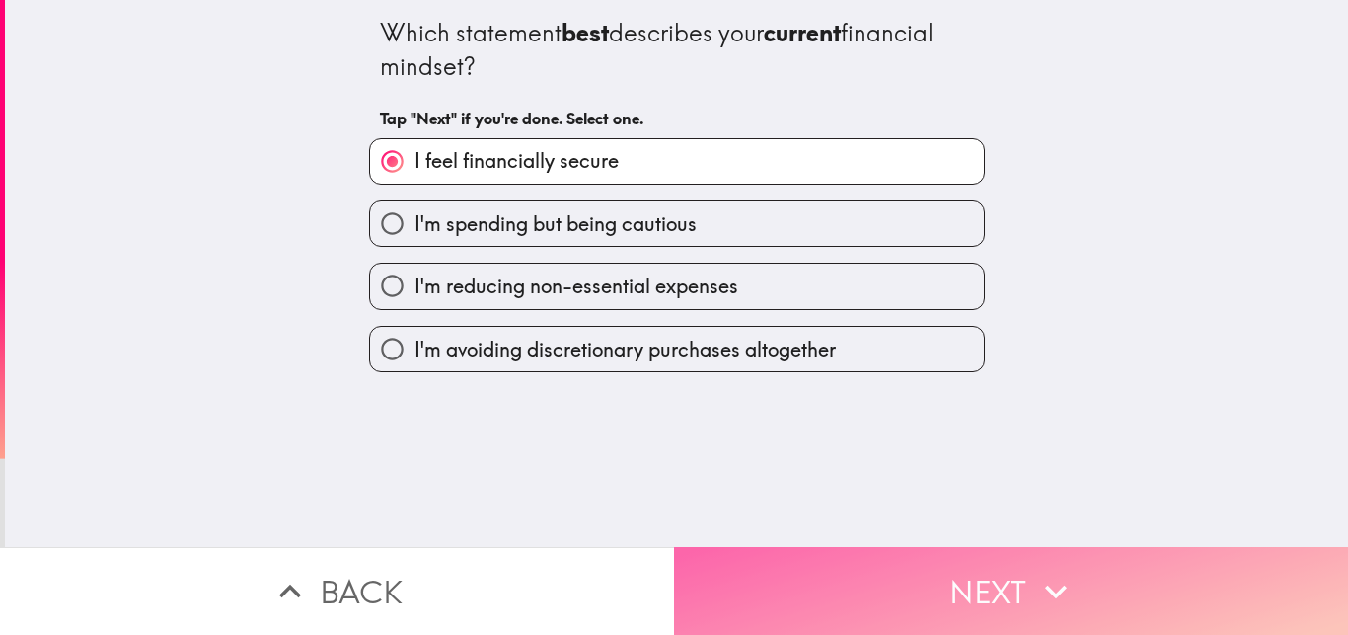
click at [827, 590] on button "Next" at bounding box center [1011, 591] width 674 height 88
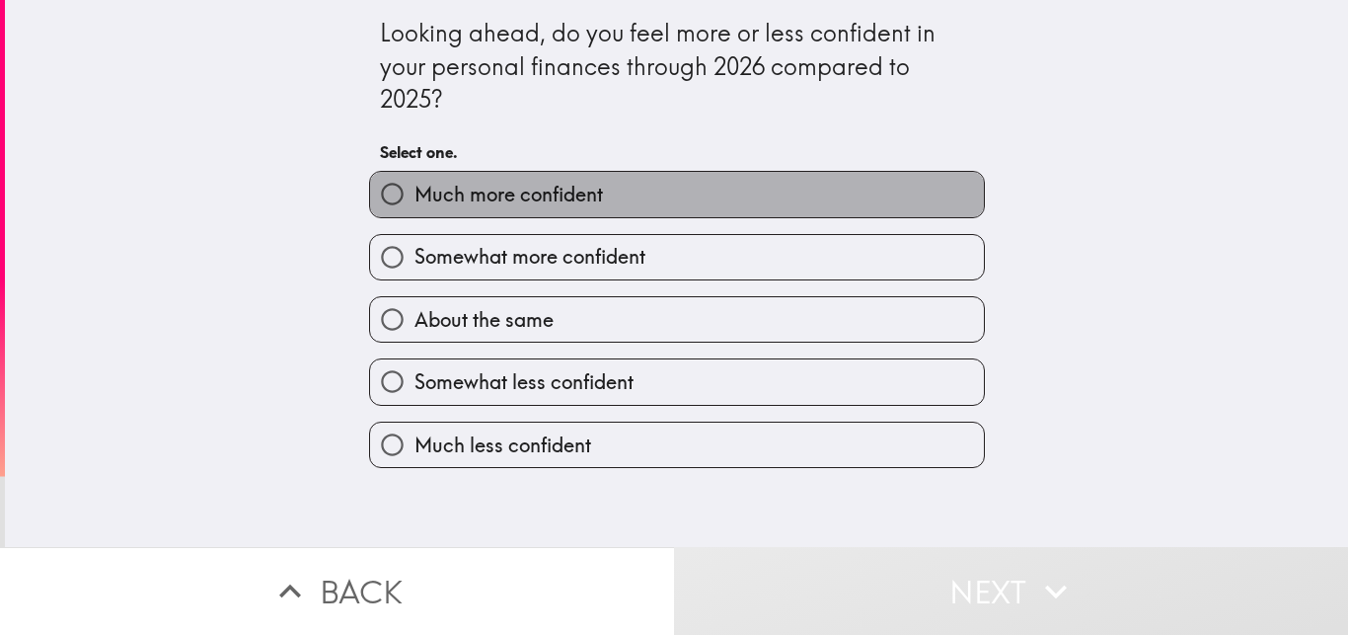
click at [642, 173] on label "Much more confident" at bounding box center [677, 194] width 614 height 44
click at [415, 173] on input "Much more confident" at bounding box center [392, 194] width 44 height 44
radio input "true"
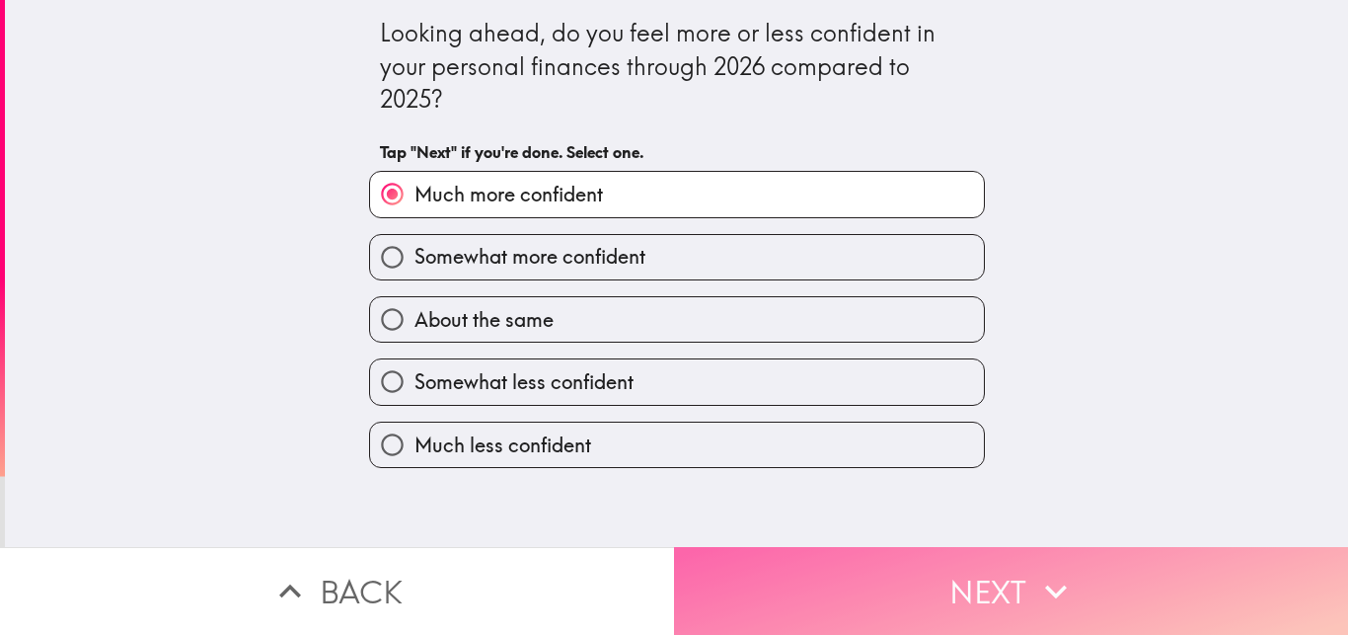
click at [803, 547] on button "Next" at bounding box center [1011, 591] width 674 height 88
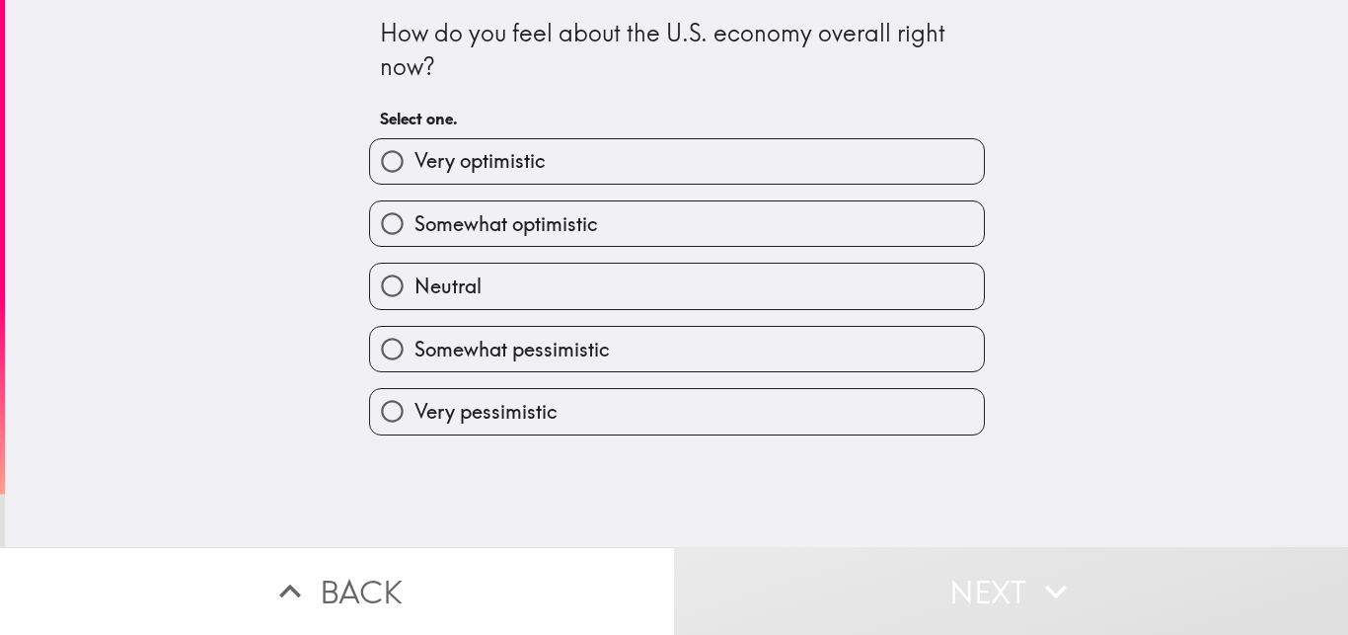
click at [590, 169] on label "Very optimistic" at bounding box center [677, 161] width 614 height 44
click at [415, 169] on input "Very optimistic" at bounding box center [392, 161] width 44 height 44
radio input "true"
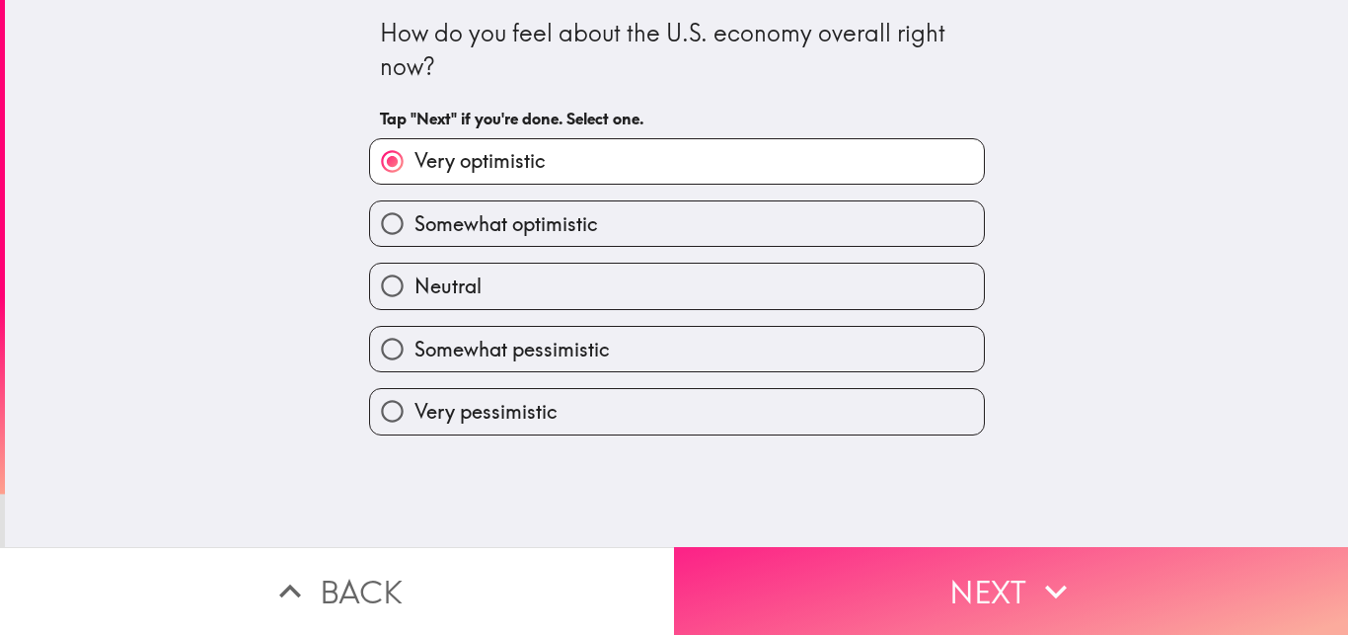
click at [858, 569] on button "Next" at bounding box center [1011, 591] width 674 height 88
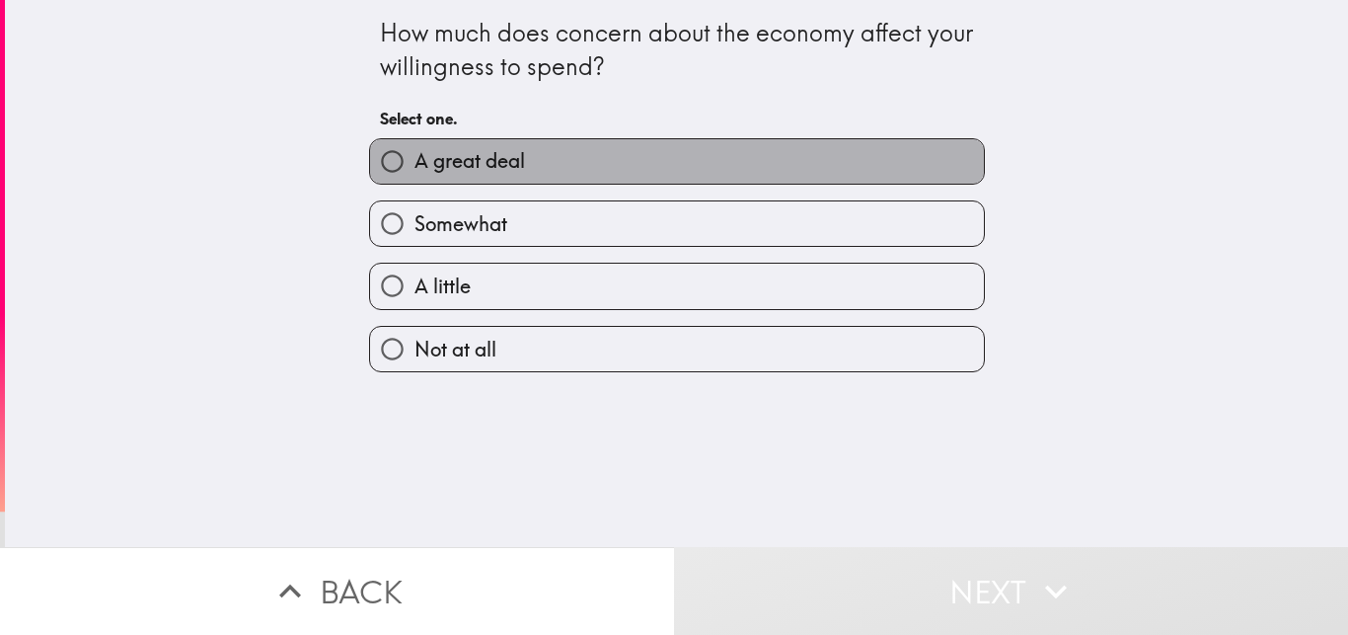
click at [615, 172] on label "A great deal" at bounding box center [677, 161] width 614 height 44
click at [415, 172] on input "A great deal" at bounding box center [392, 161] width 44 height 44
radio input "true"
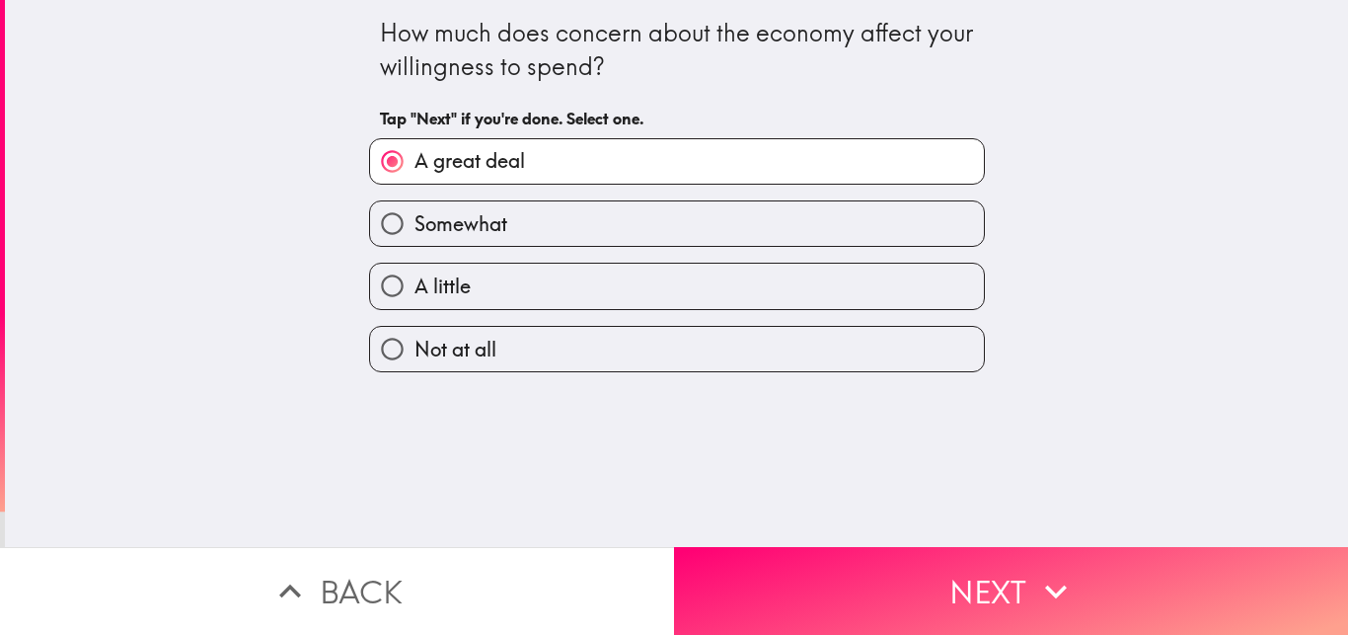
click at [629, 225] on label "Somewhat" at bounding box center [677, 223] width 614 height 44
click at [415, 225] on input "Somewhat" at bounding box center [392, 223] width 44 height 44
radio input "true"
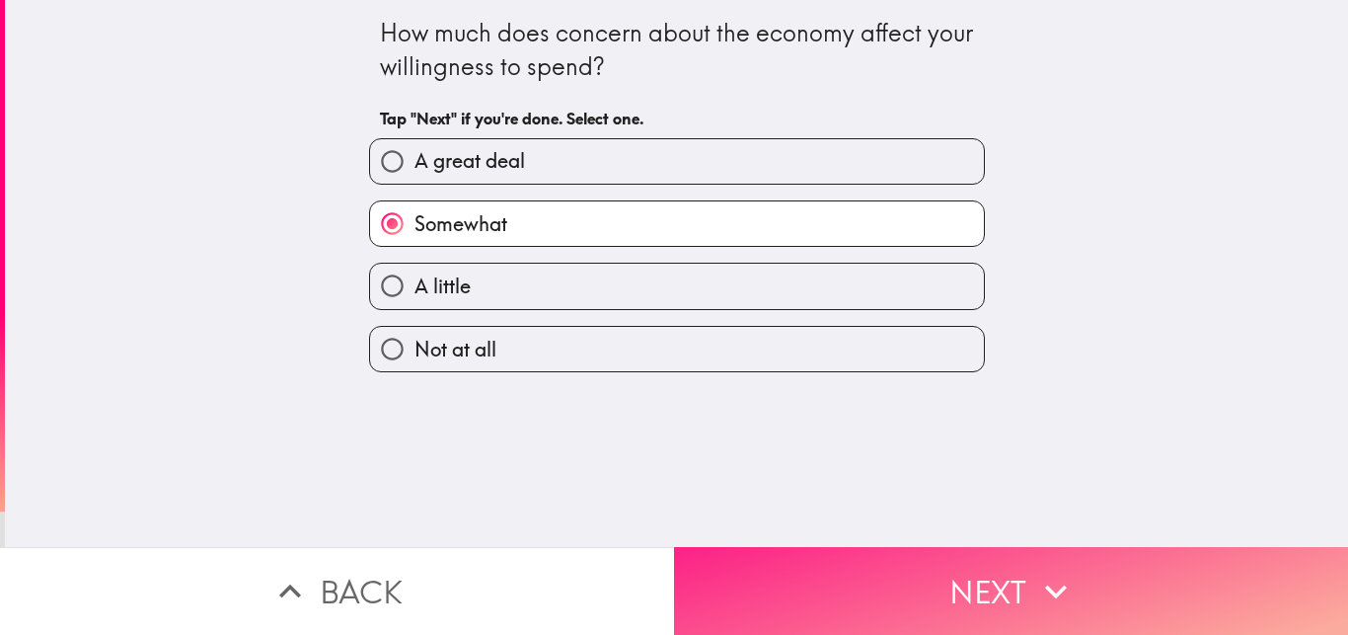
click at [790, 554] on button "Next" at bounding box center [1011, 591] width 674 height 88
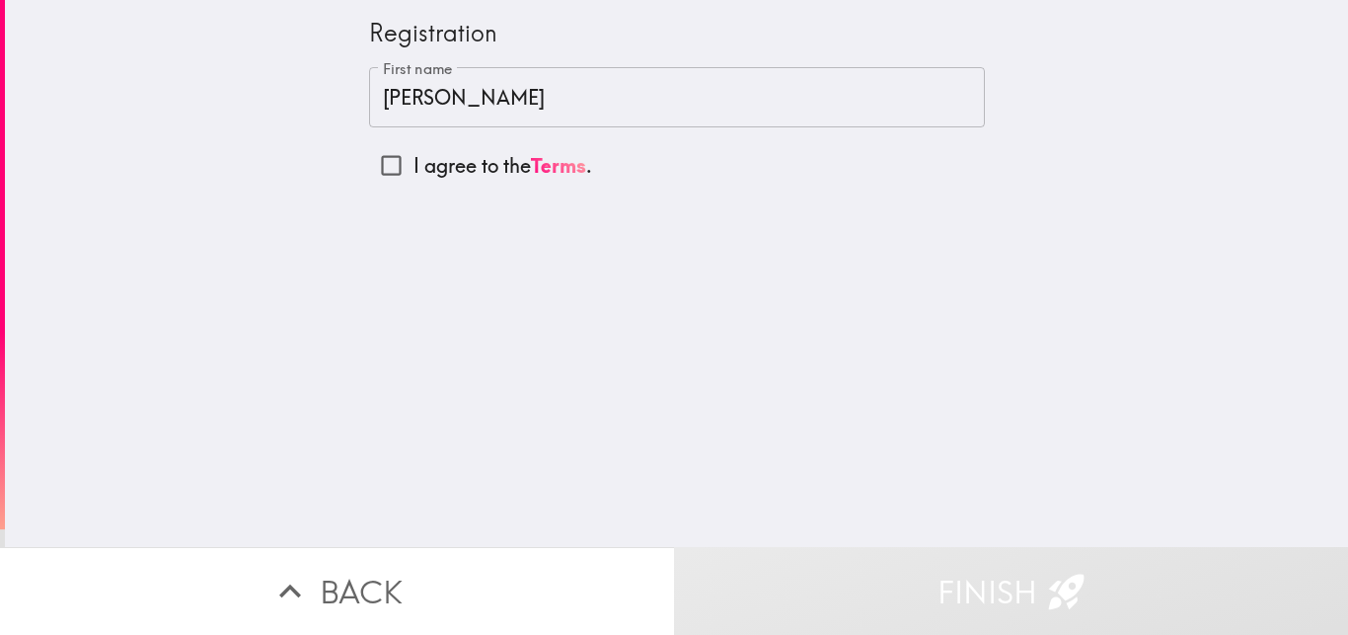
click at [369, 157] on input "I agree to the Terms ." at bounding box center [391, 165] width 44 height 44
checkbox input "true"
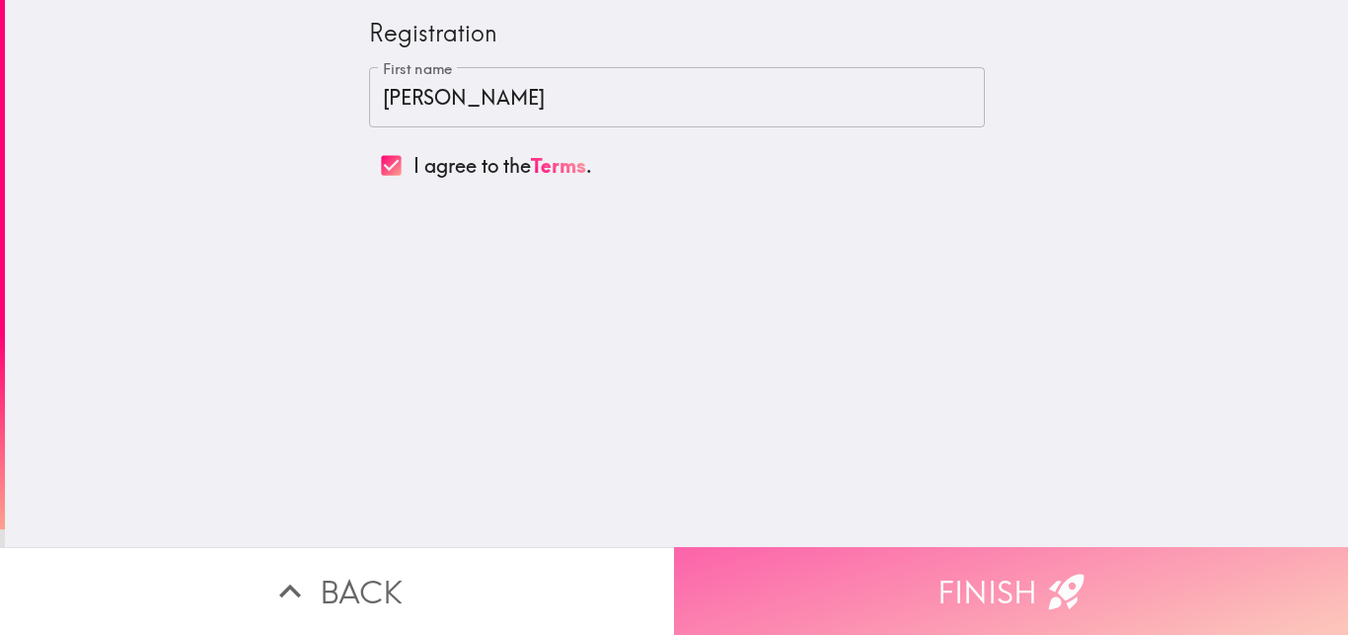
click at [904, 547] on button "Finish" at bounding box center [1011, 591] width 674 height 88
